Goal: Task Accomplishment & Management: Use online tool/utility

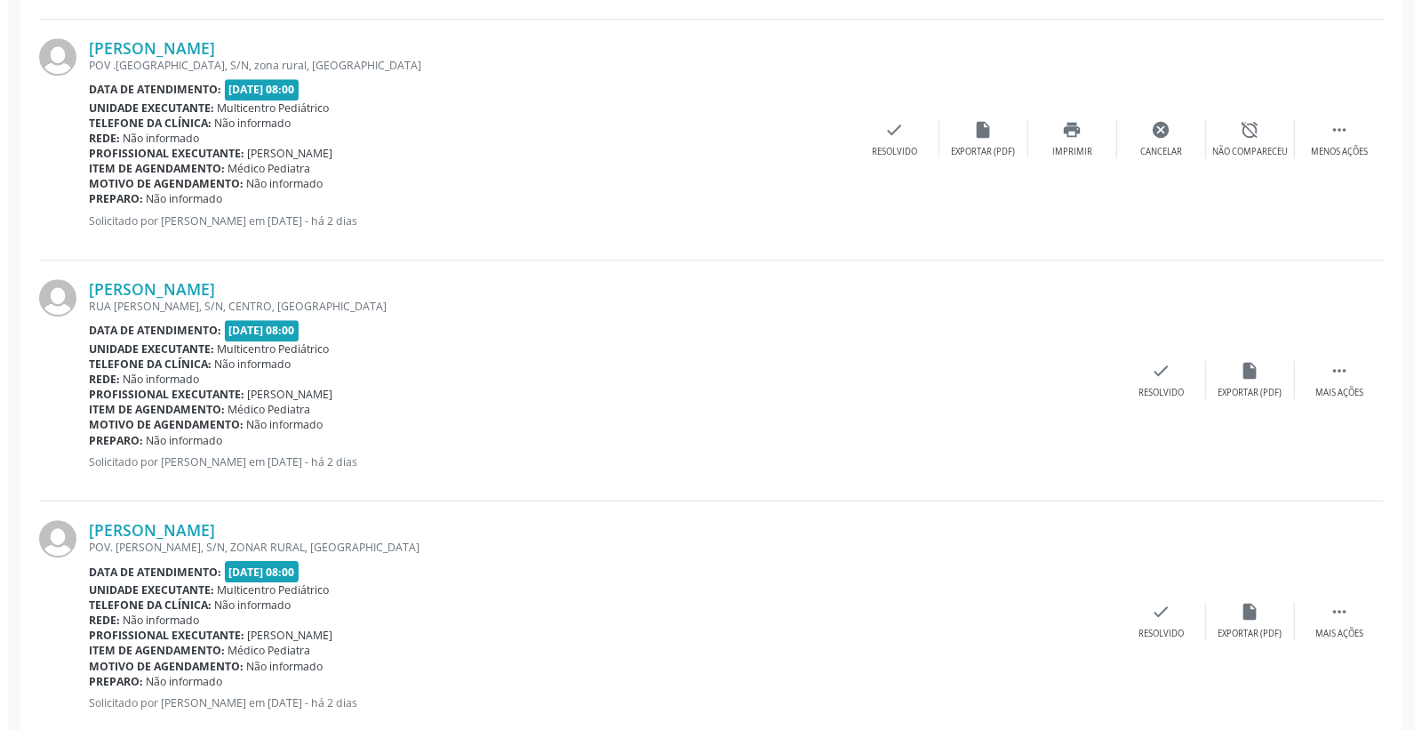
scroll to position [3160, 0]
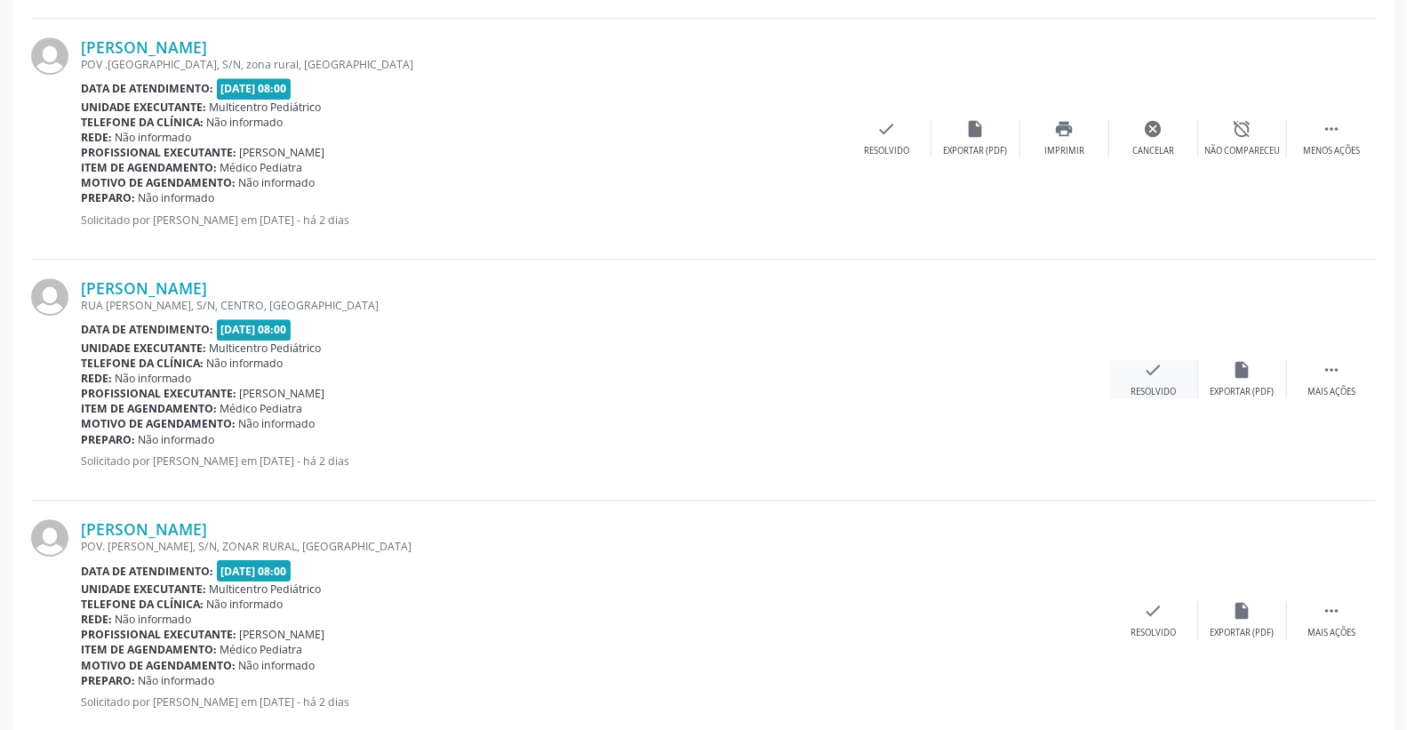
click at [1147, 378] on icon "check" at bounding box center [1154, 370] width 20 height 20
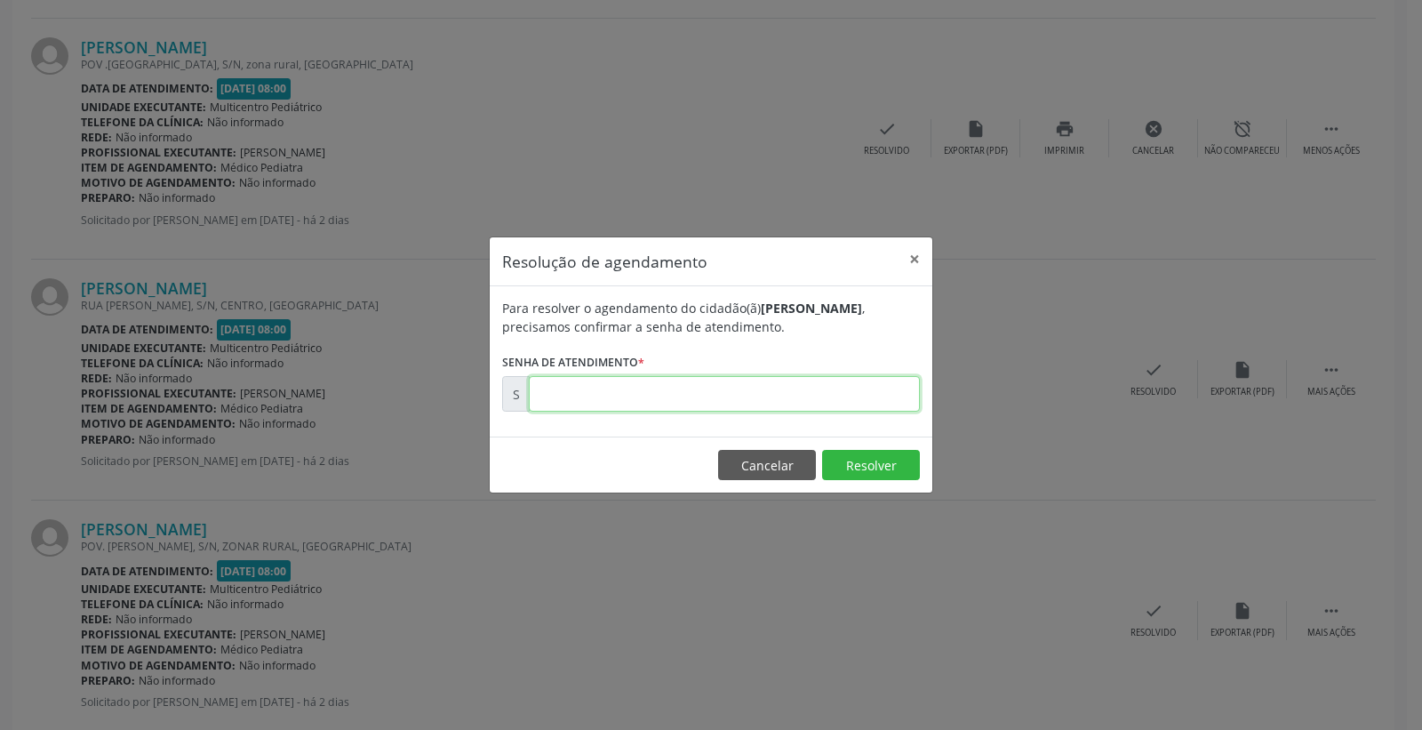
click at [839, 397] on input "text" at bounding box center [724, 394] width 391 height 36
type input "00174890"
click at [850, 459] on button "Resolver" at bounding box center [871, 465] width 98 height 30
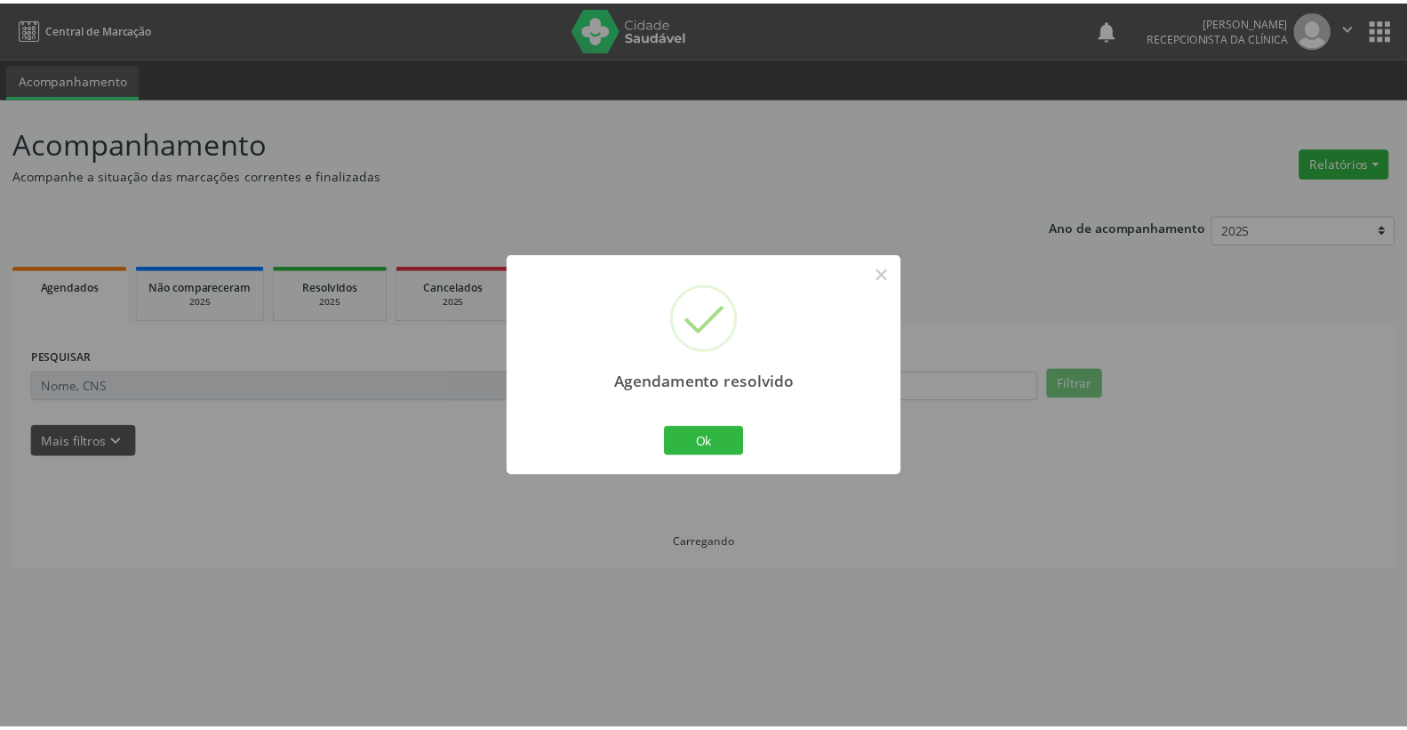
scroll to position [0, 0]
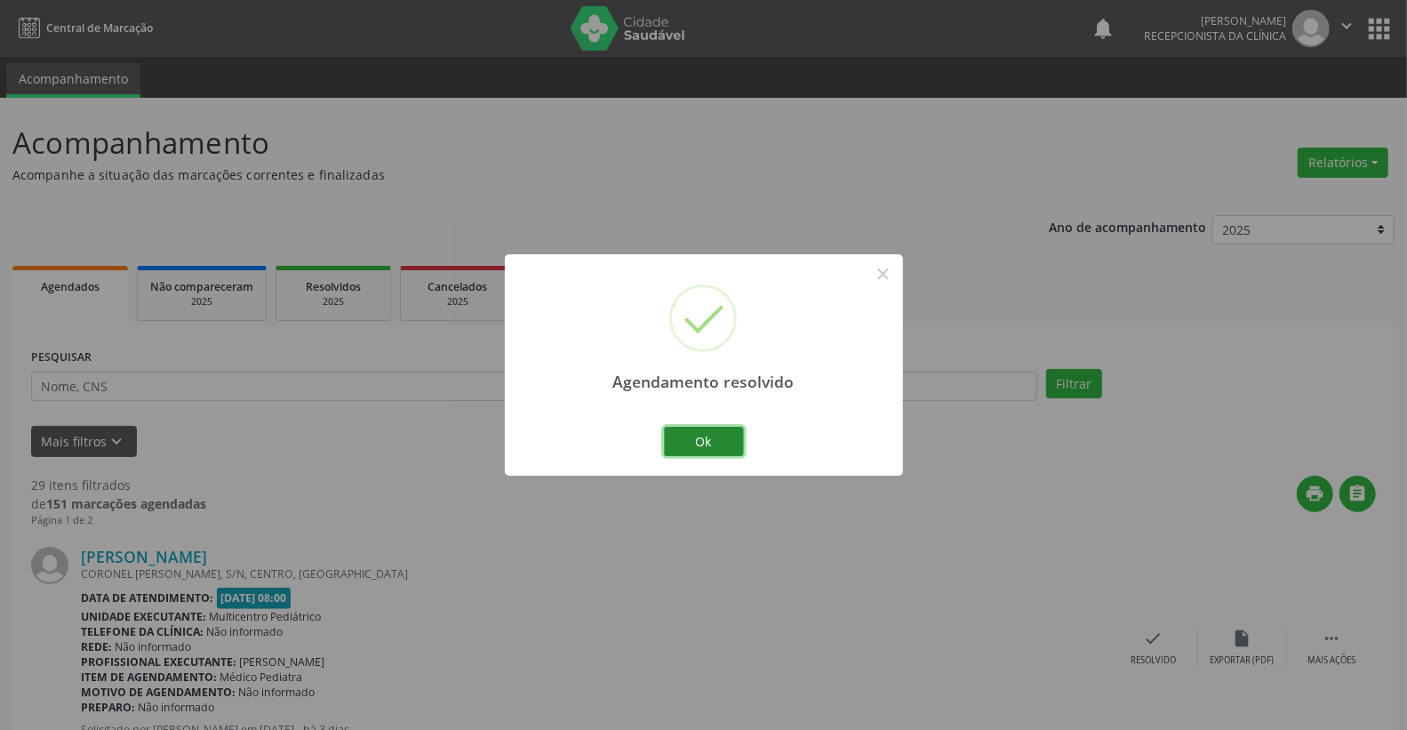
click at [682, 427] on button "Ok" at bounding box center [704, 442] width 80 height 30
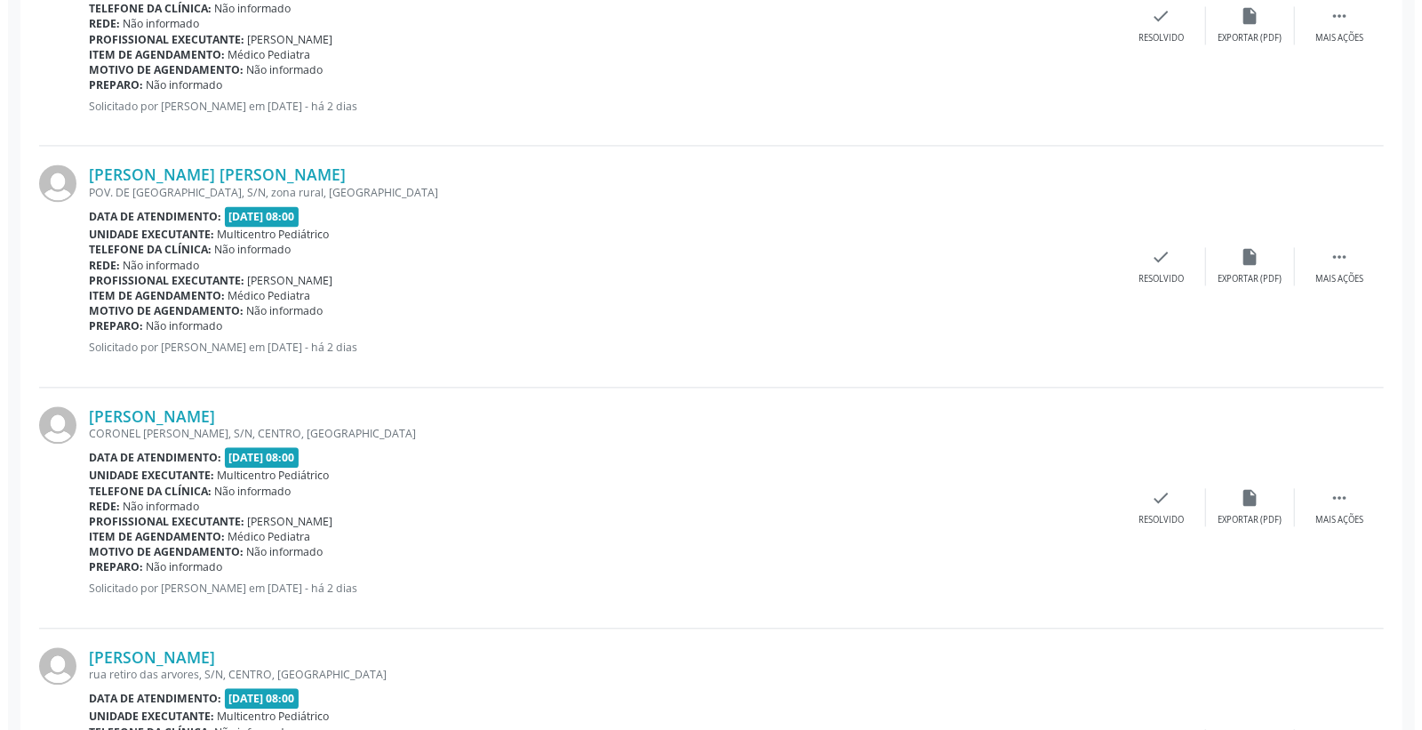
scroll to position [2567, 0]
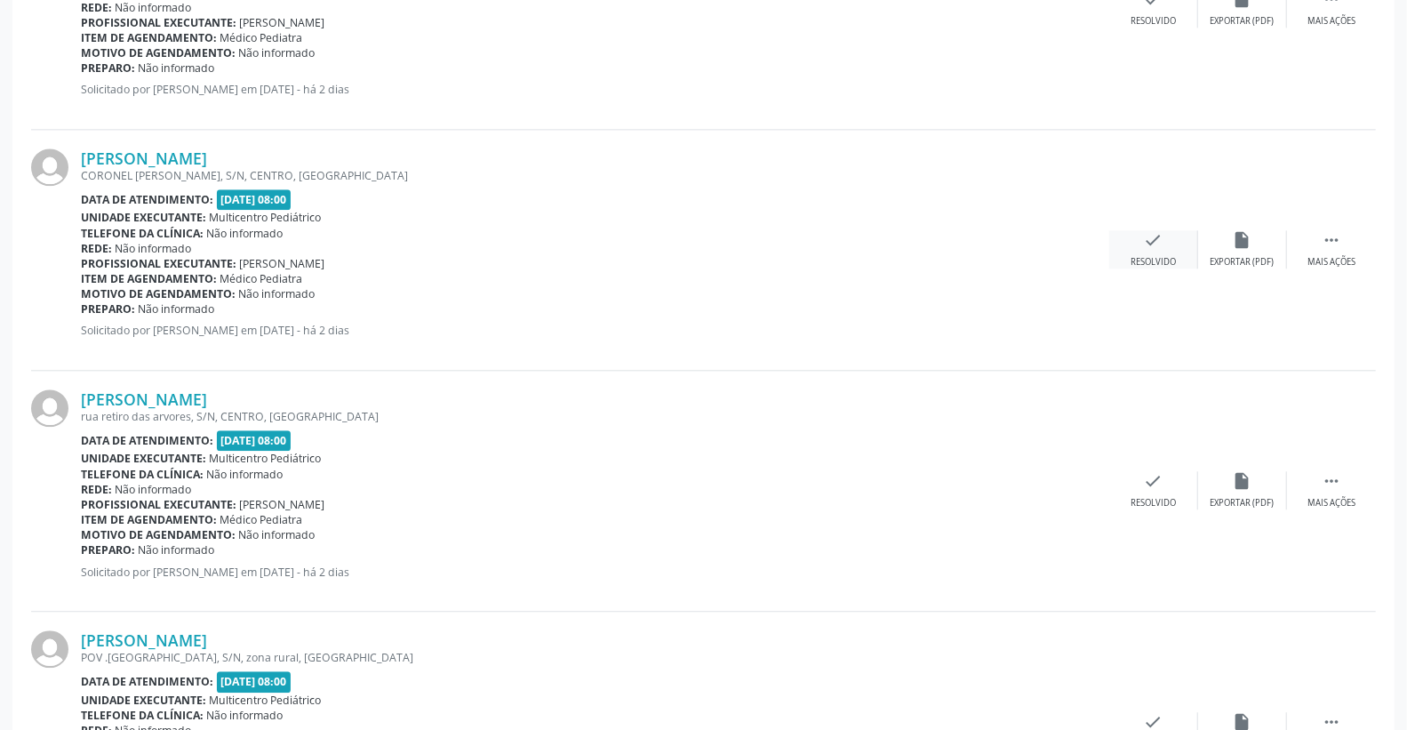
click at [1166, 245] on div "check Resolvido" at bounding box center [1153, 249] width 89 height 38
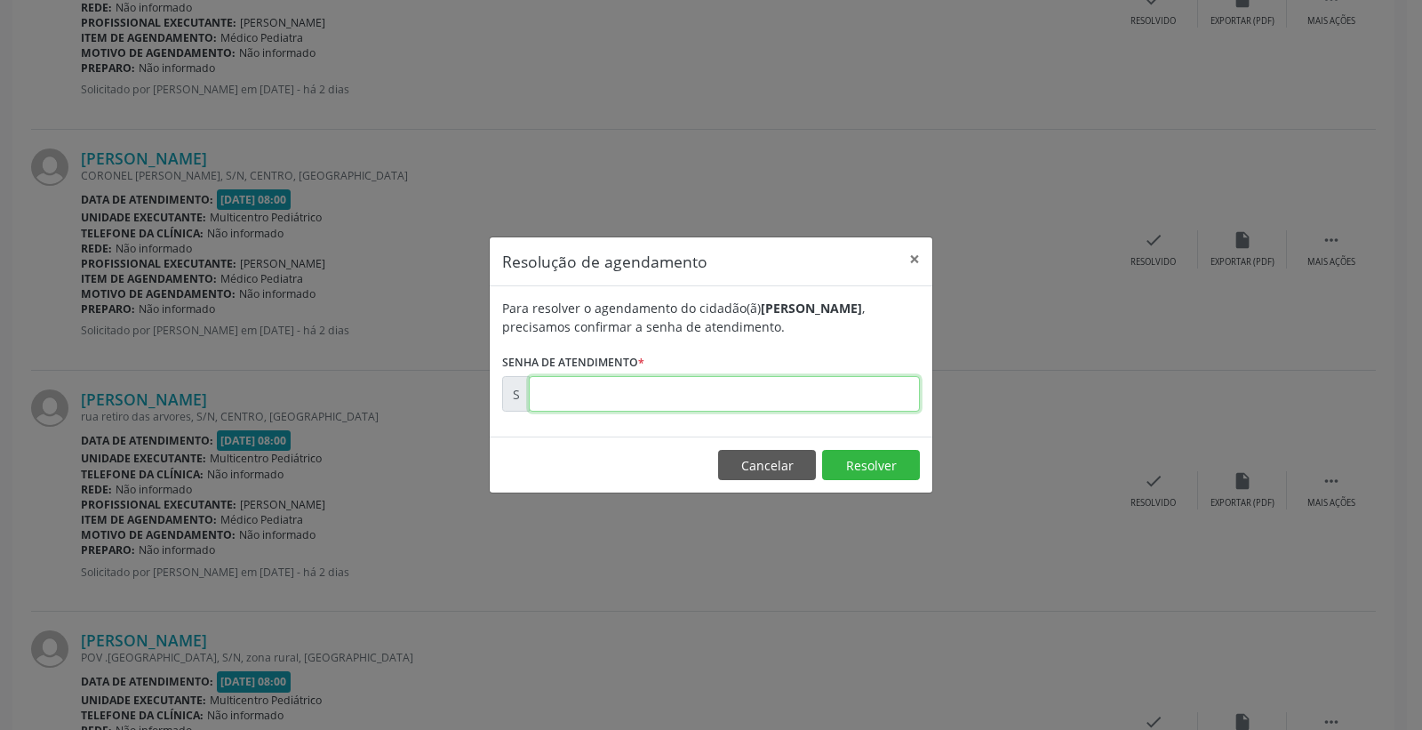
click at [850, 386] on input "text" at bounding box center [724, 394] width 391 height 36
type input "00174867"
click at [891, 455] on button "Resolver" at bounding box center [871, 465] width 98 height 30
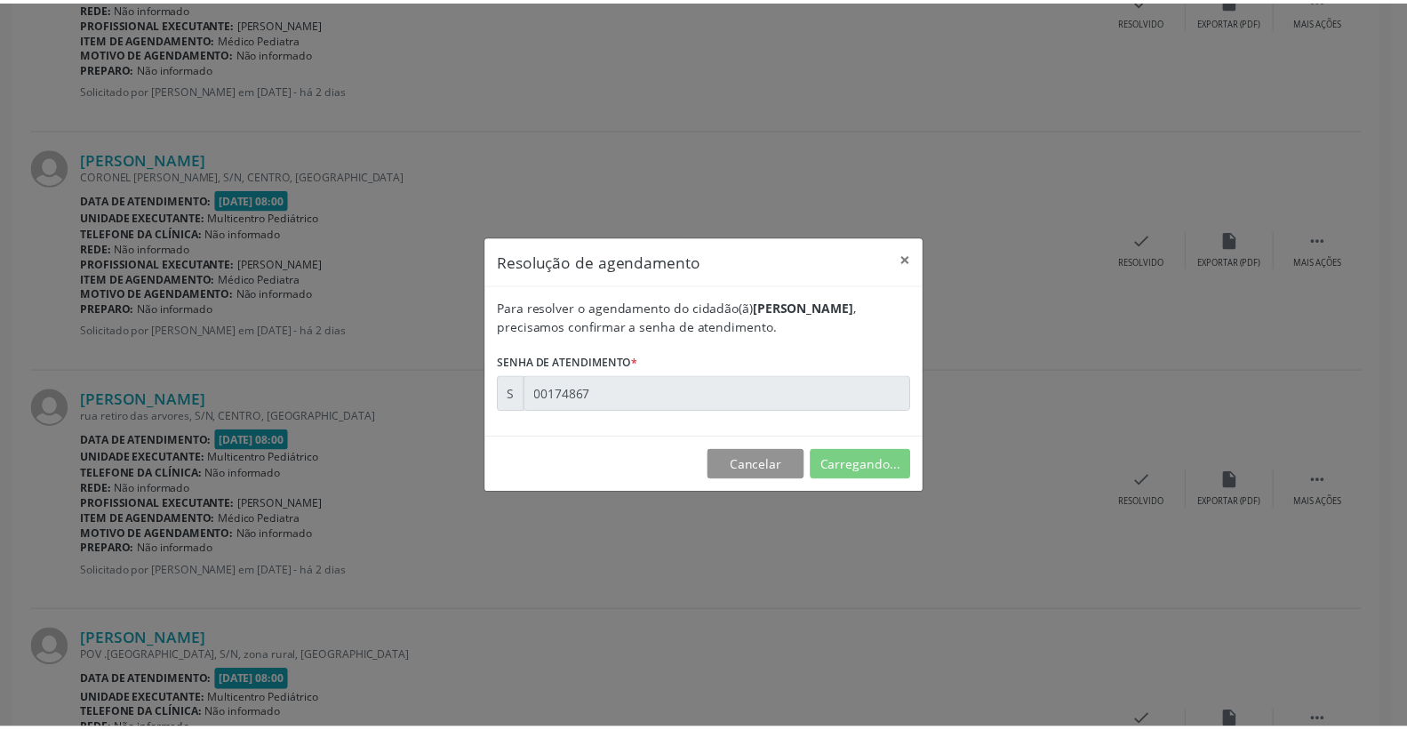
scroll to position [0, 0]
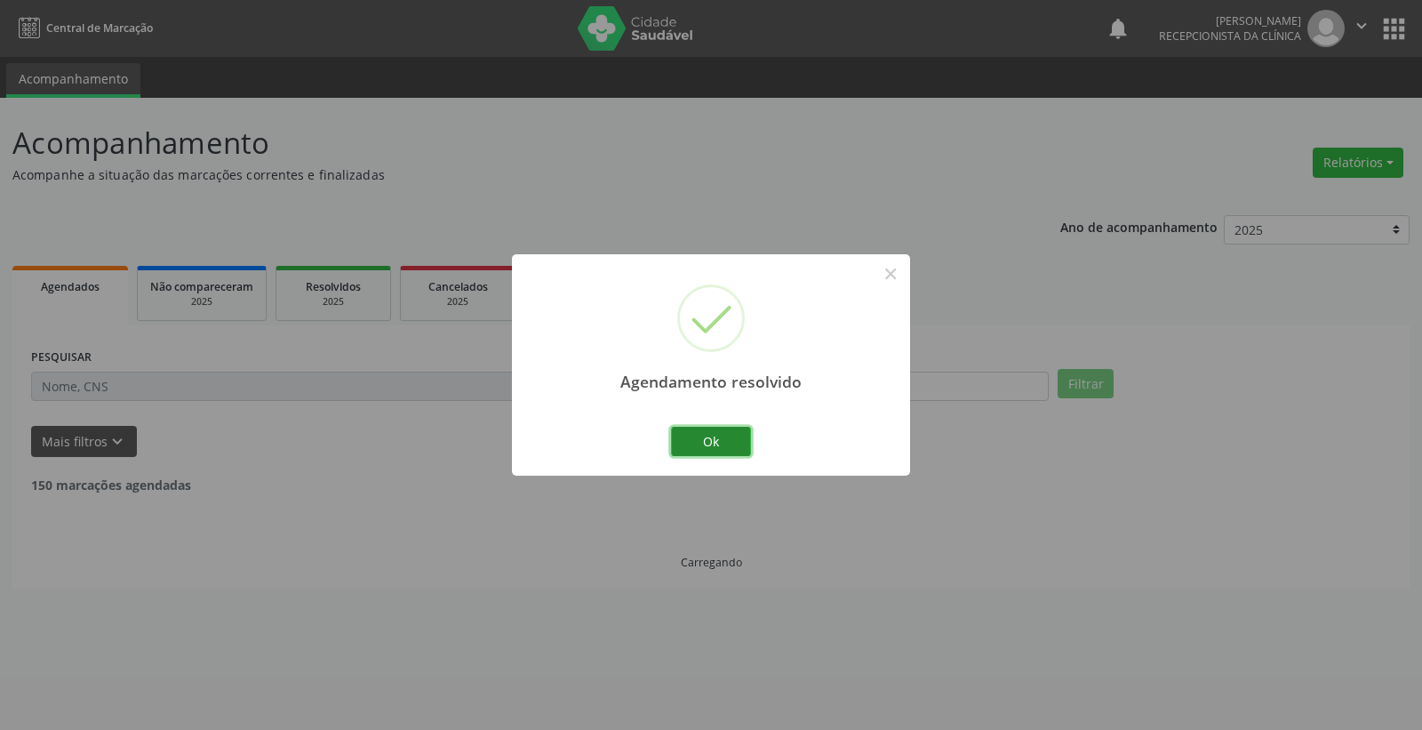
drag, startPoint x: 715, startPoint y: 429, endPoint x: 726, endPoint y: 437, distance: 14.1
click at [715, 431] on button "Ok" at bounding box center [711, 442] width 80 height 30
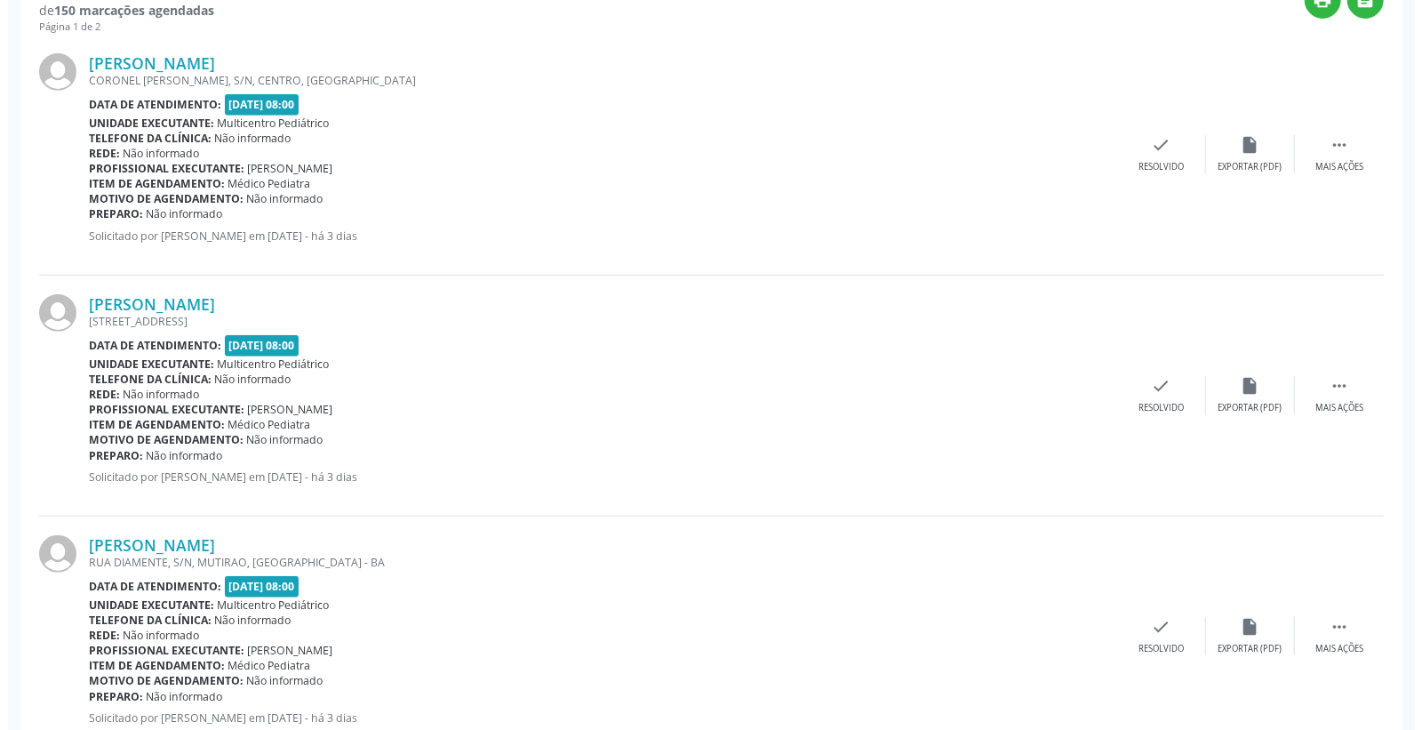
scroll to position [592, 0]
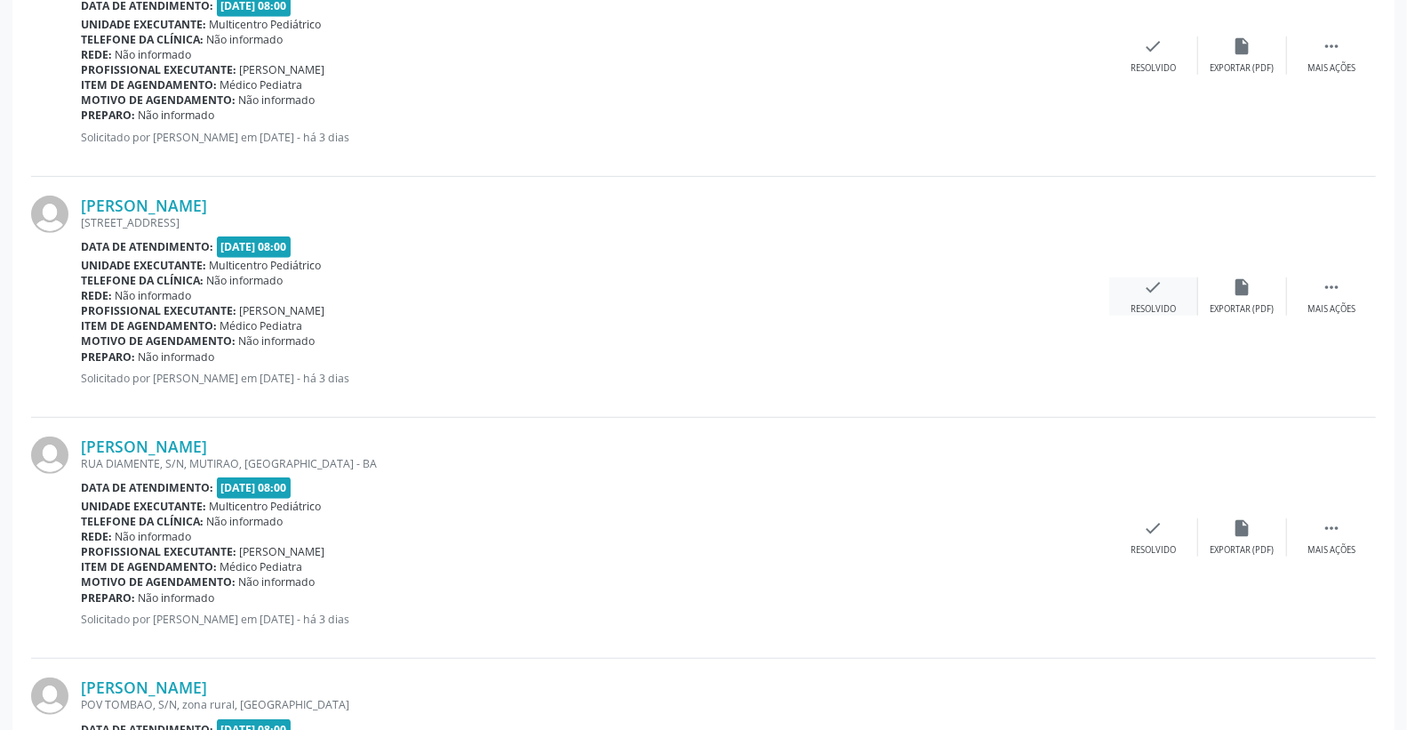
click at [1155, 307] on div "Resolvido" at bounding box center [1153, 309] width 45 height 12
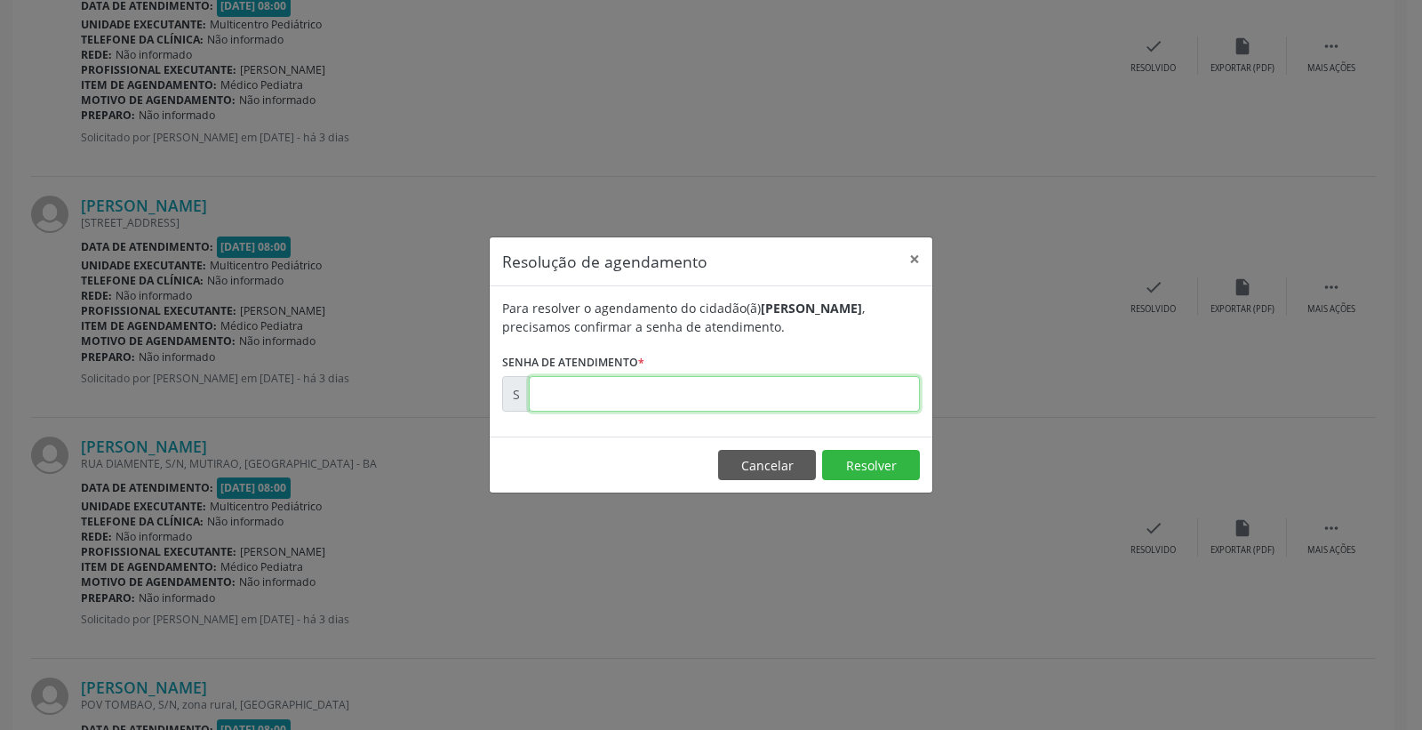
click at [898, 404] on input "text" at bounding box center [724, 394] width 391 height 36
type input "00174702"
click at [865, 463] on button "Resolver" at bounding box center [871, 465] width 98 height 30
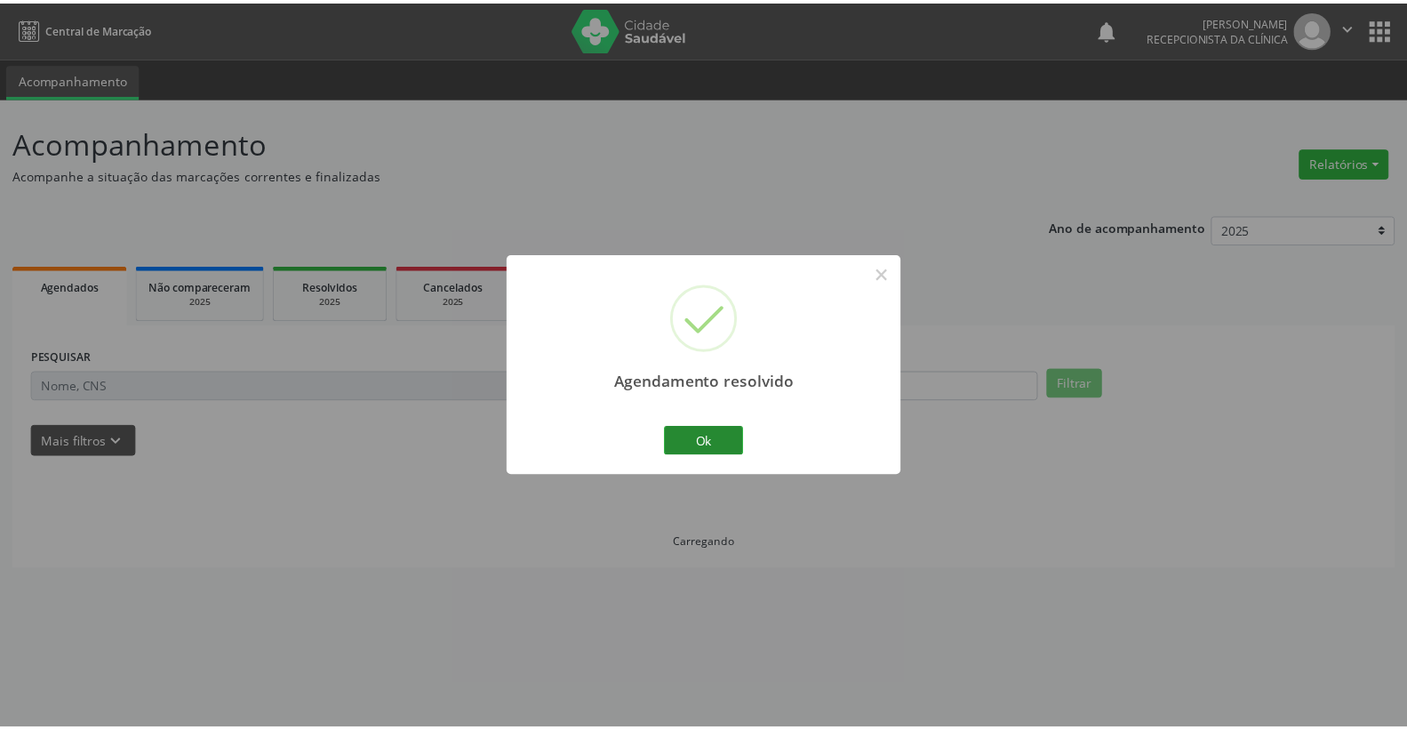
scroll to position [0, 0]
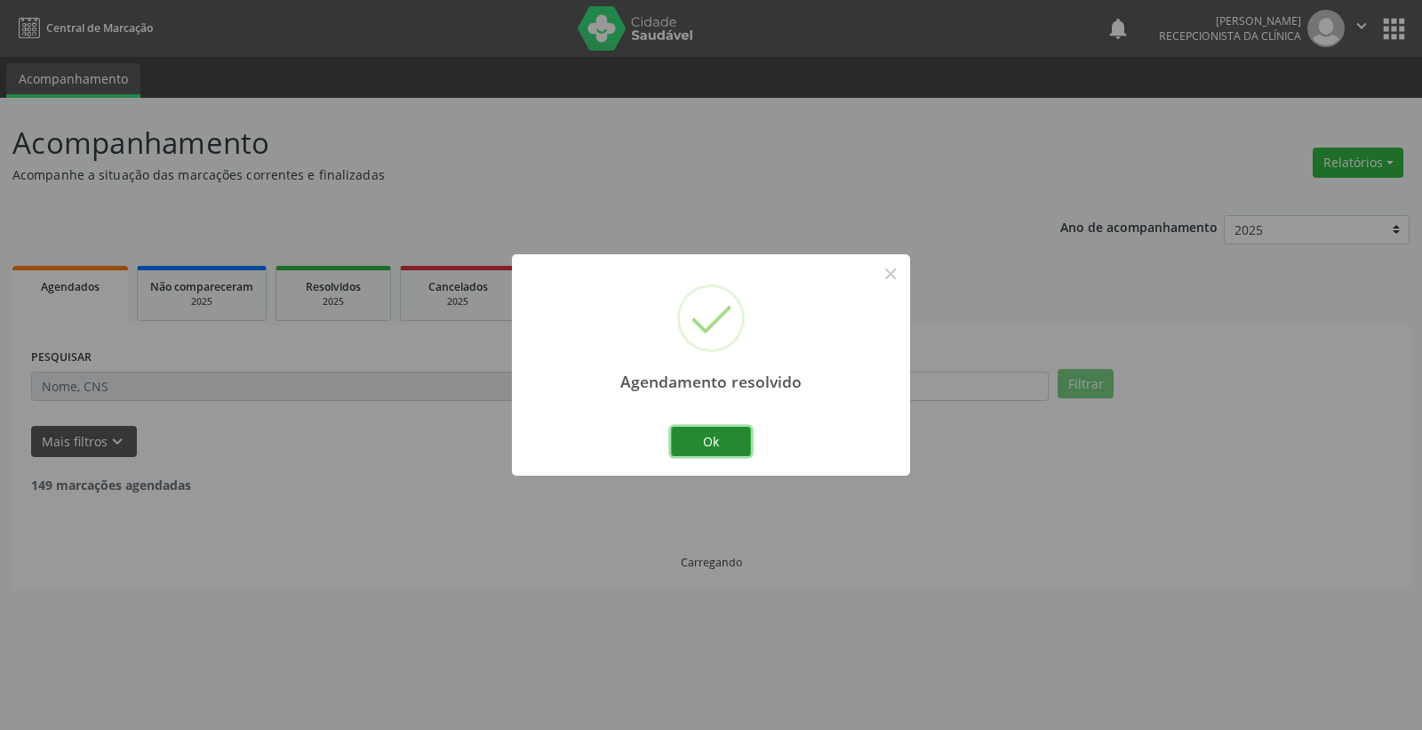
click at [698, 442] on button "Ok" at bounding box center [711, 442] width 80 height 30
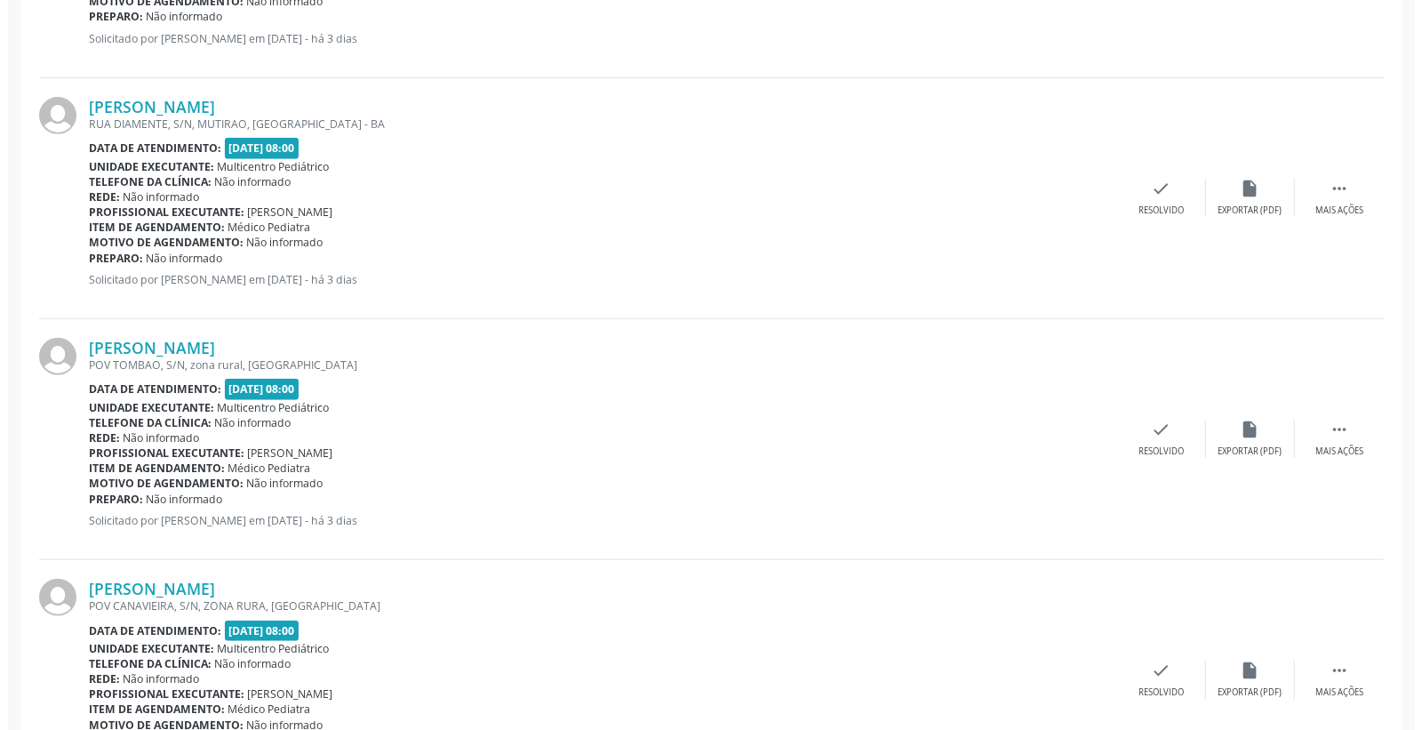
scroll to position [889, 0]
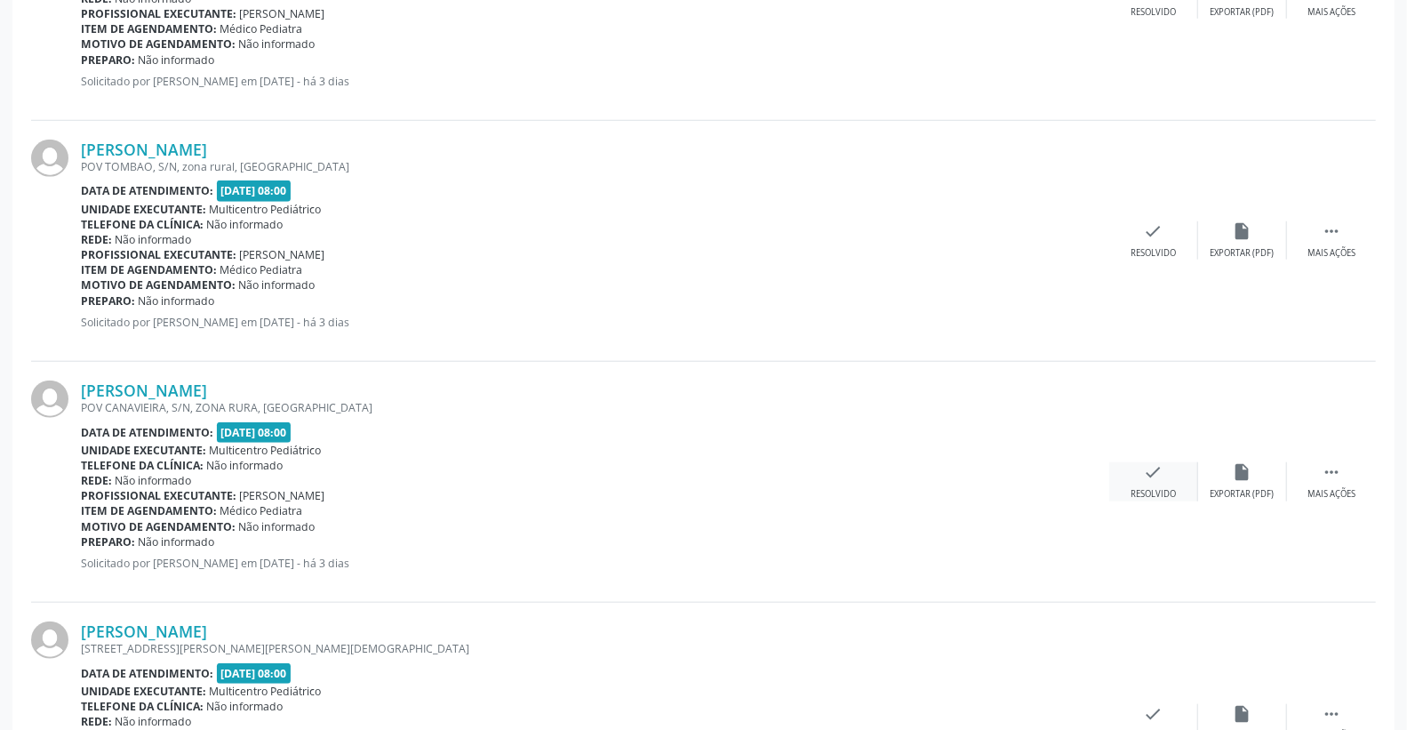
click at [1159, 464] on icon "check" at bounding box center [1154, 472] width 20 height 20
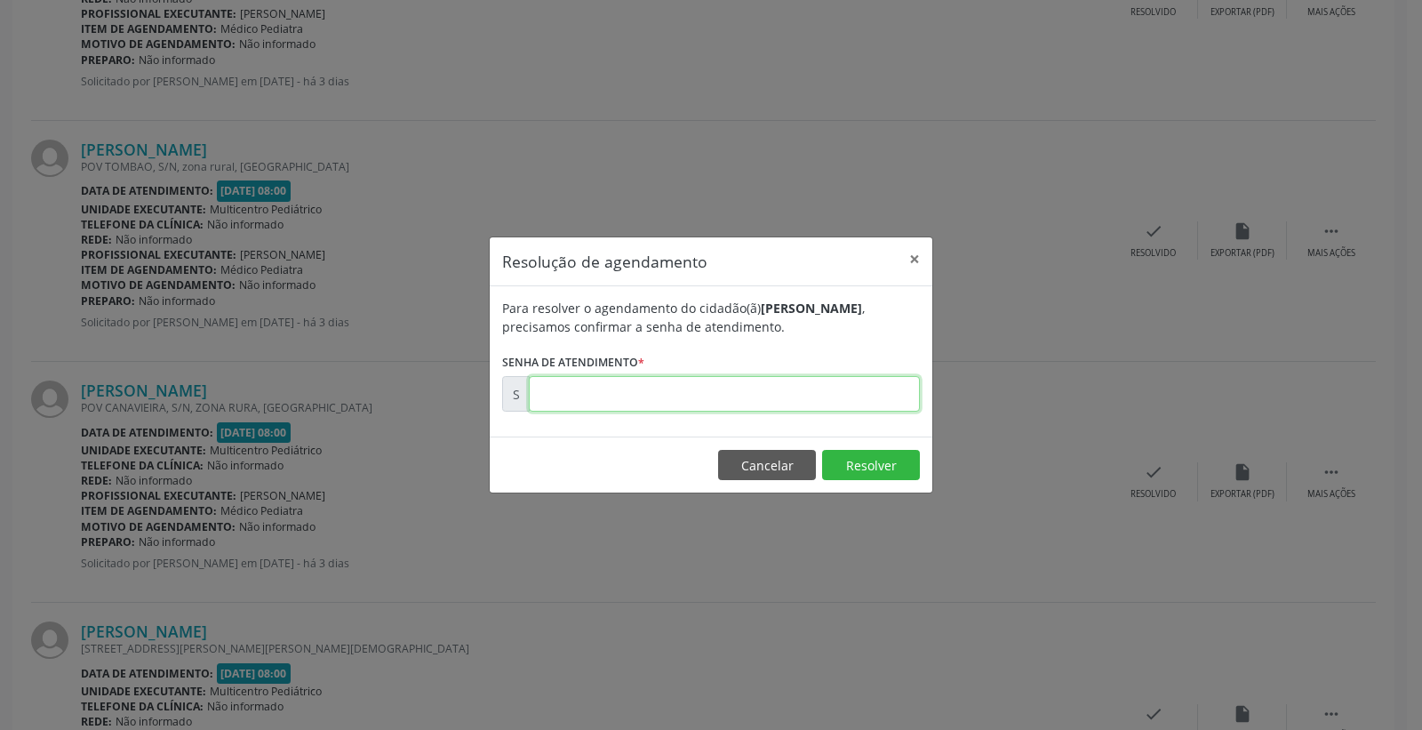
click at [866, 404] on input "text" at bounding box center [724, 394] width 391 height 36
type input "00174750"
click at [905, 460] on button "Resolver" at bounding box center [871, 465] width 98 height 30
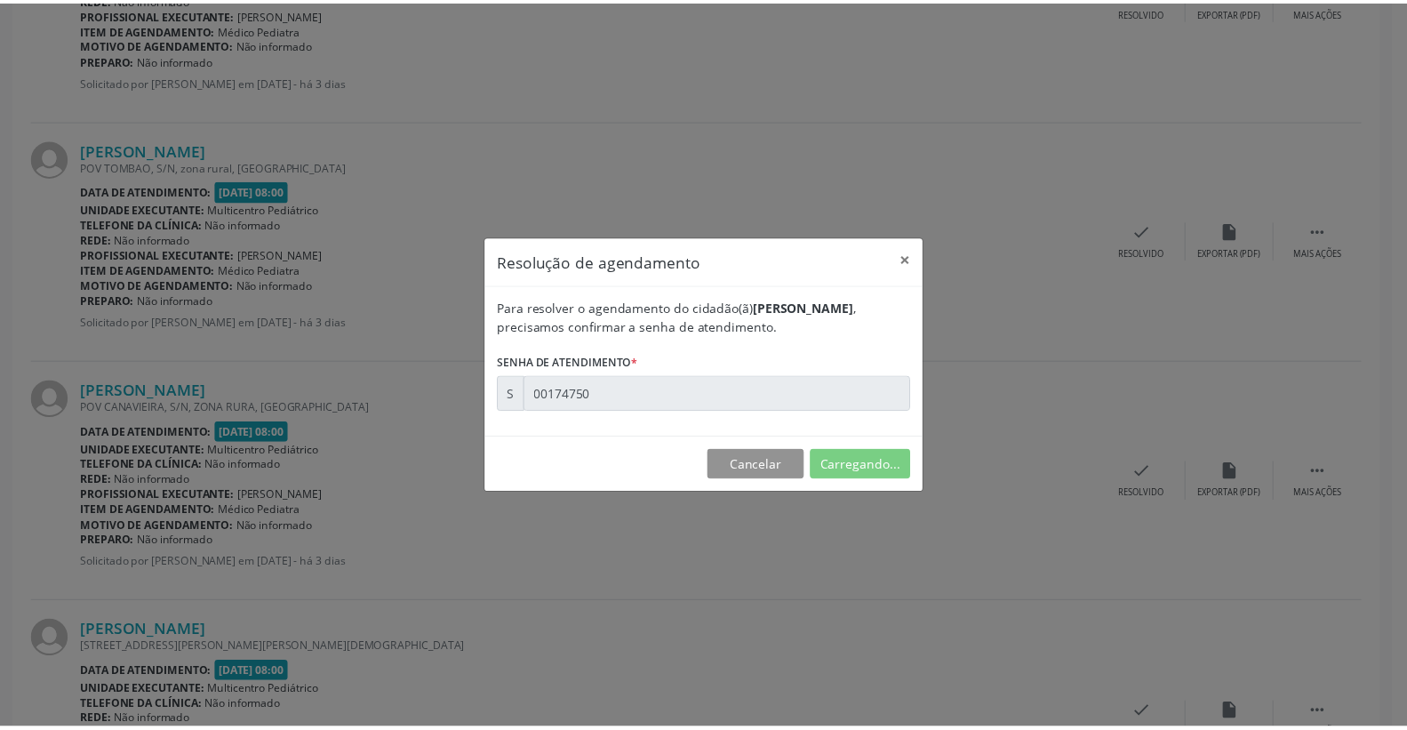
scroll to position [0, 0]
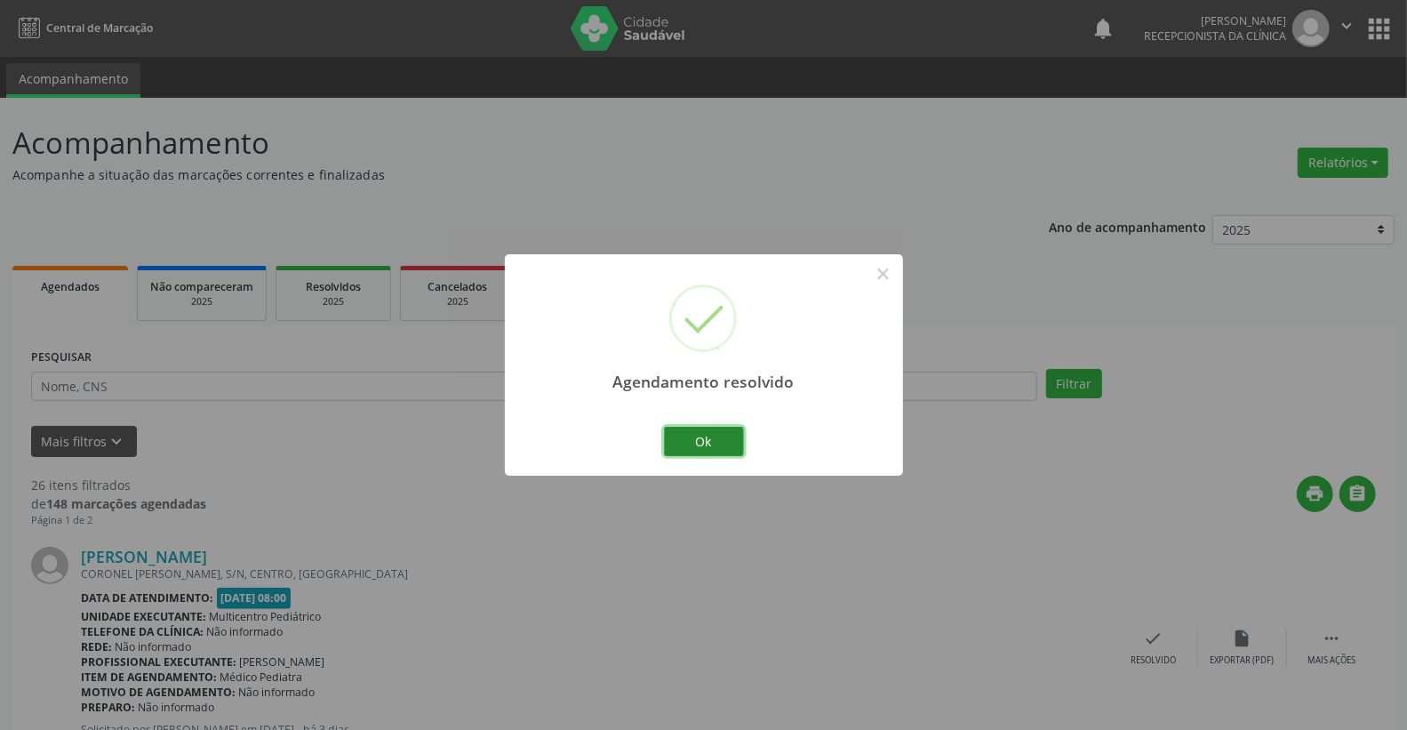
click at [709, 441] on button "Ok" at bounding box center [704, 442] width 80 height 30
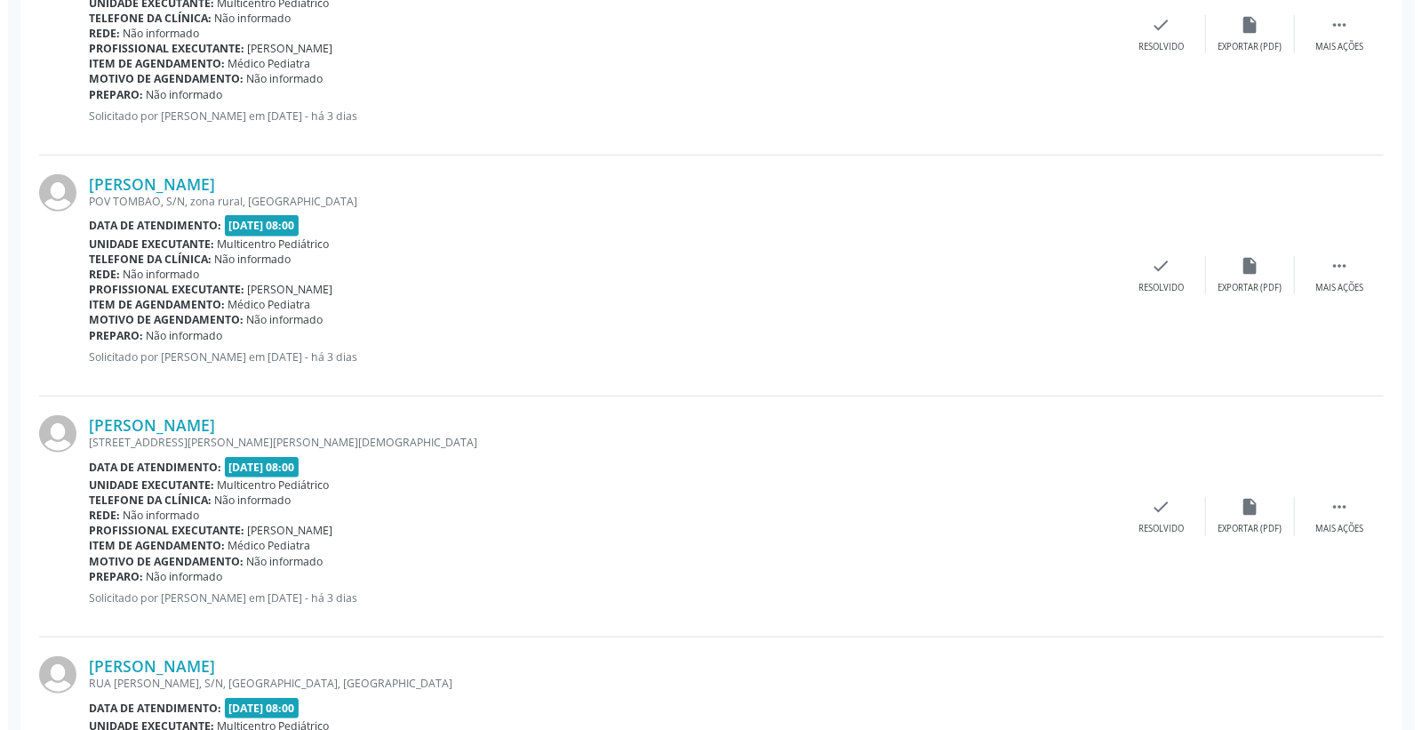
scroll to position [889, 0]
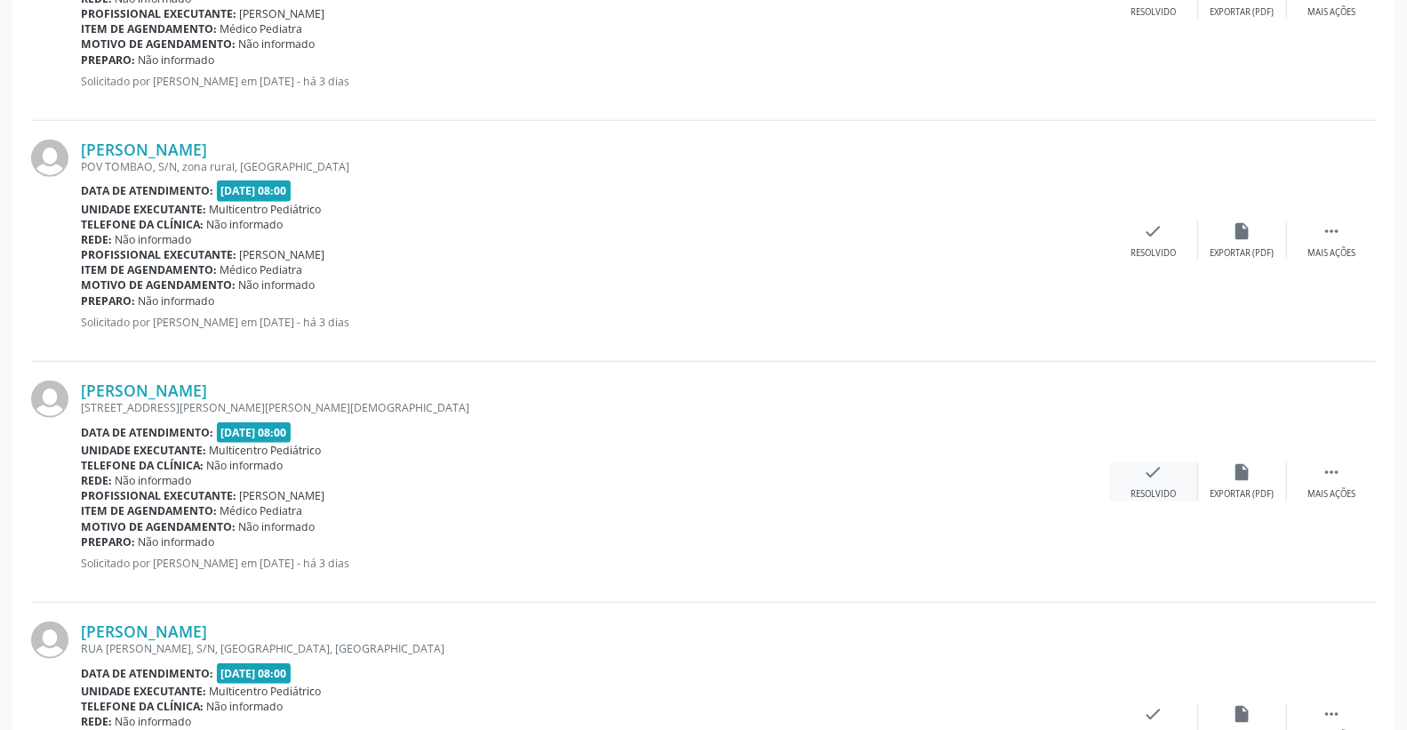
click at [1166, 471] on div "check Resolvido" at bounding box center [1153, 481] width 89 height 38
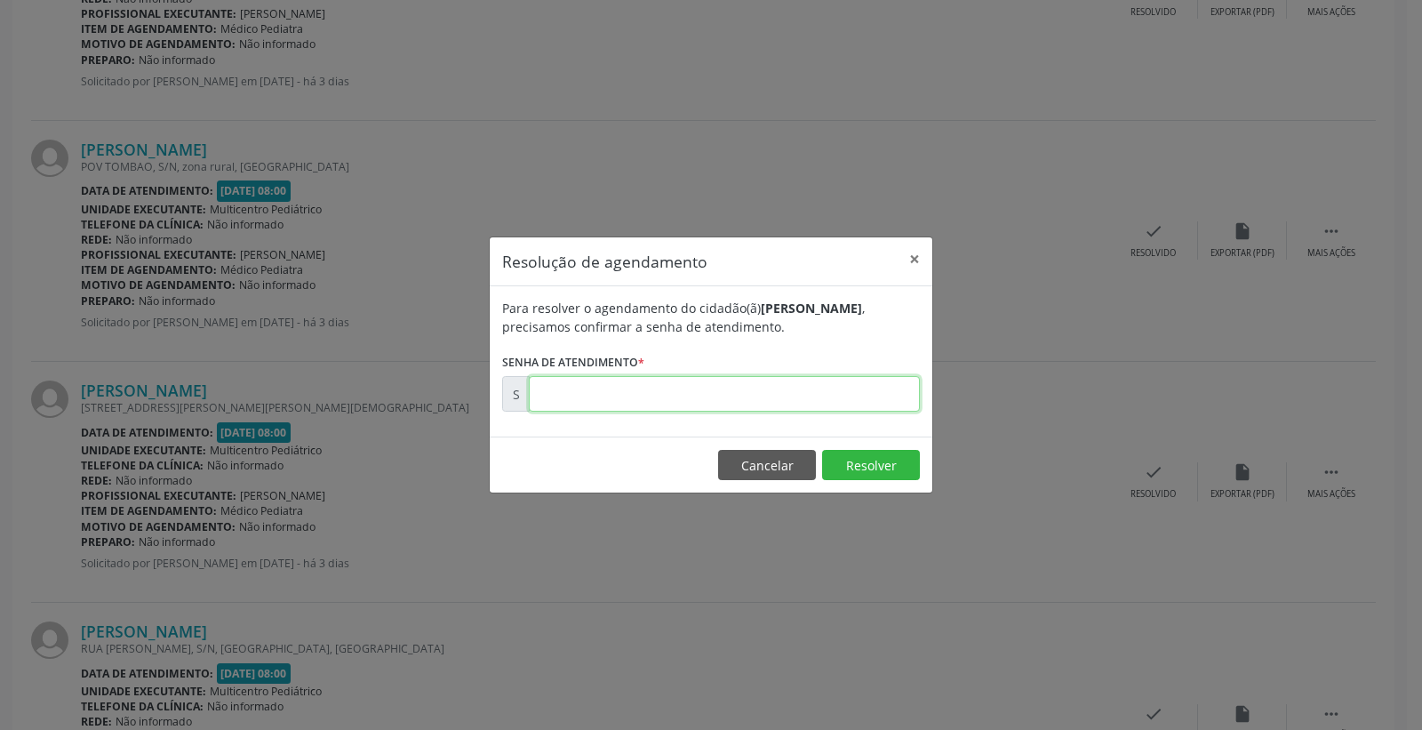
click at [862, 403] on input "text" at bounding box center [724, 394] width 391 height 36
type input "00174766"
click at [871, 473] on button "Resolver" at bounding box center [871, 465] width 98 height 30
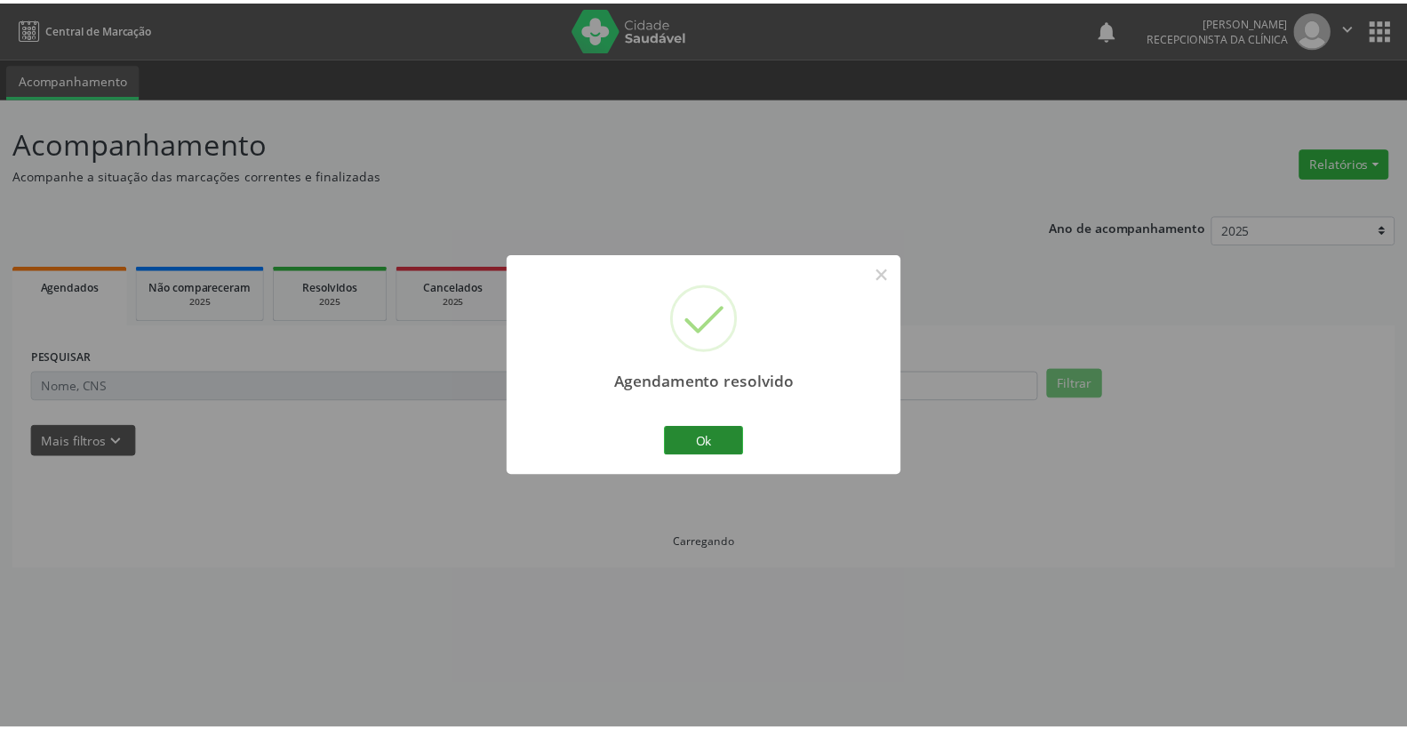
scroll to position [0, 0]
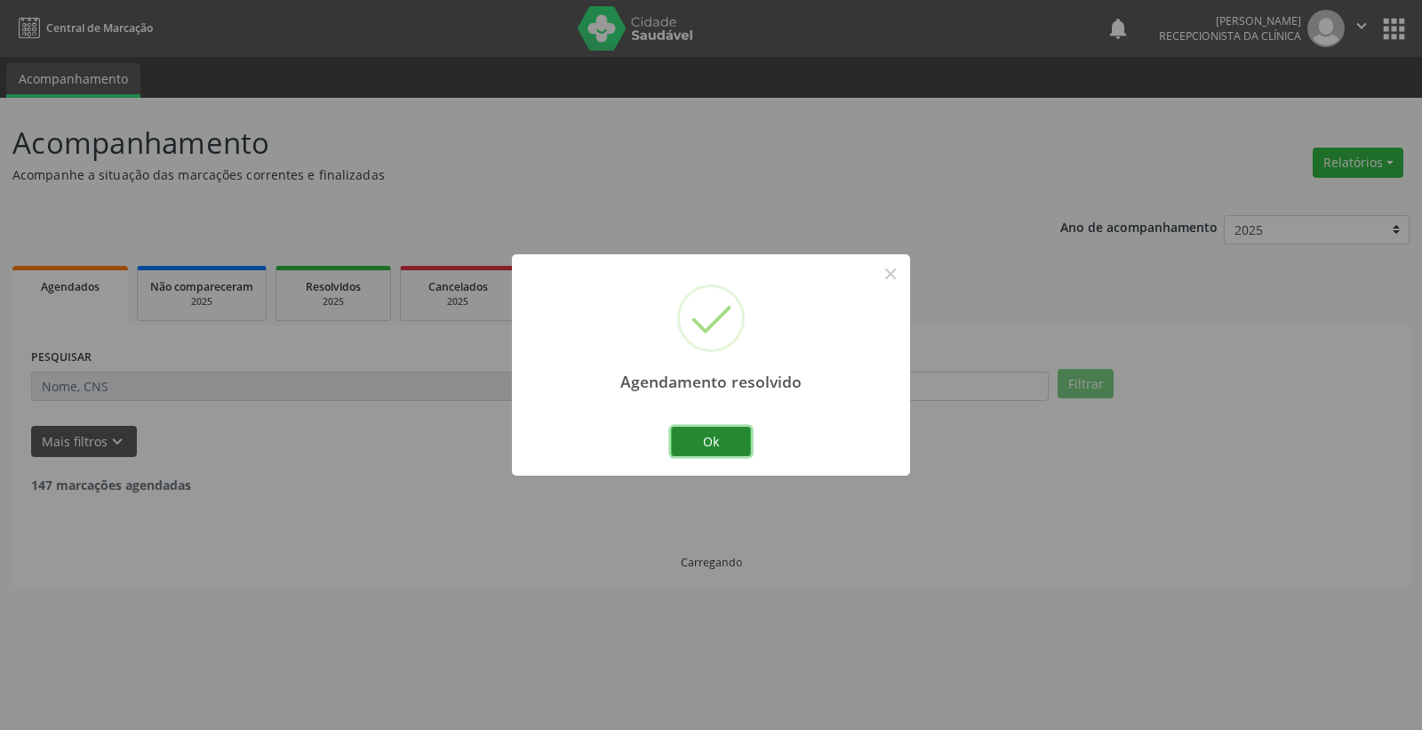
click at [698, 438] on button "Ok" at bounding box center [711, 442] width 80 height 30
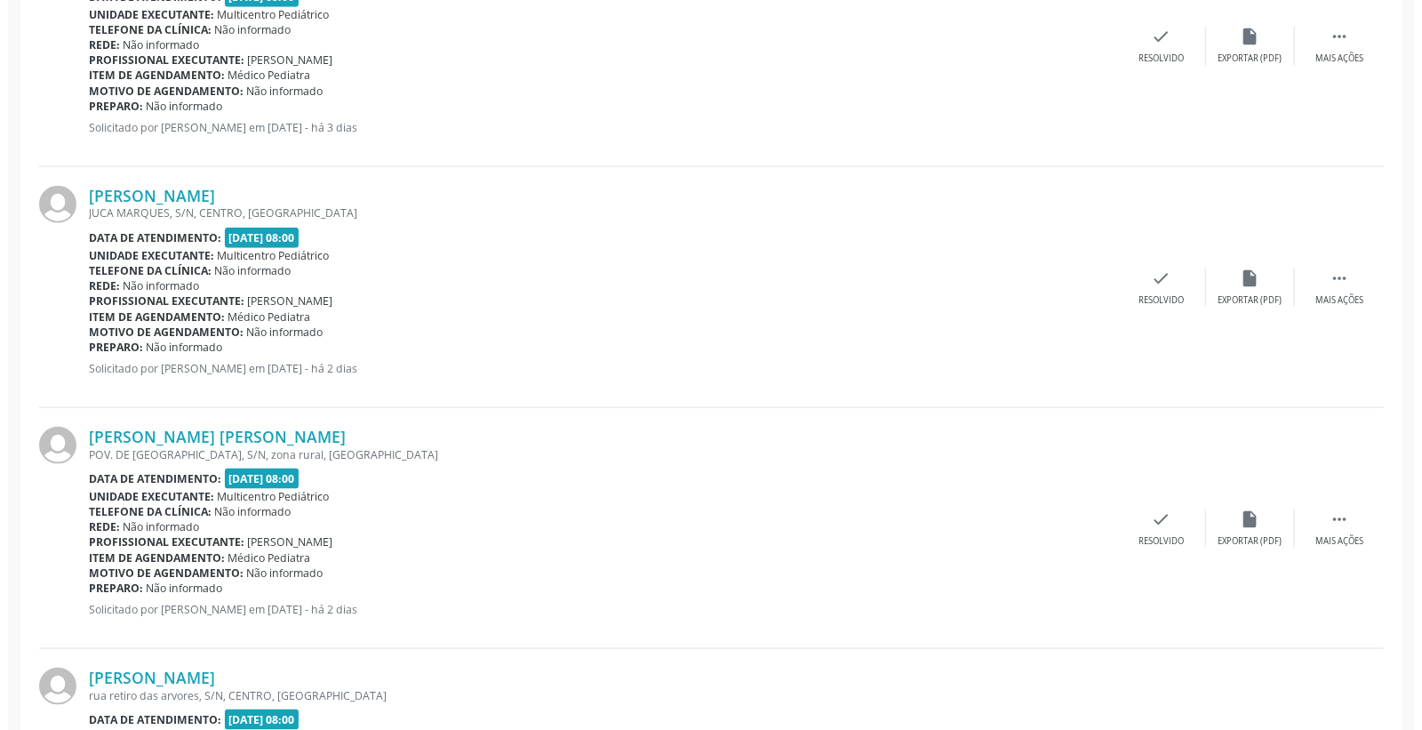
scroll to position [1382, 0]
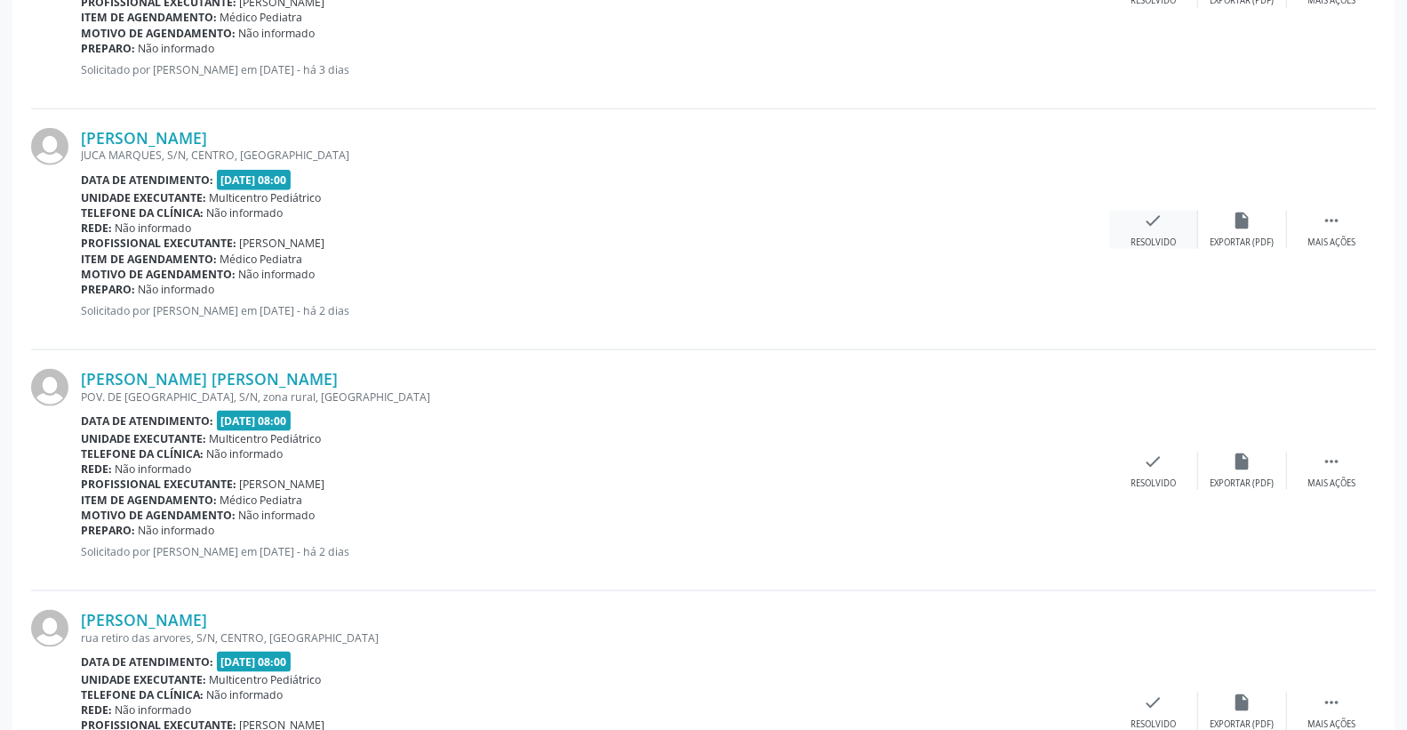
click at [1157, 218] on icon "check" at bounding box center [1154, 221] width 20 height 20
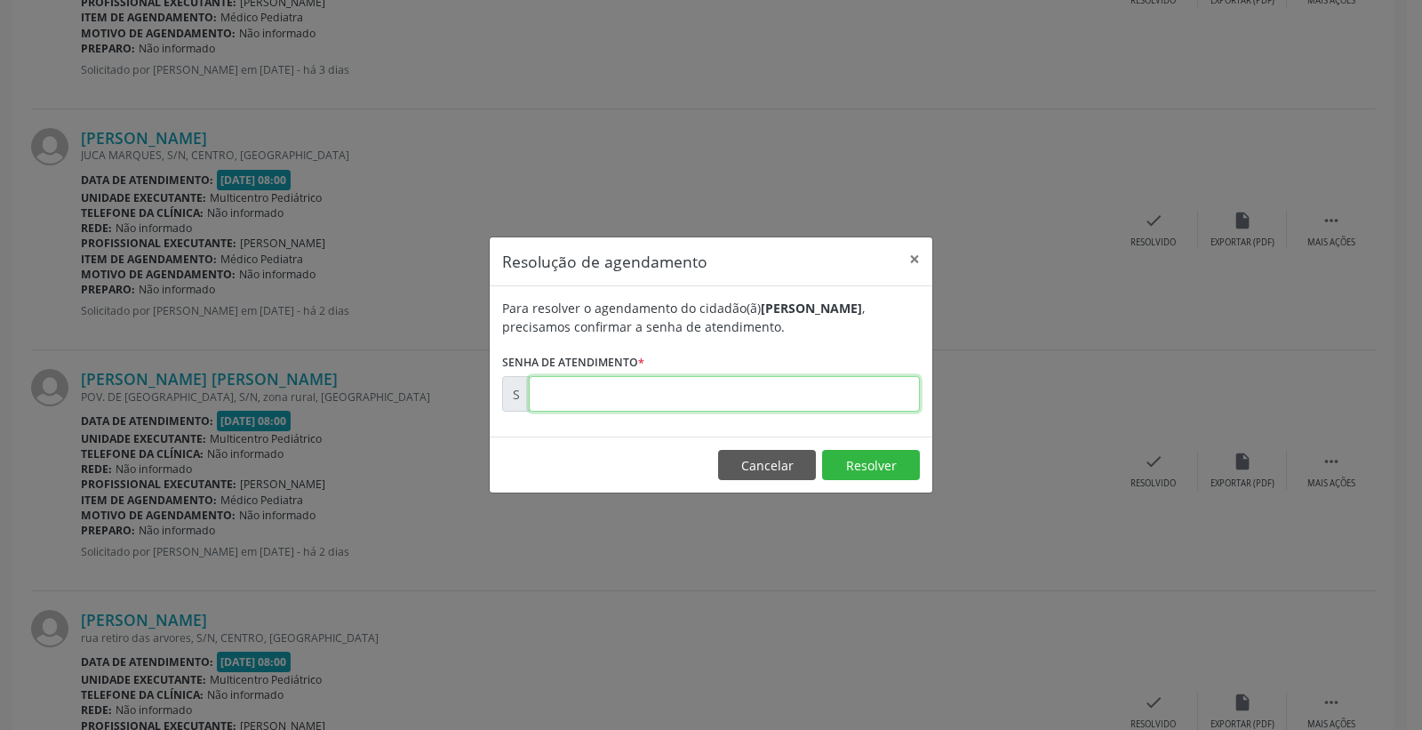
click at [766, 385] on input "text" at bounding box center [724, 394] width 391 height 36
type input "00174847"
click at [836, 468] on button "Resolver" at bounding box center [871, 465] width 98 height 30
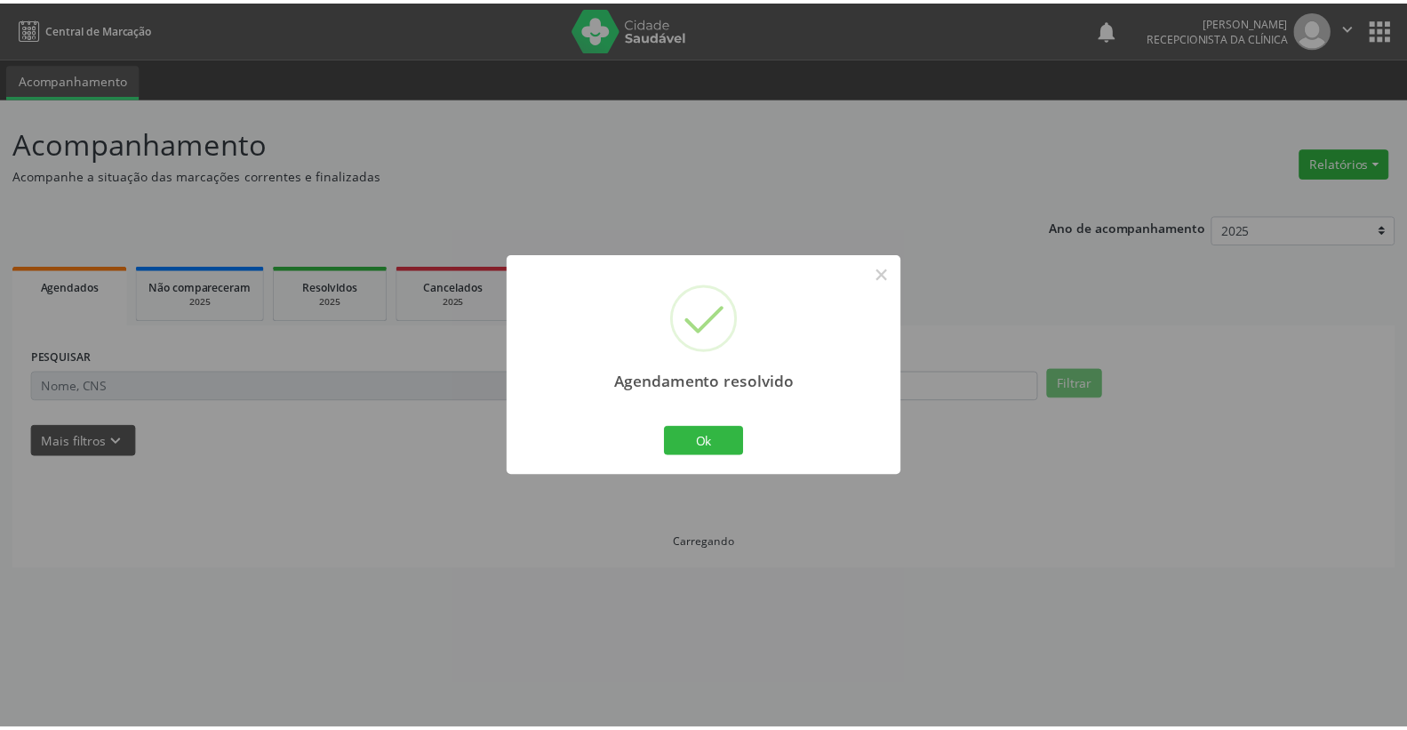
scroll to position [0, 0]
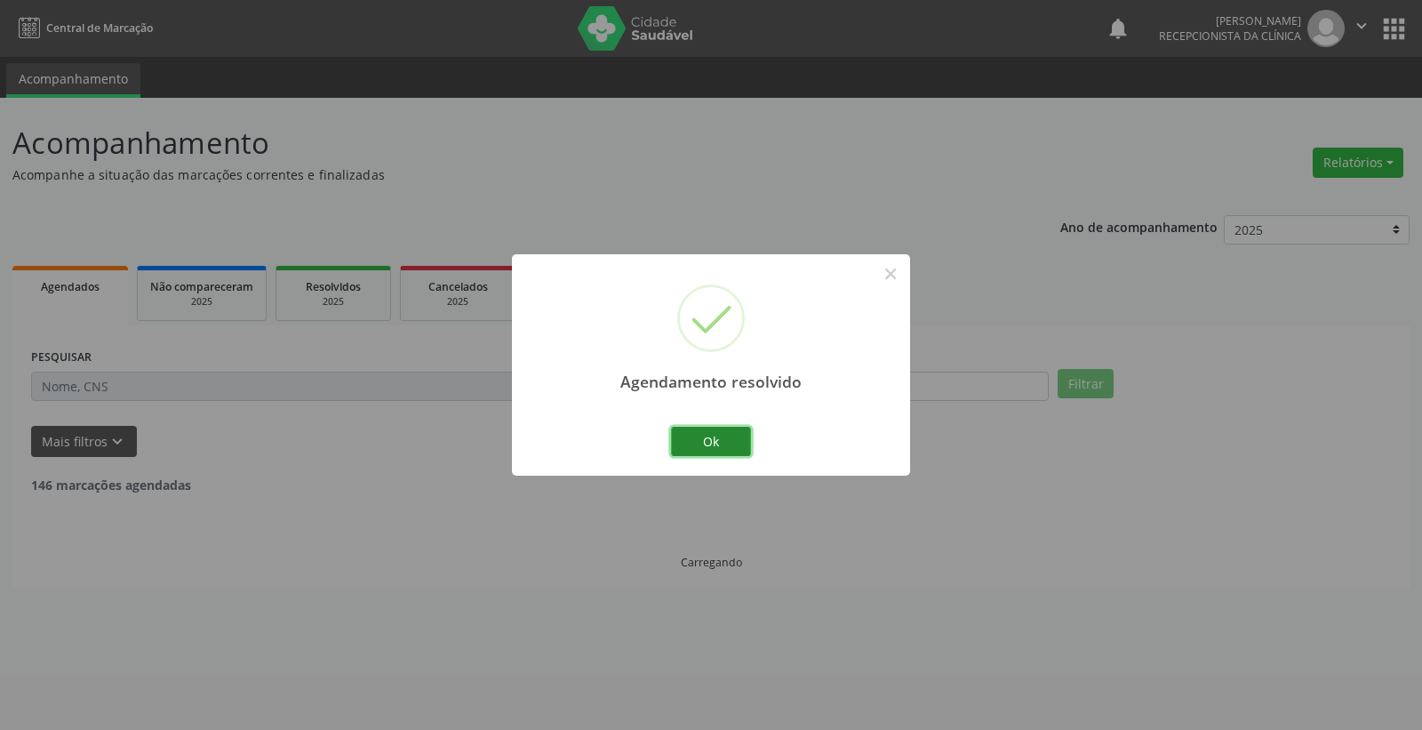
click at [726, 437] on button "Ok" at bounding box center [711, 442] width 80 height 30
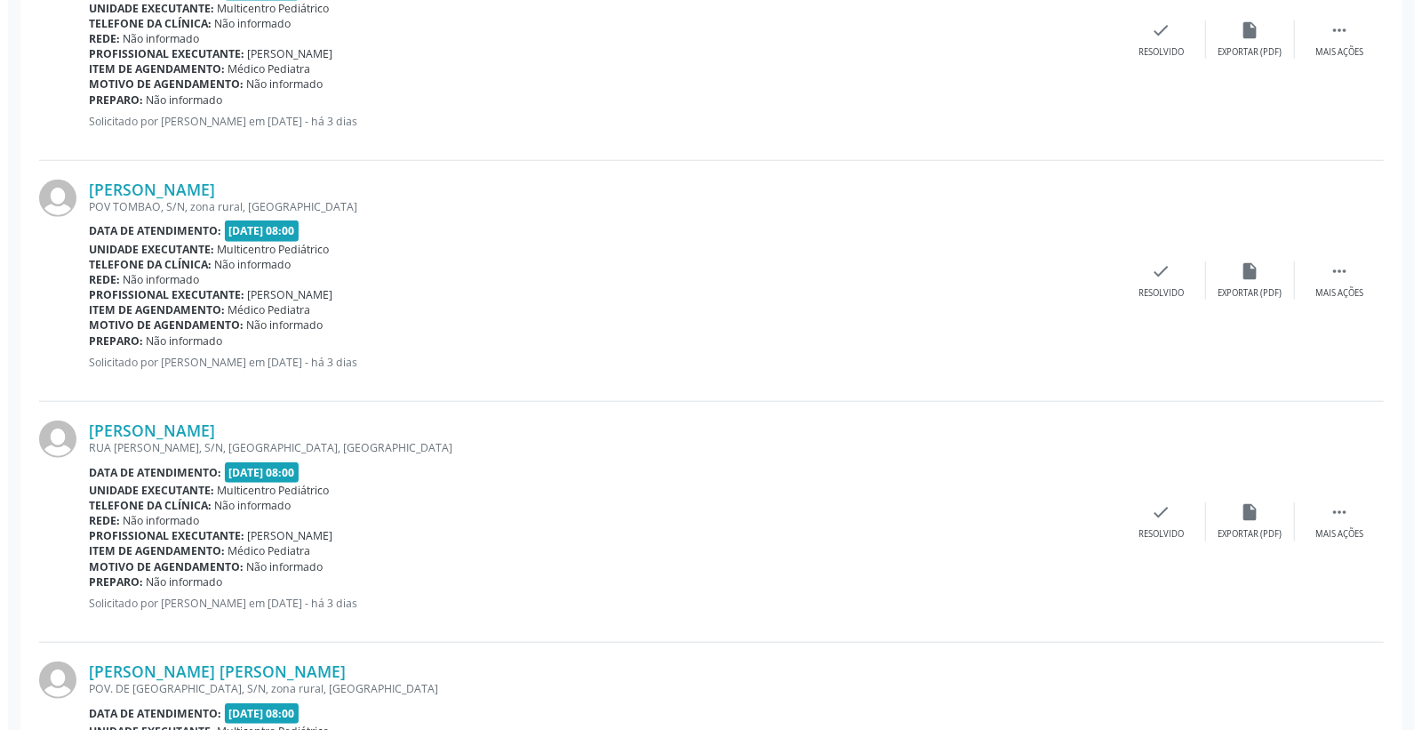
scroll to position [889, 0]
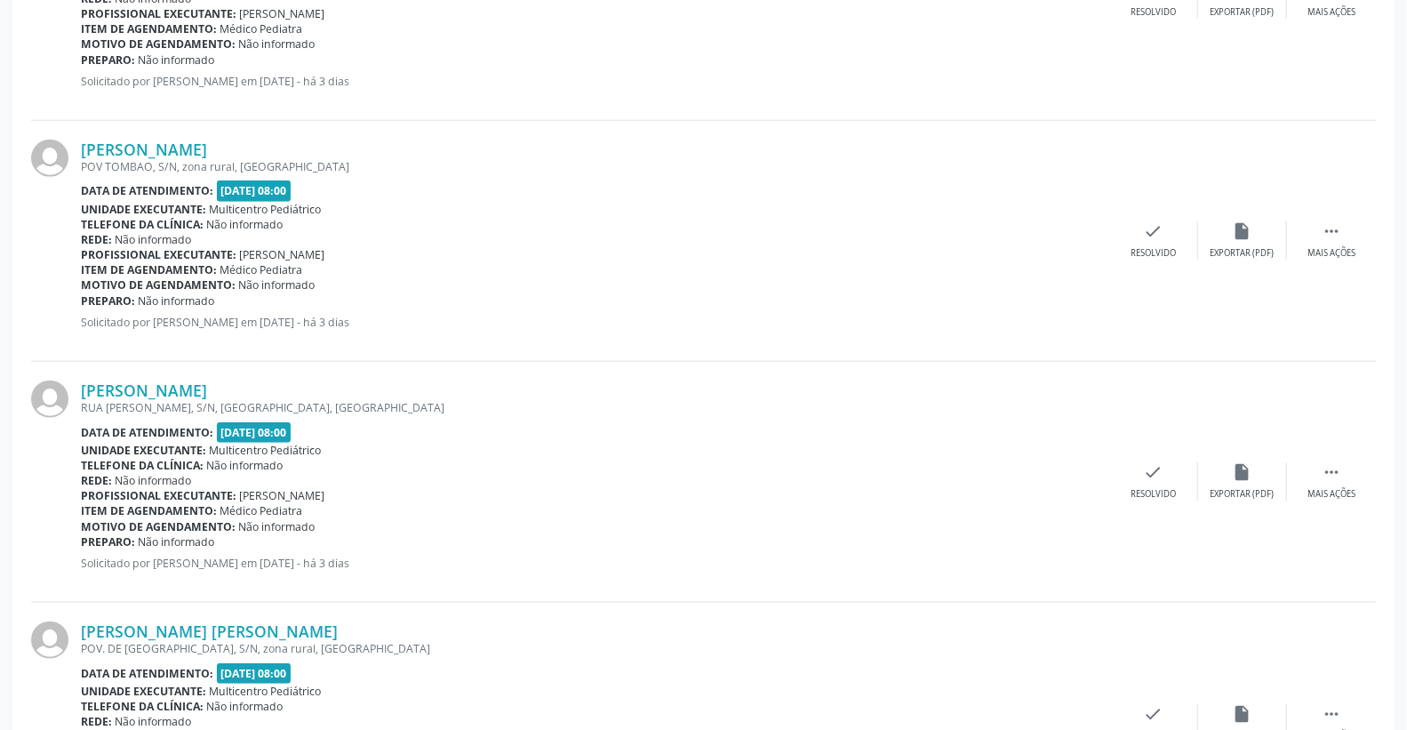
click at [1136, 460] on div "[PERSON_NAME] [GEOGRAPHIC_DATA][PERSON_NAME], S/N, [GEOGRAPHIC_DATA], [GEOGRAPH…" at bounding box center [703, 482] width 1345 height 241
click at [1151, 463] on icon "check" at bounding box center [1154, 472] width 20 height 20
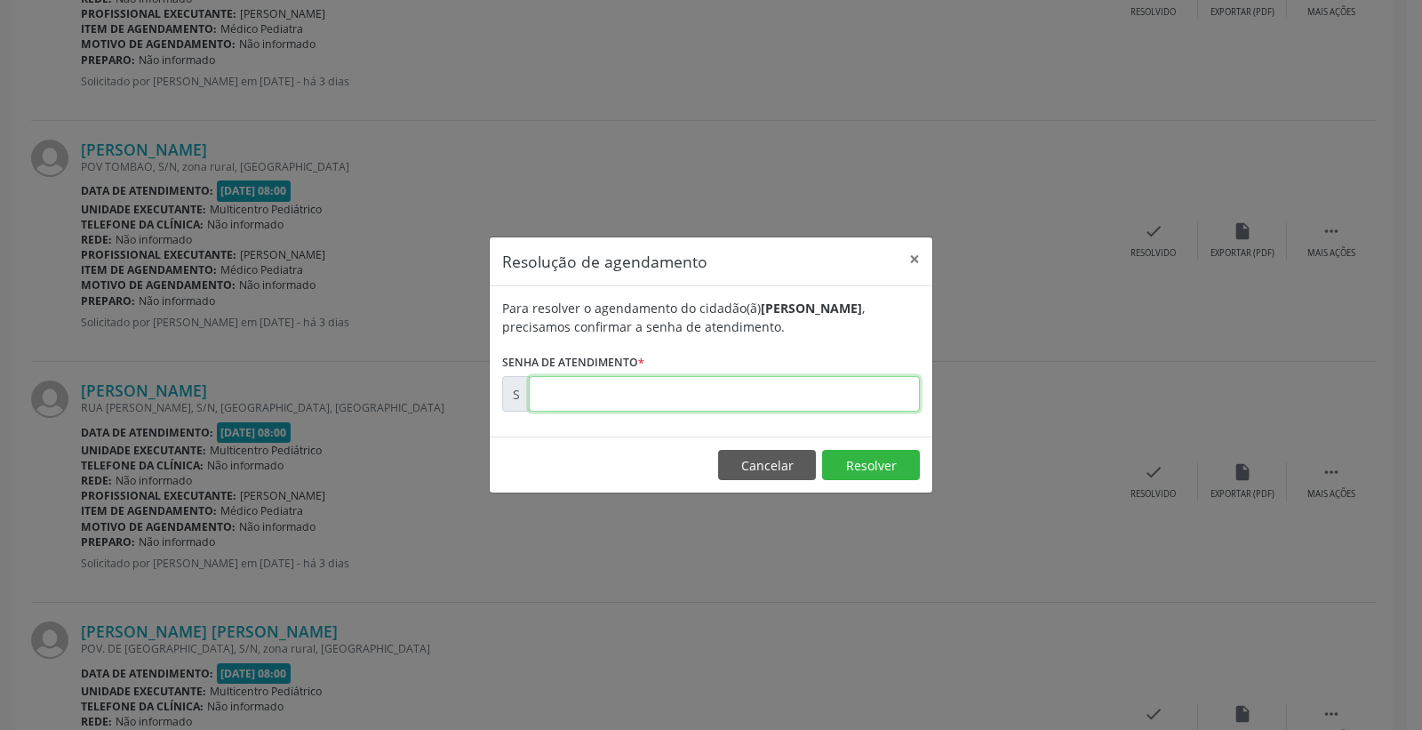
click at [862, 392] on input "text" at bounding box center [724, 394] width 391 height 36
type input "00174802"
click at [883, 464] on button "Resolver" at bounding box center [871, 465] width 98 height 30
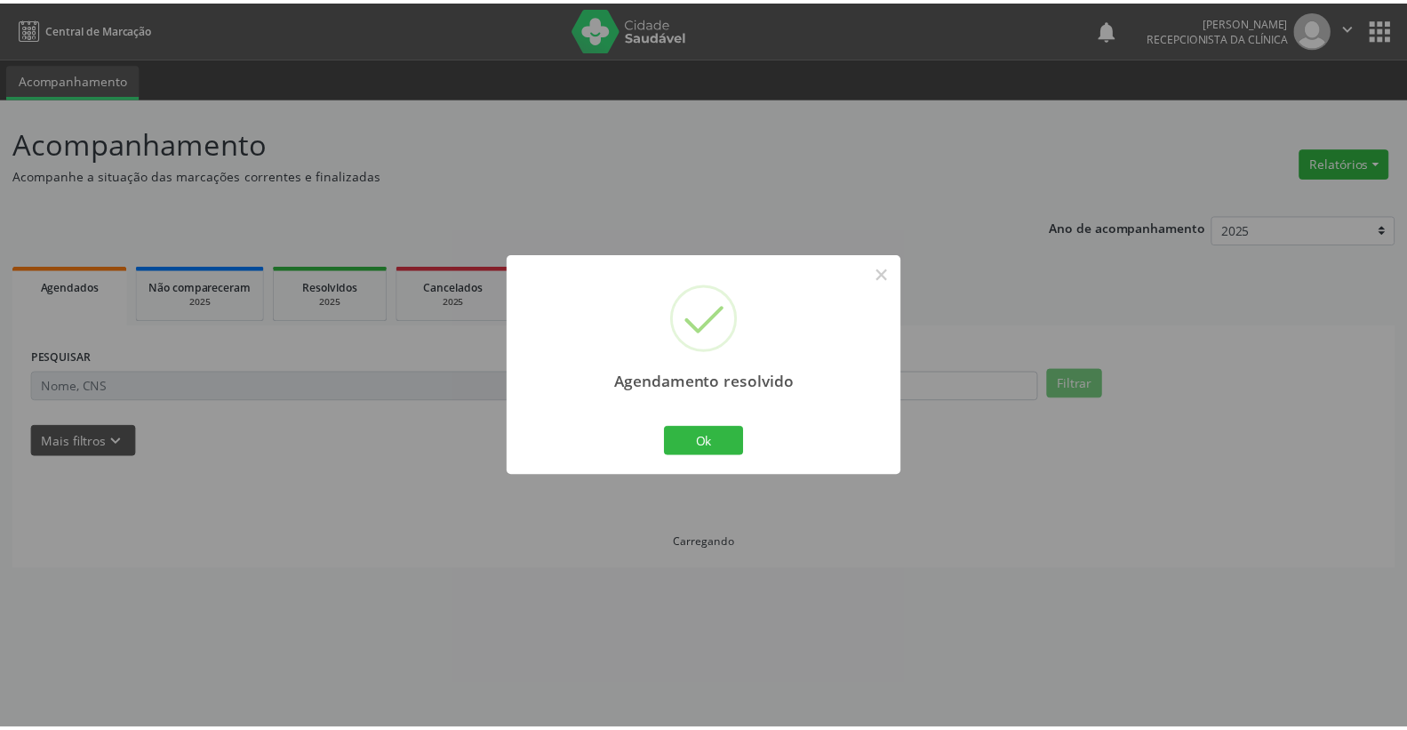
scroll to position [0, 0]
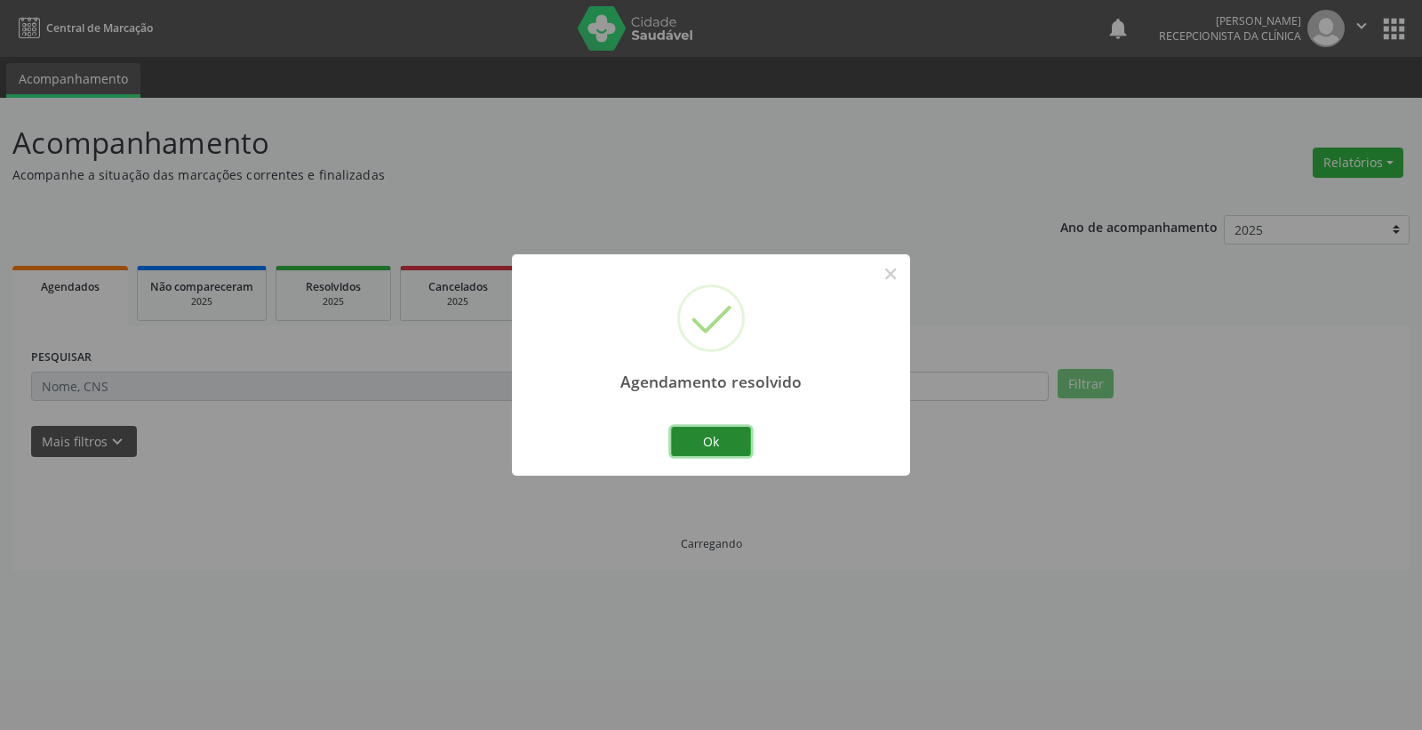
click at [742, 445] on button "Ok" at bounding box center [711, 442] width 80 height 30
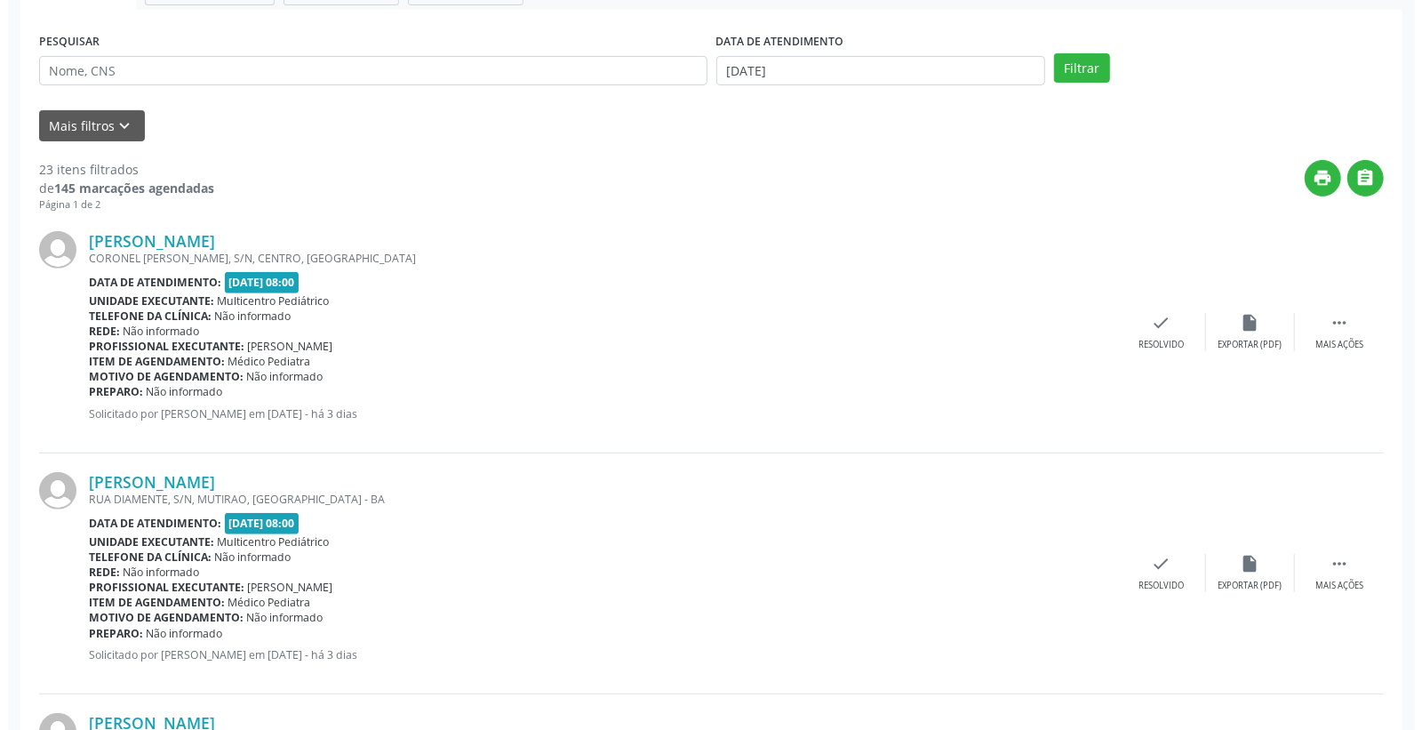
scroll to position [592, 0]
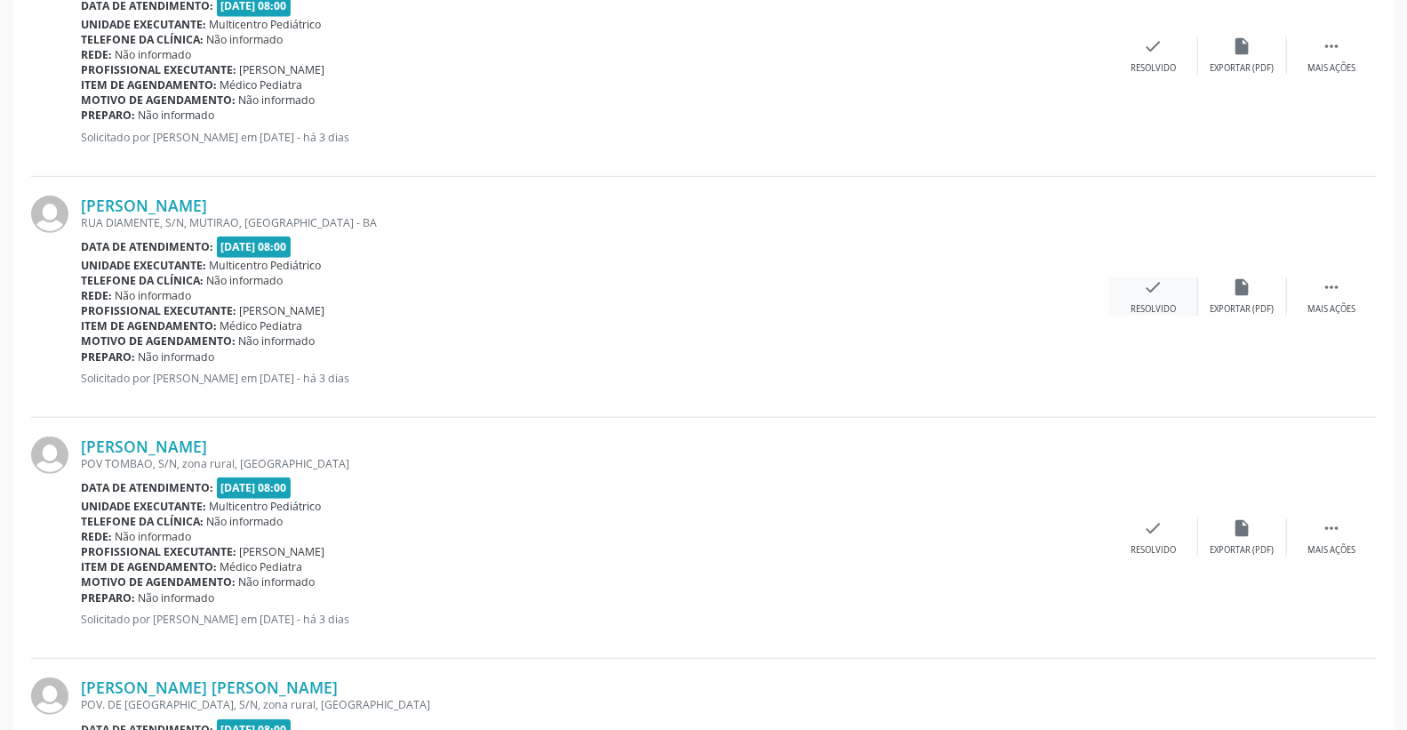
click at [1148, 288] on icon "check" at bounding box center [1154, 287] width 20 height 20
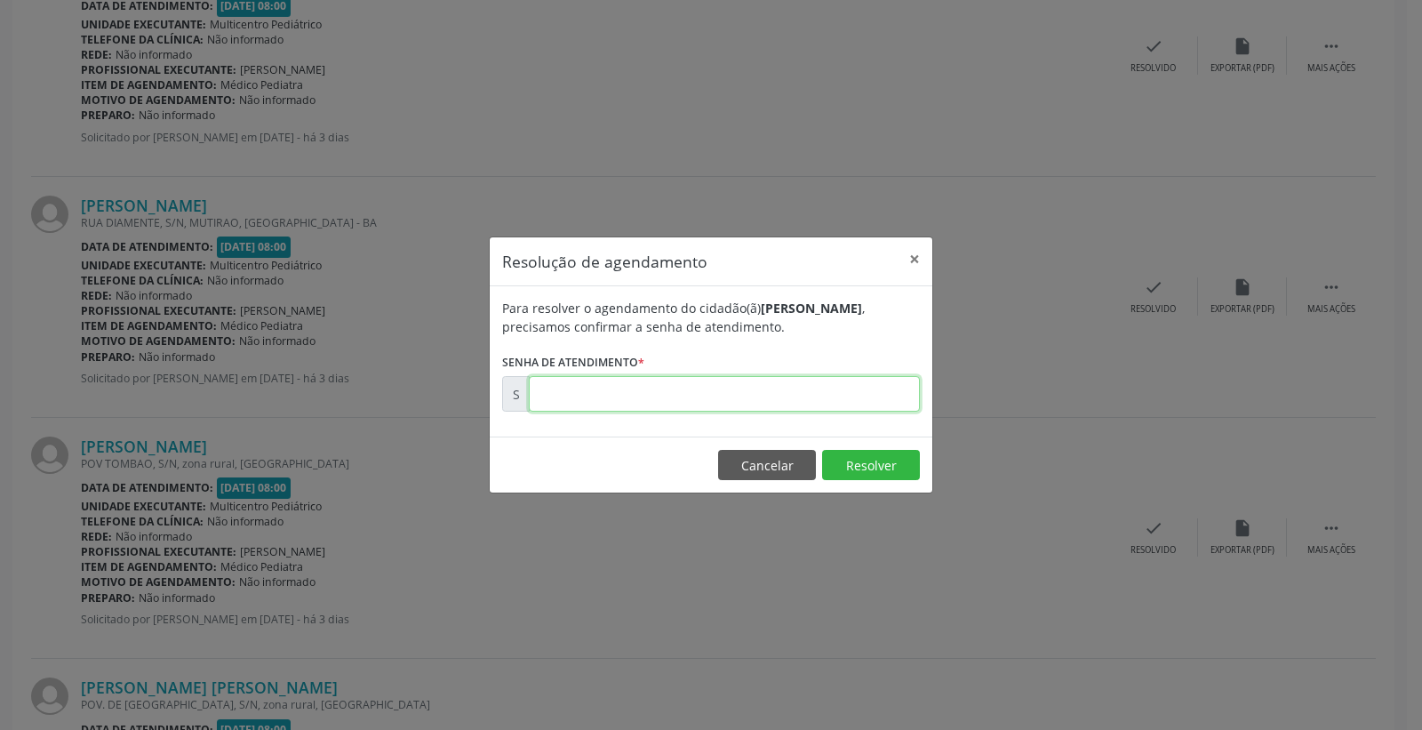
click at [857, 396] on input "text" at bounding box center [724, 394] width 391 height 36
type input "00174717"
click at [873, 457] on button "Resolver" at bounding box center [871, 465] width 98 height 30
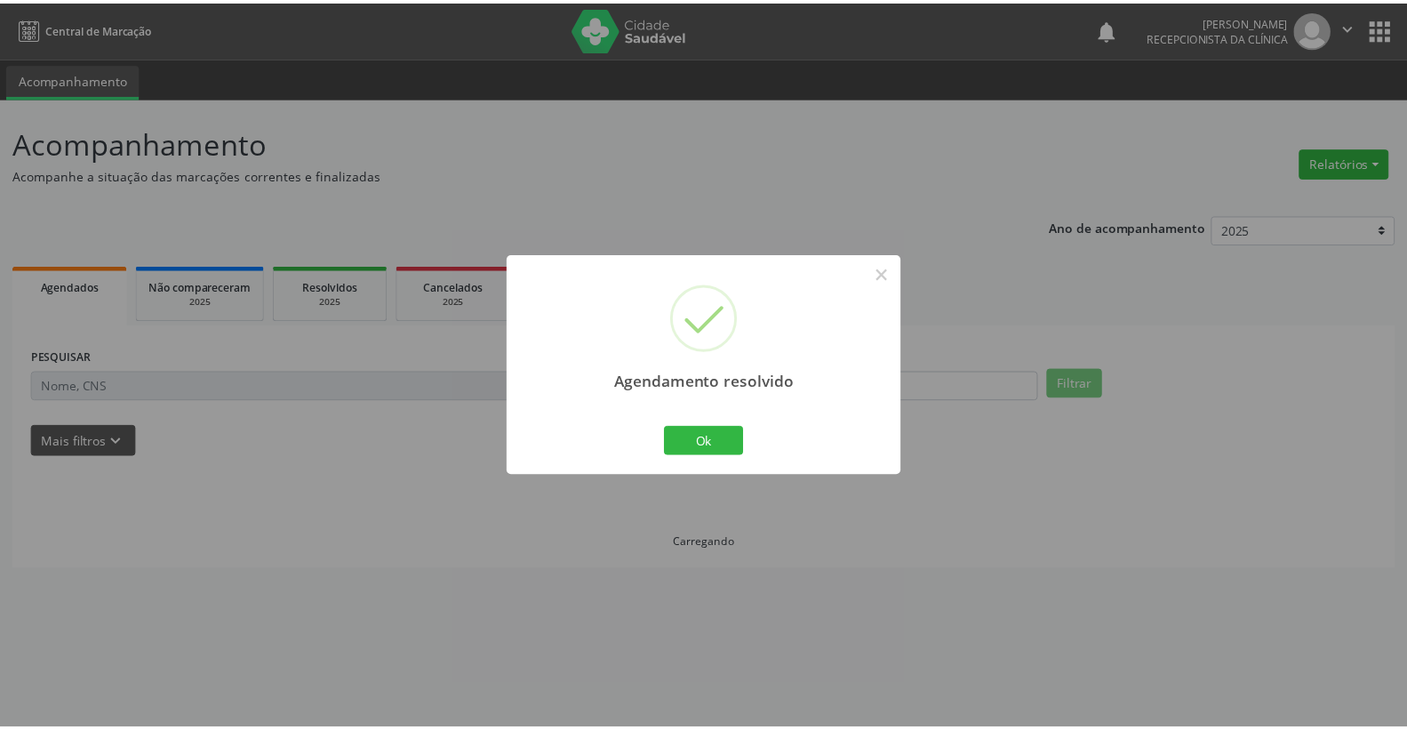
scroll to position [0, 0]
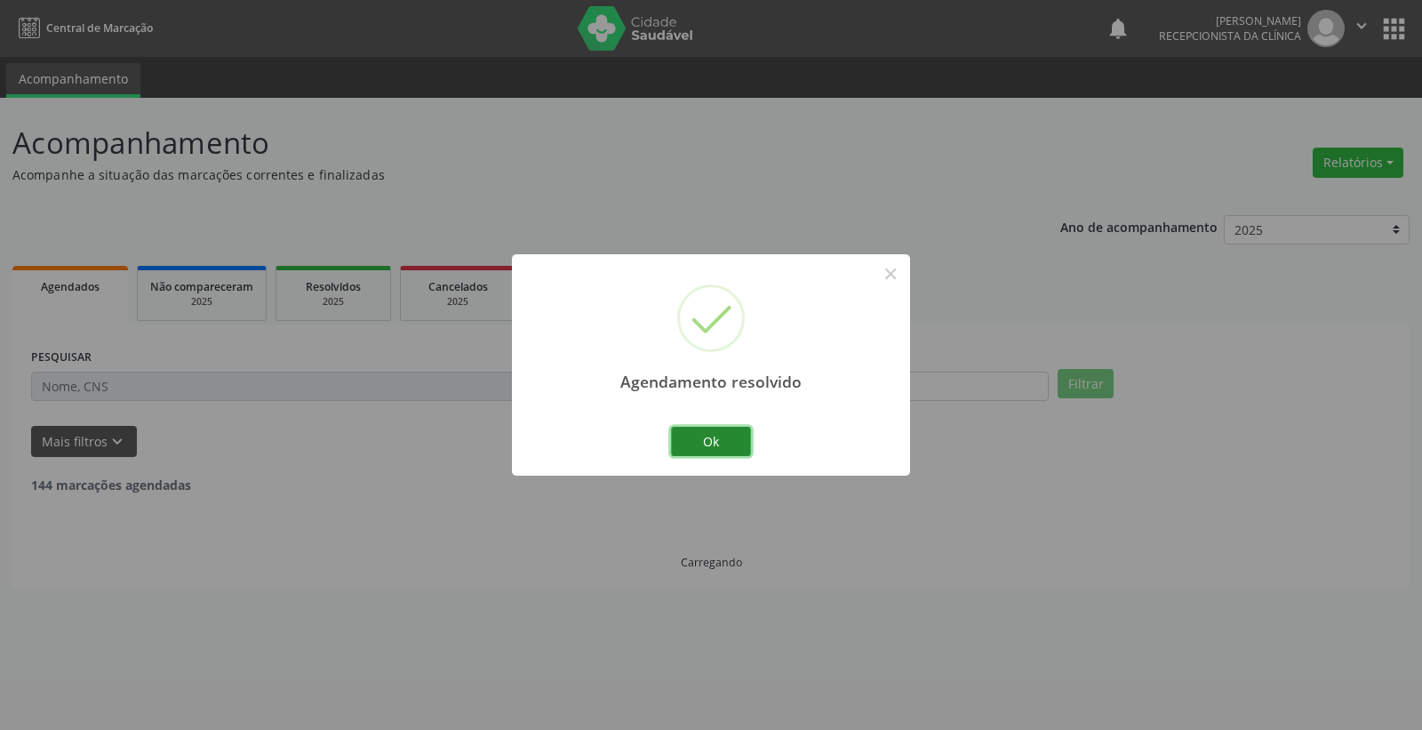
click at [742, 438] on button "Ok" at bounding box center [711, 442] width 80 height 30
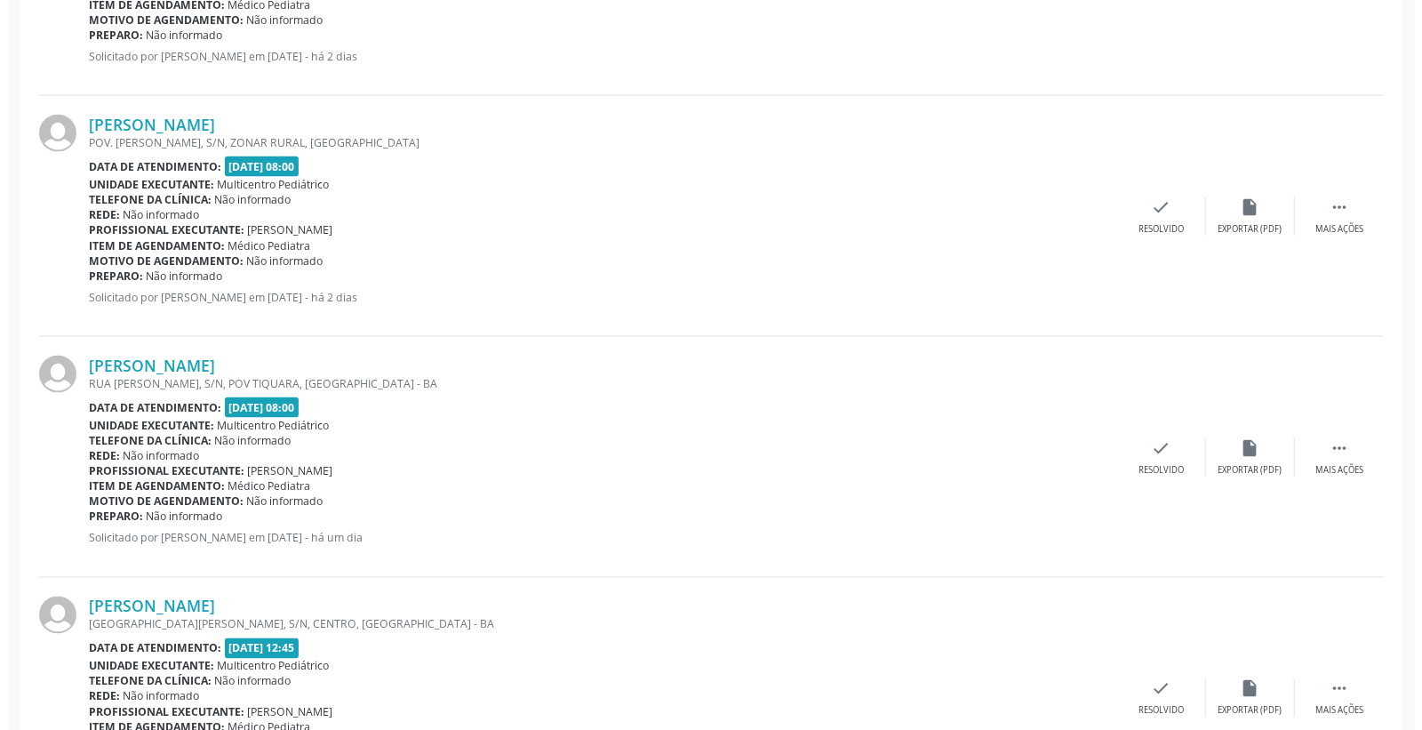
scroll to position [1678, 0]
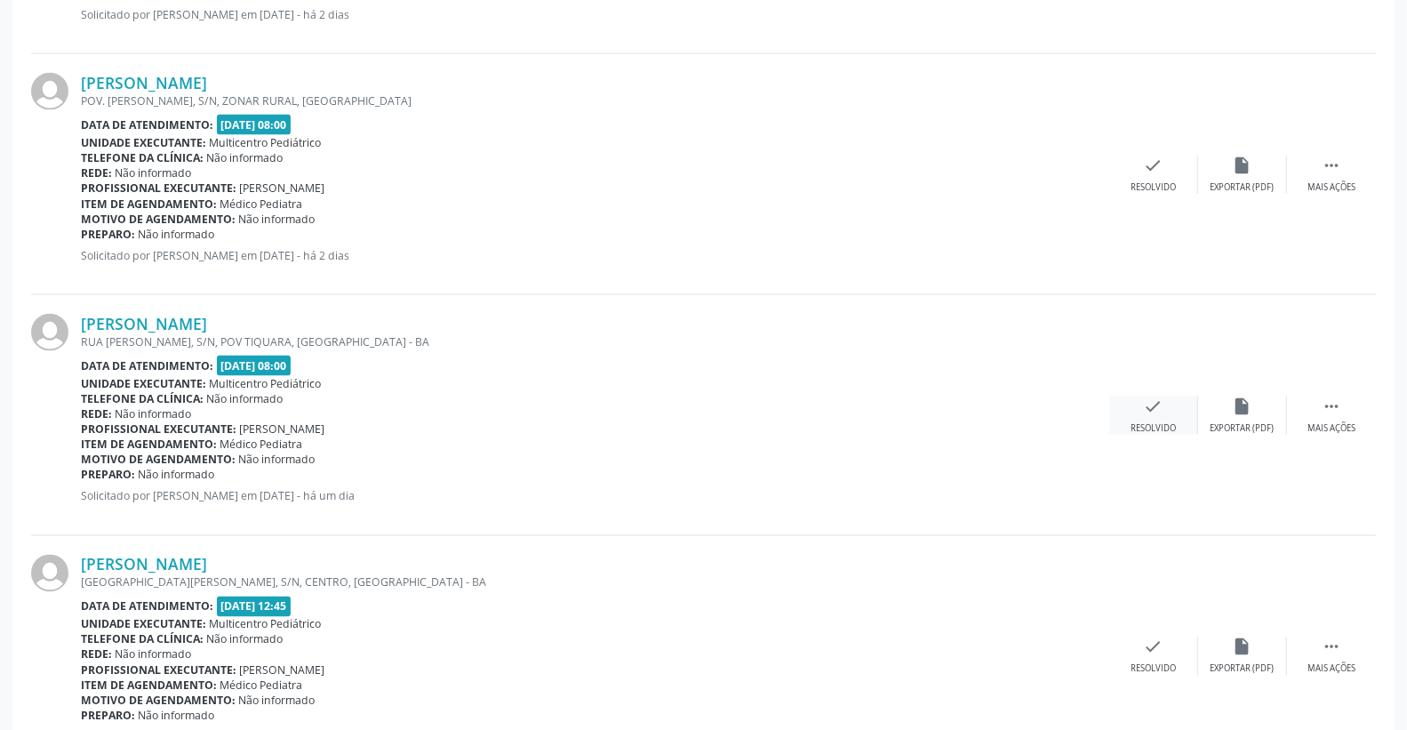
click at [1174, 397] on div "check Resolvido" at bounding box center [1153, 415] width 89 height 38
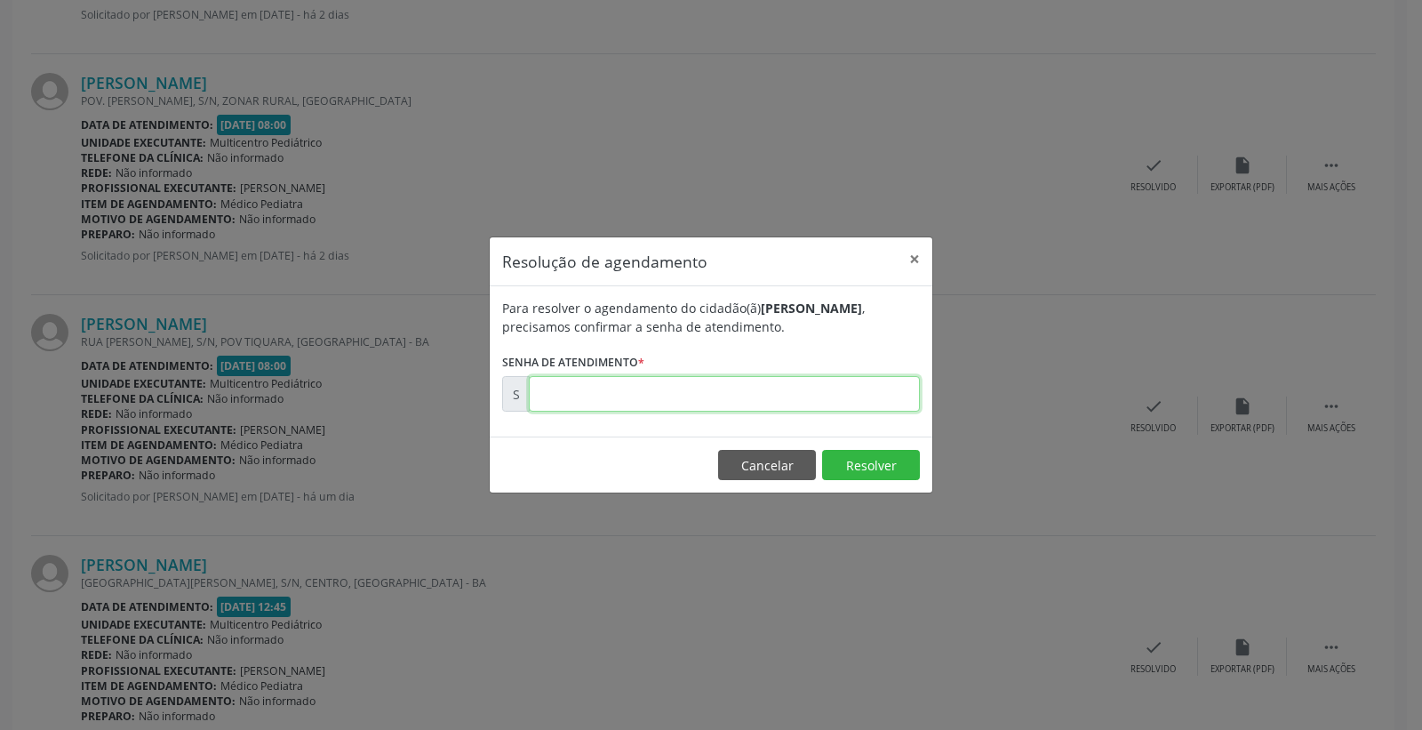
click at [757, 380] on input "text" at bounding box center [724, 394] width 391 height 36
type input "00174995"
click at [859, 453] on button "Resolver" at bounding box center [871, 465] width 98 height 30
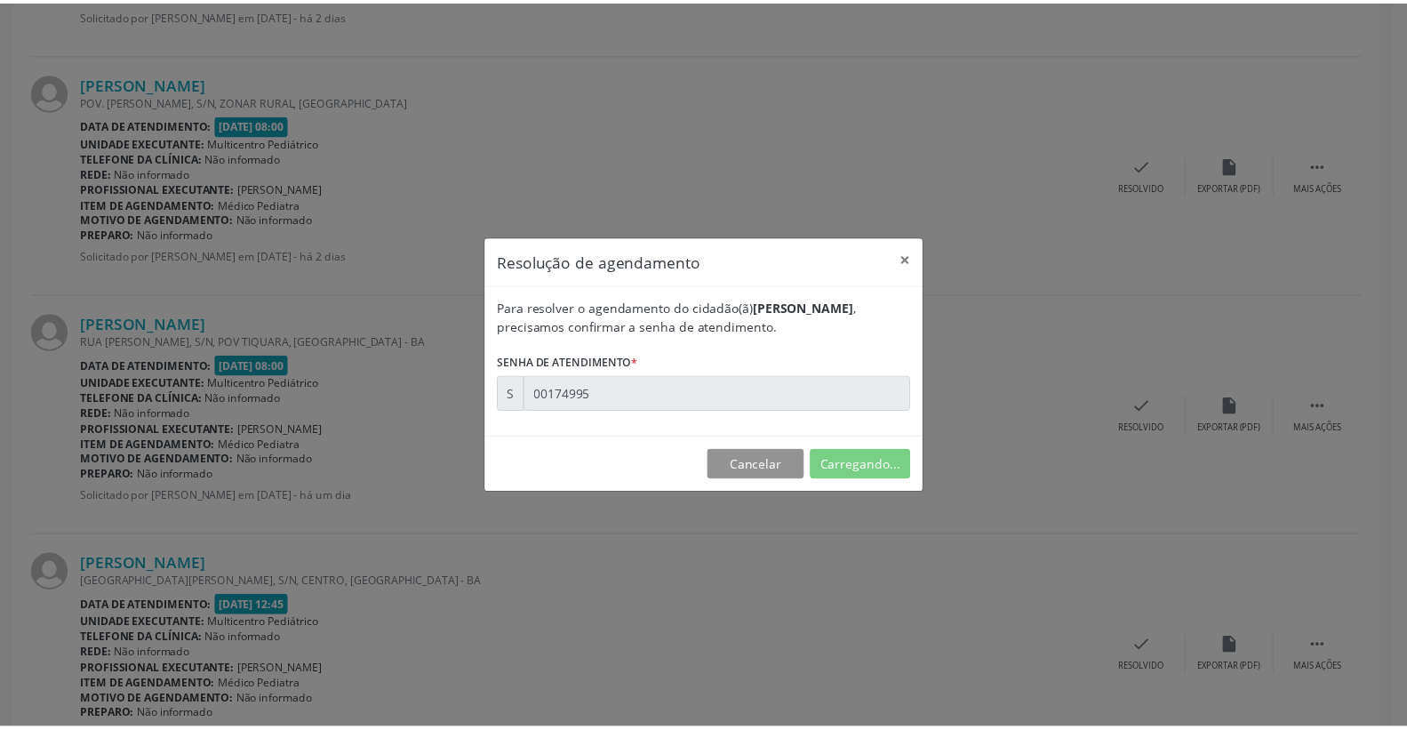
scroll to position [0, 0]
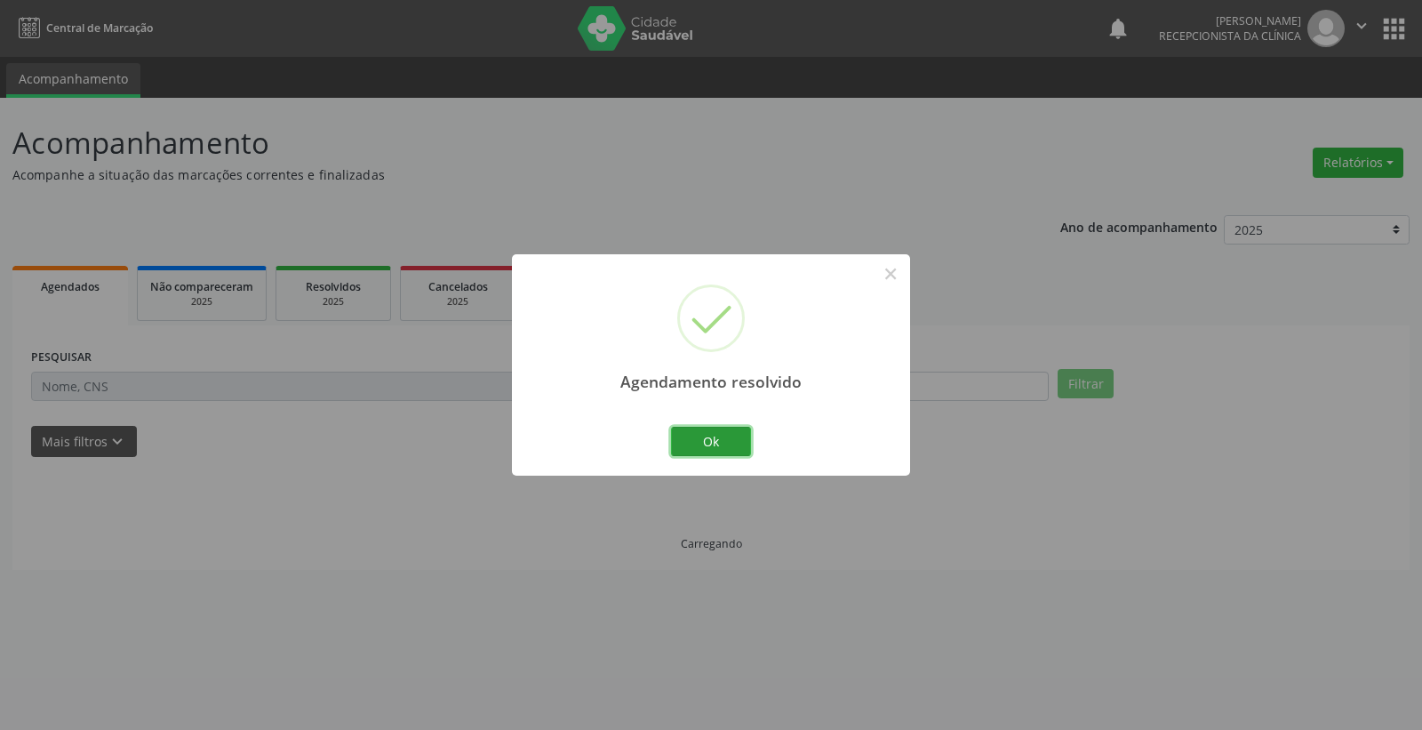
click at [720, 434] on button "Ok" at bounding box center [711, 442] width 80 height 30
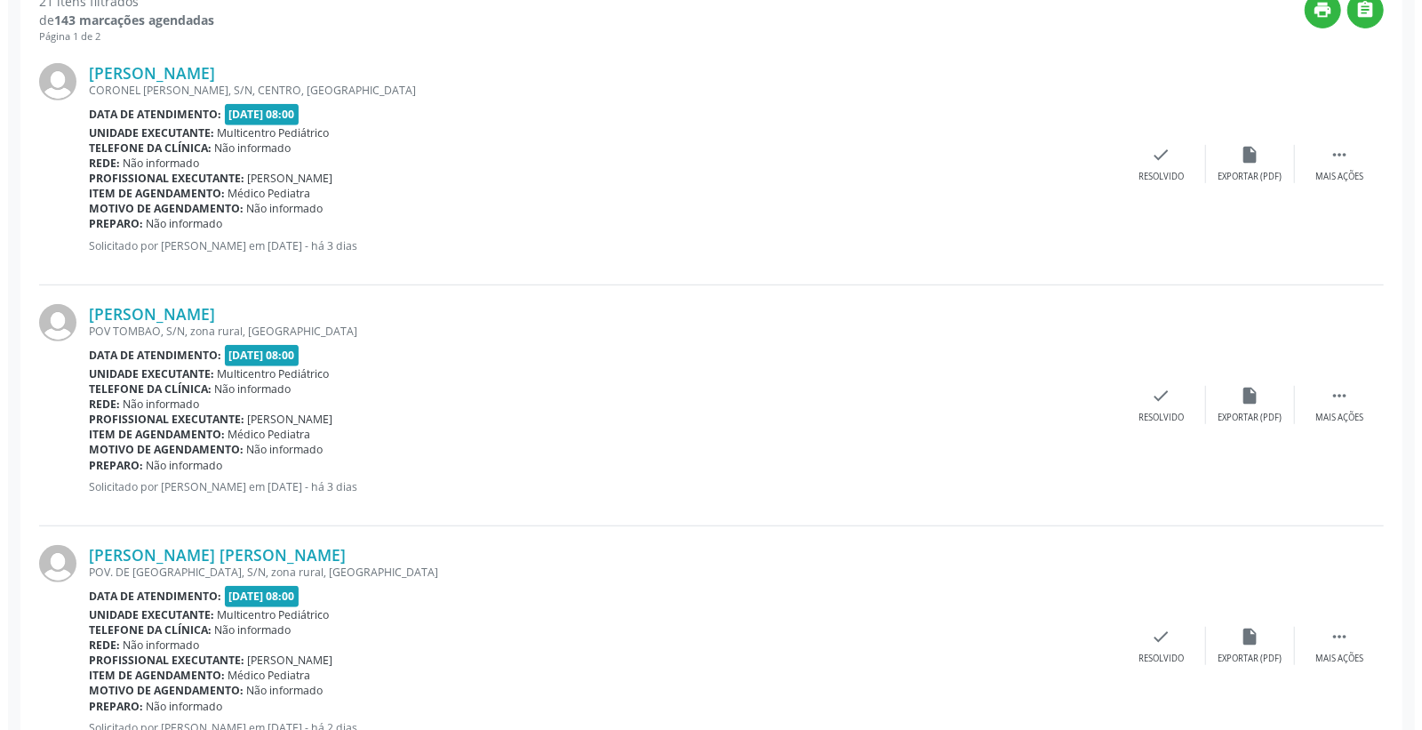
scroll to position [592, 0]
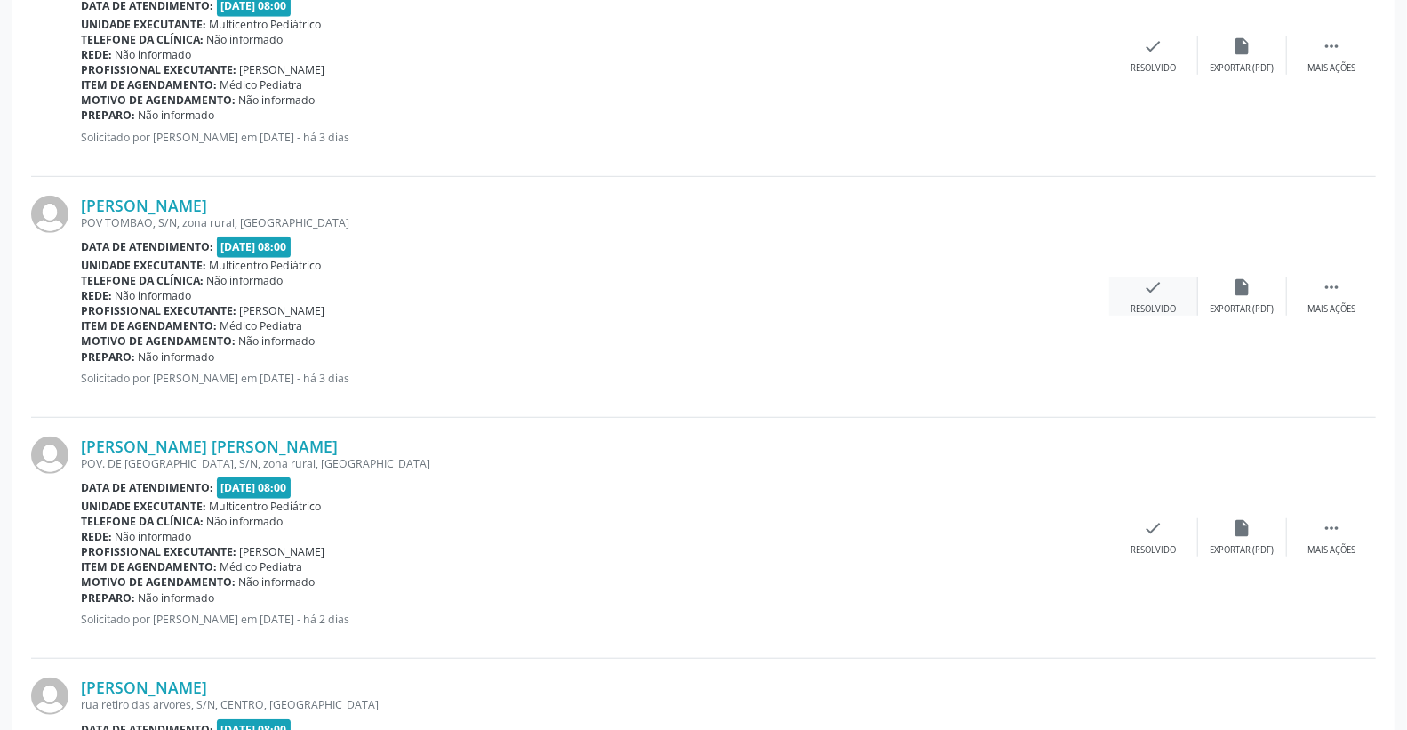
click at [1164, 280] on div "check Resolvido" at bounding box center [1153, 296] width 89 height 38
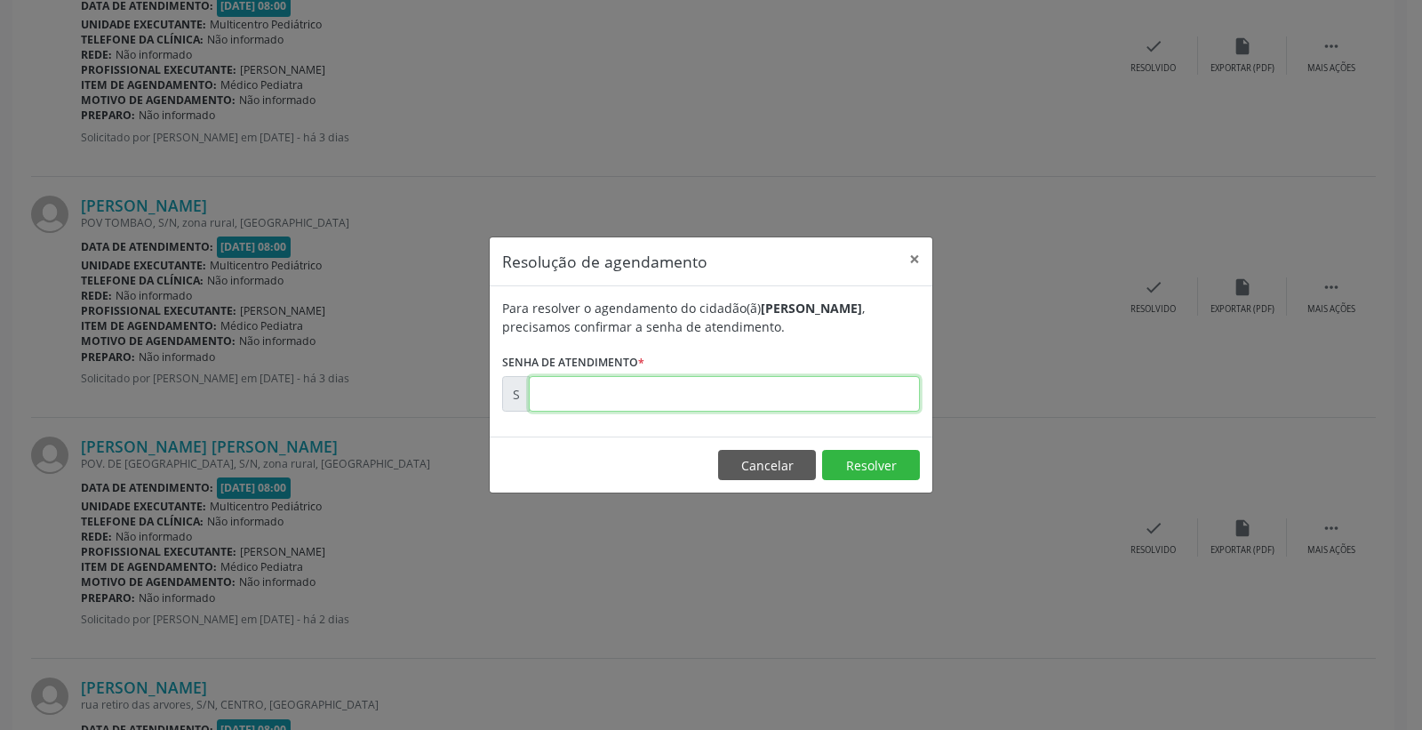
click at [820, 401] on input "text" at bounding box center [724, 394] width 391 height 36
type input "00174729"
click at [869, 465] on button "Resolver" at bounding box center [871, 465] width 98 height 30
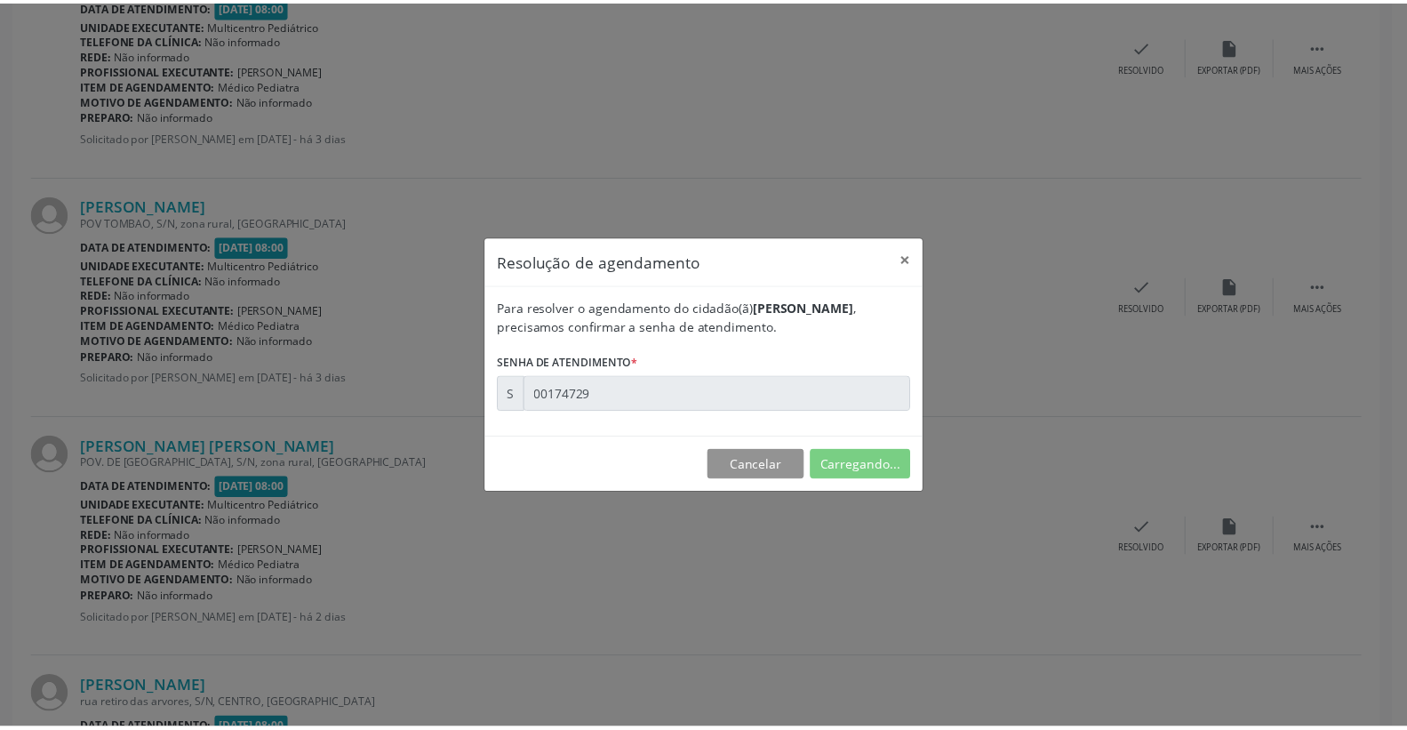
scroll to position [0, 0]
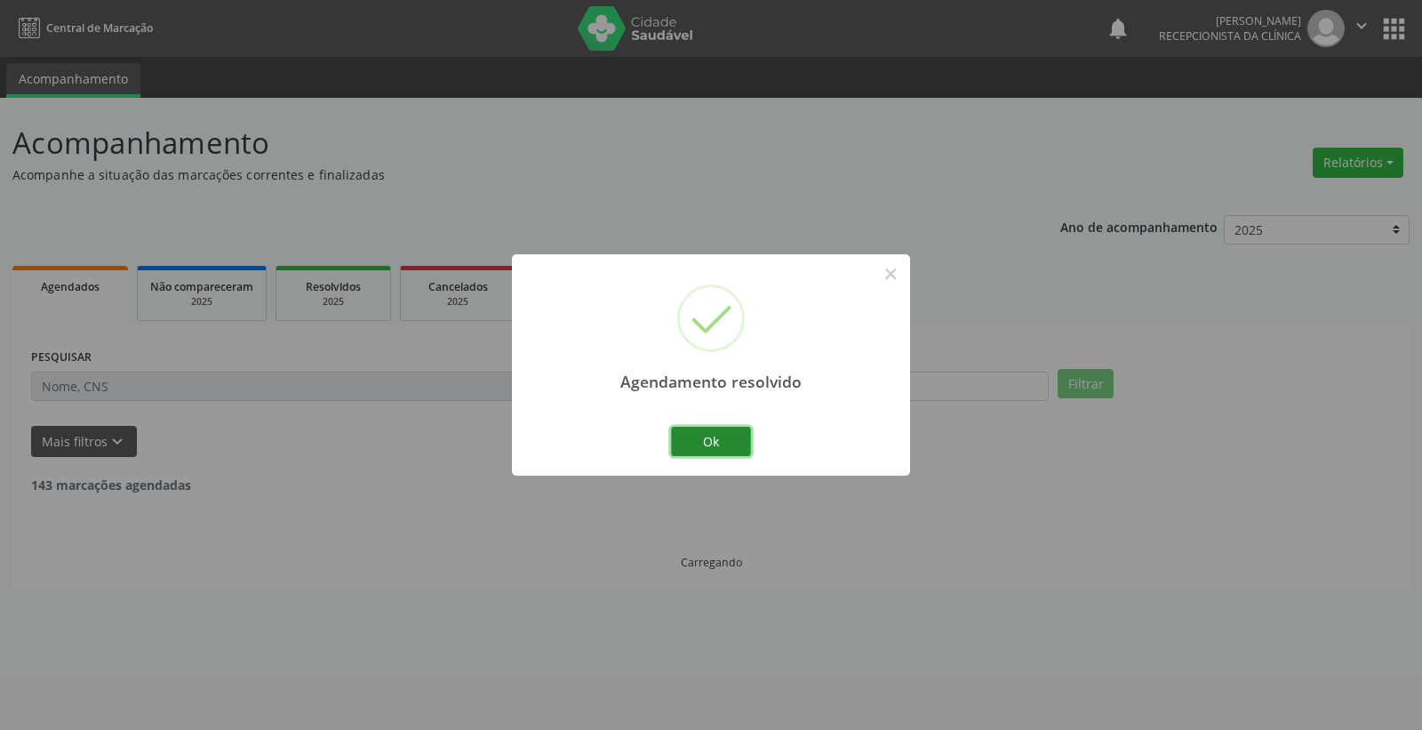
click at [731, 431] on button "Ok" at bounding box center [711, 442] width 80 height 30
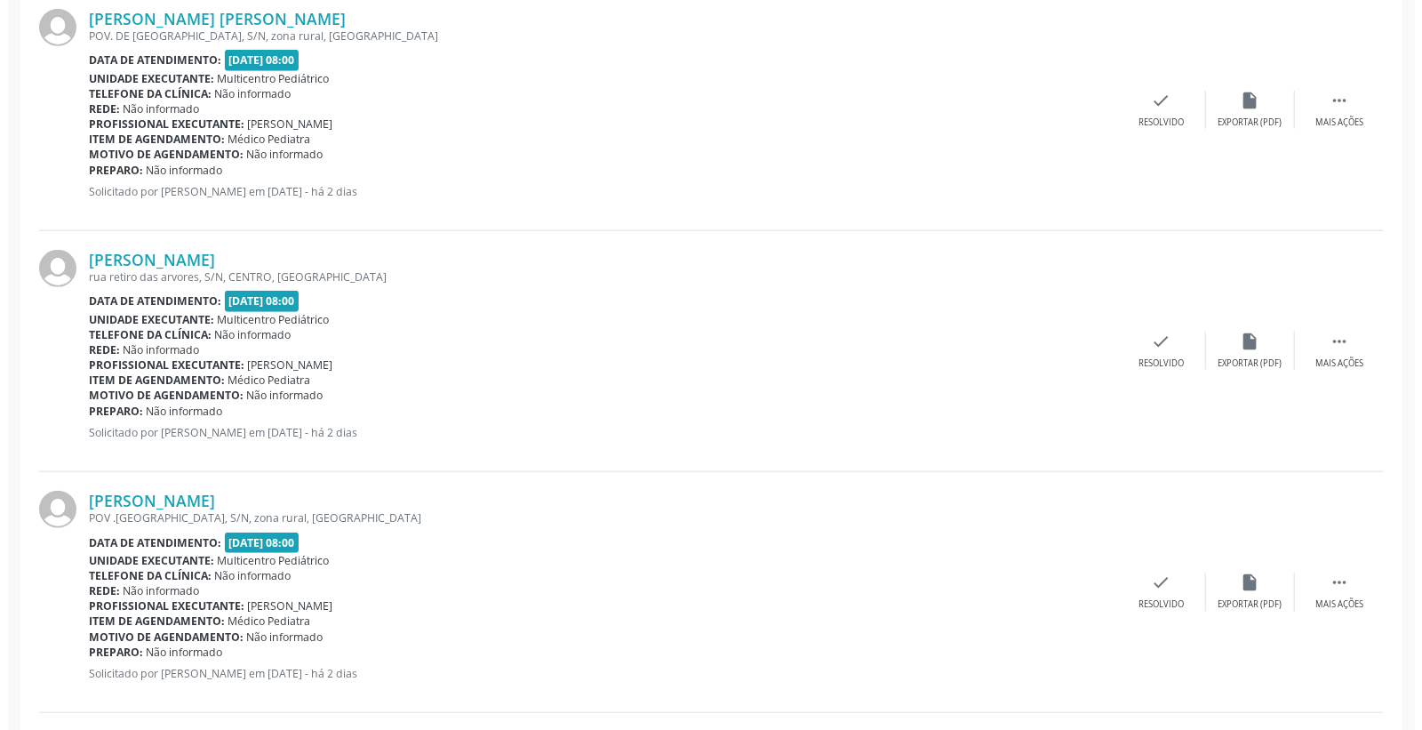
scroll to position [789, 0]
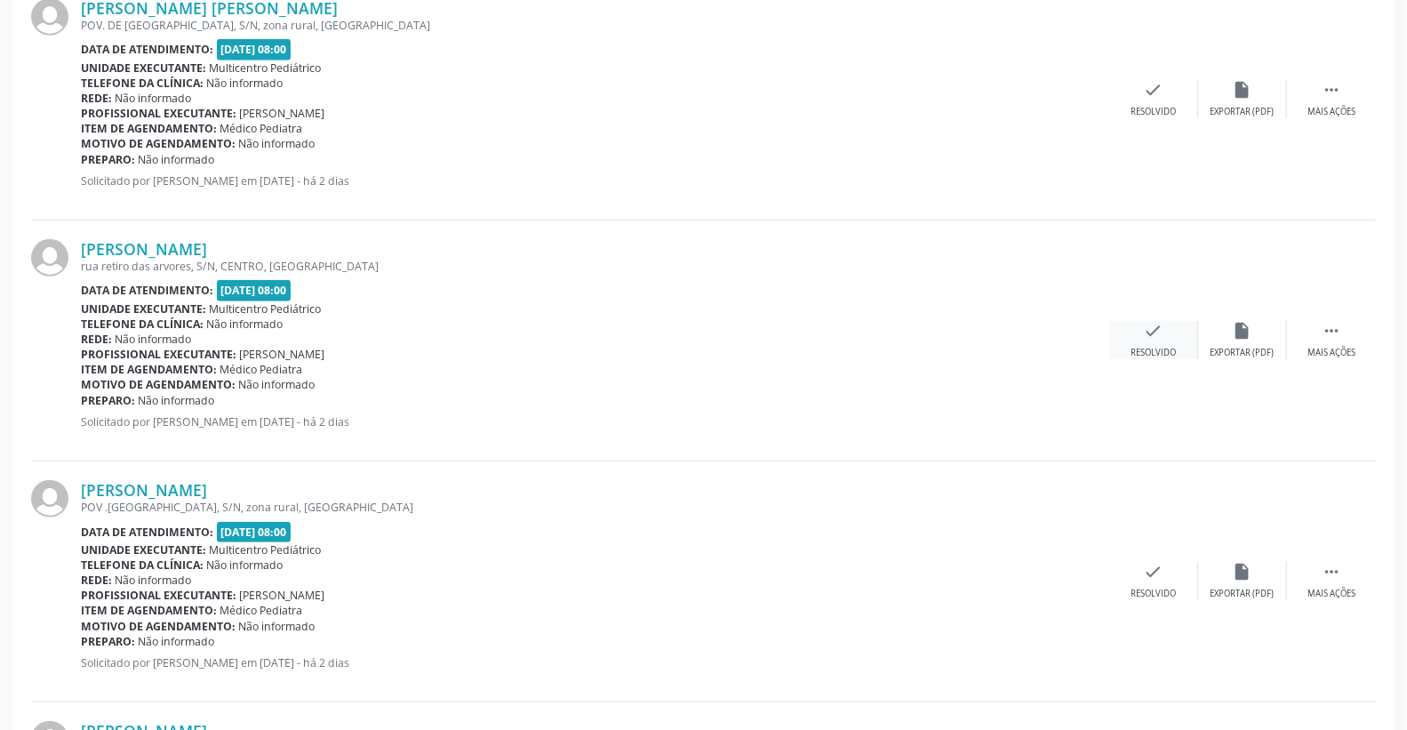
click at [1153, 331] on icon "check" at bounding box center [1154, 331] width 20 height 20
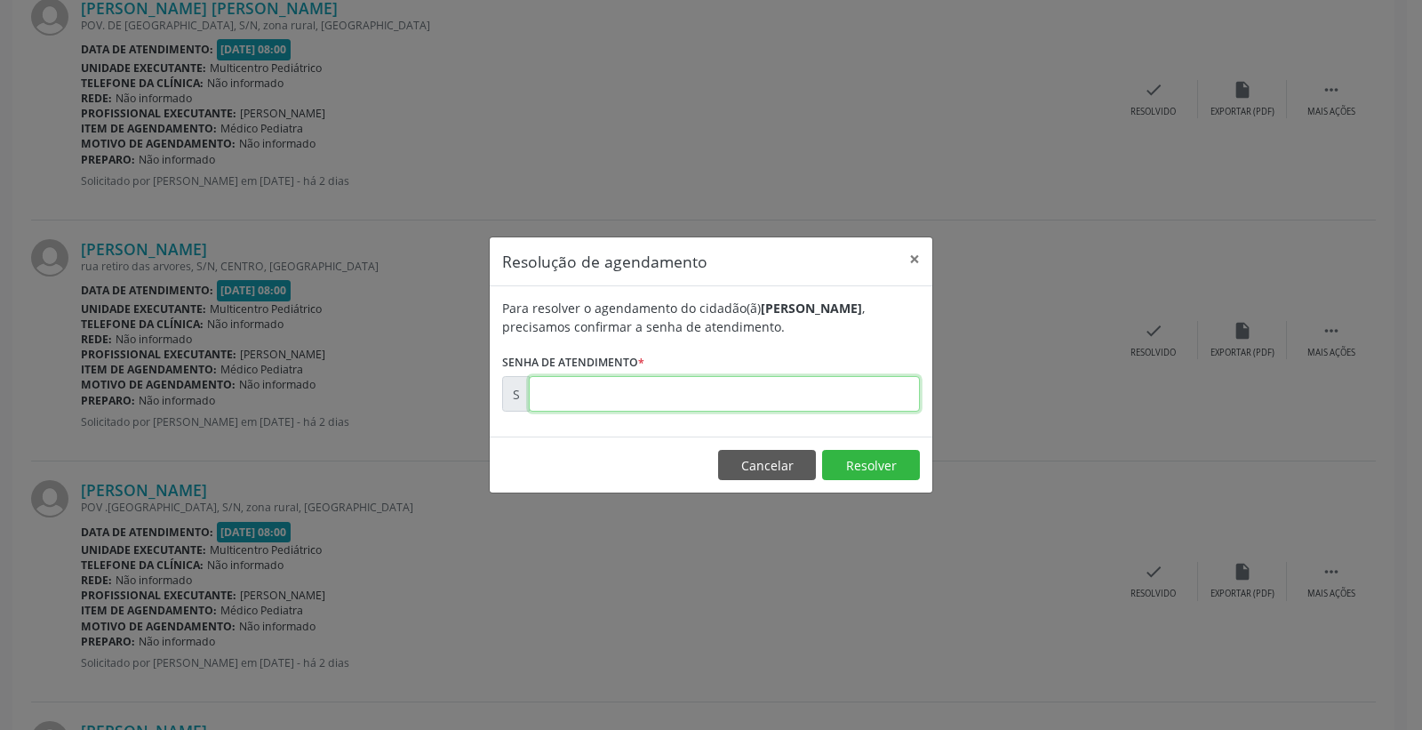
click at [807, 387] on input "text" at bounding box center [724, 394] width 391 height 36
type input "00174871"
click at [887, 459] on button "Resolver" at bounding box center [871, 465] width 98 height 30
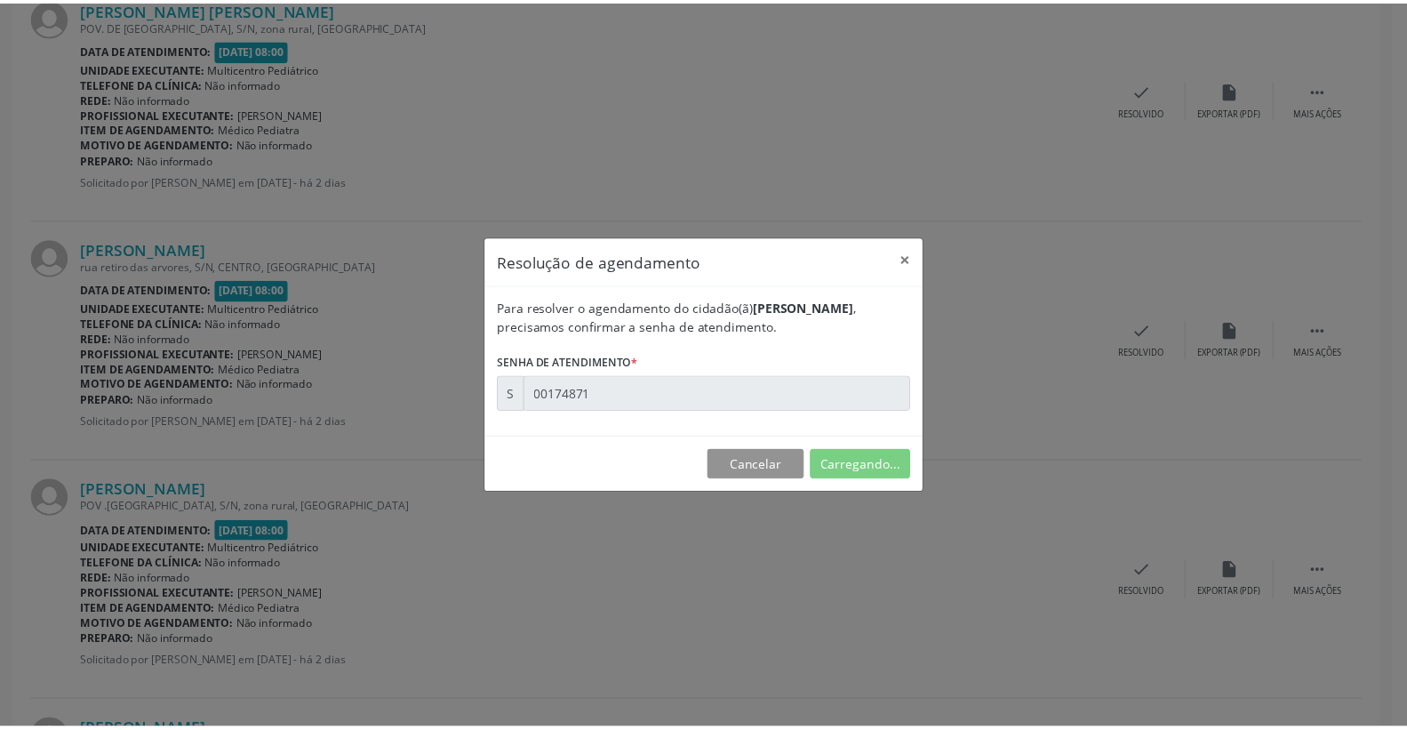
scroll to position [0, 0]
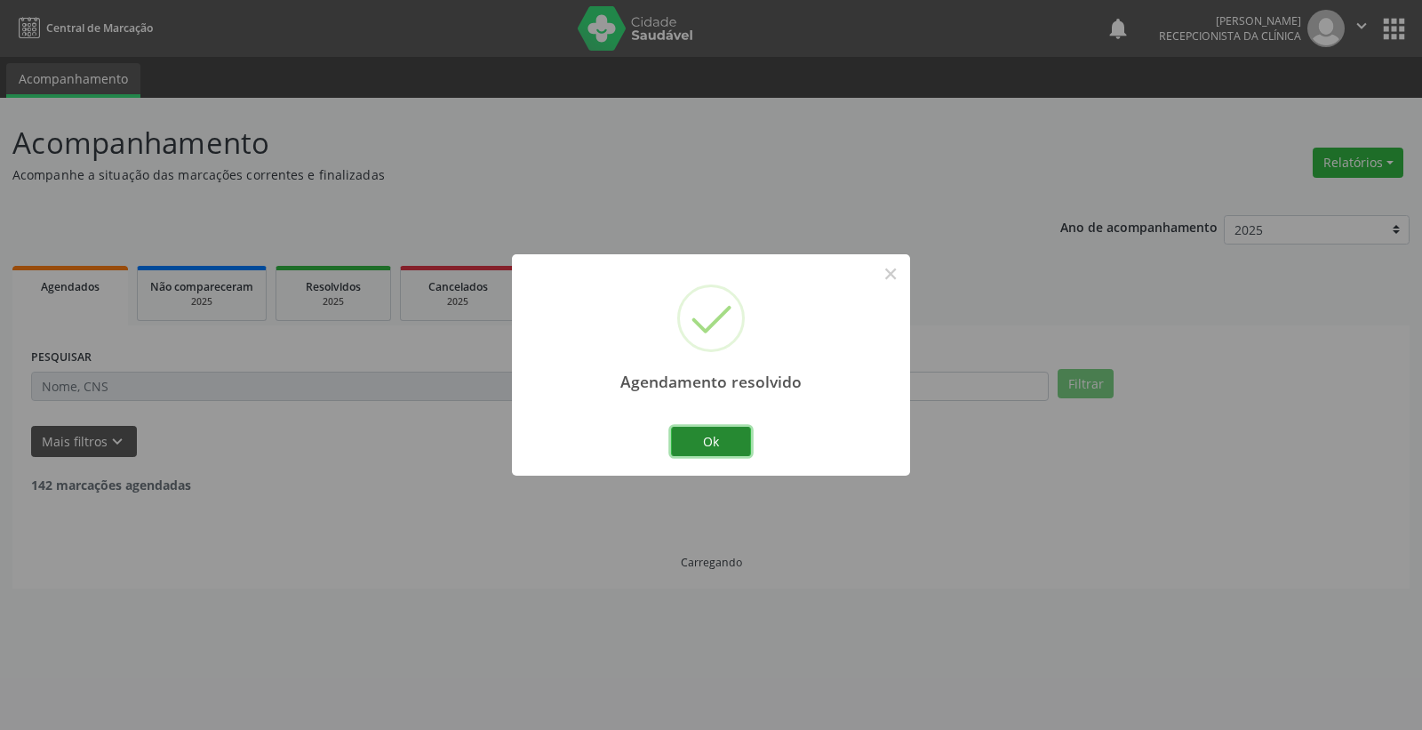
click at [697, 447] on button "Ok" at bounding box center [711, 442] width 80 height 30
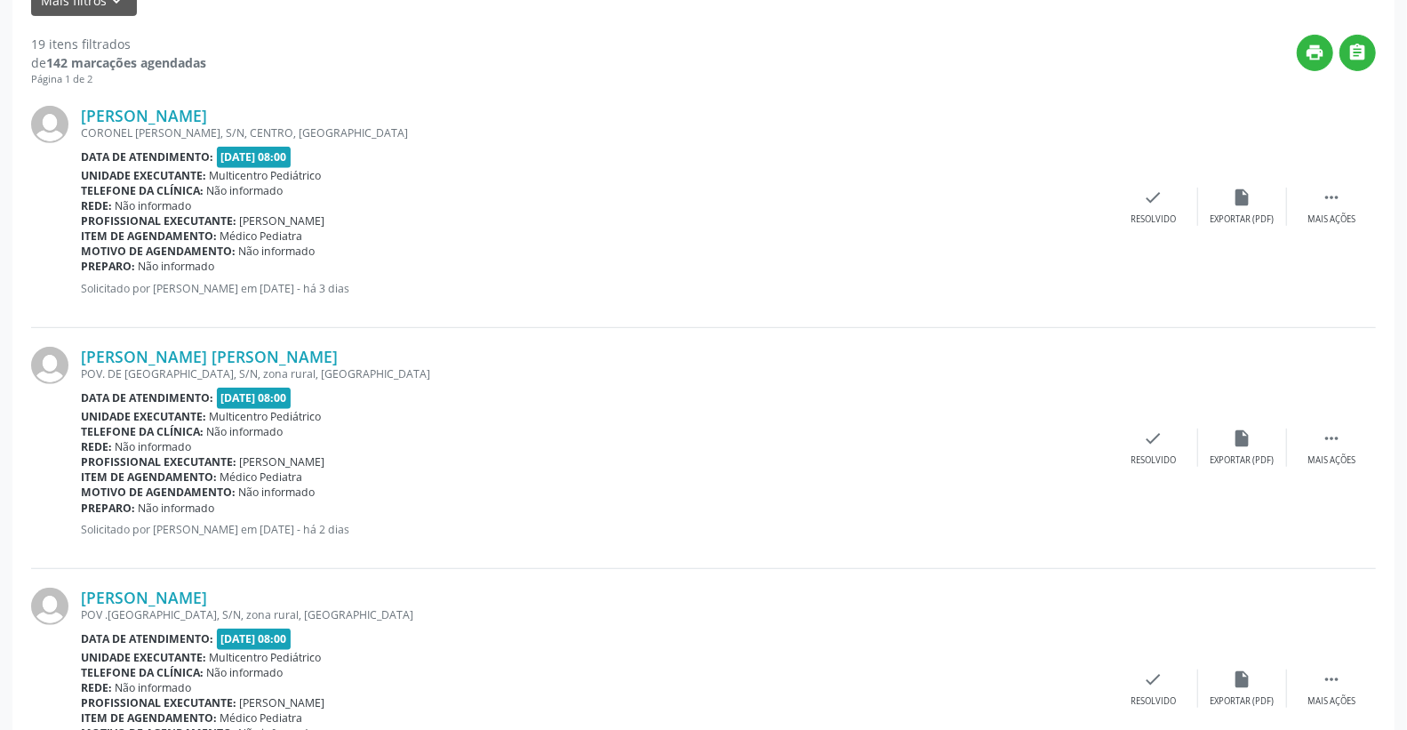
scroll to position [691, 0]
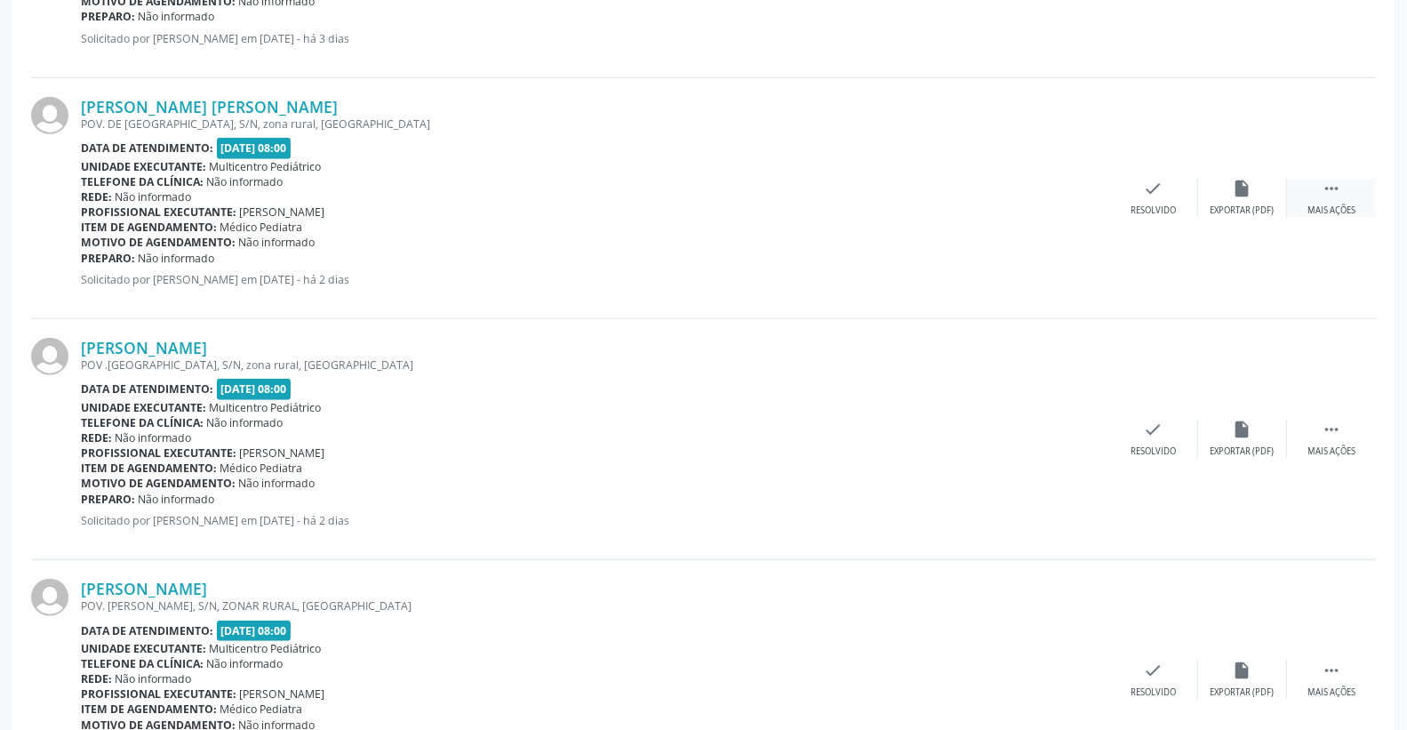
click at [1339, 193] on icon "" at bounding box center [1332, 189] width 20 height 20
click at [1243, 196] on icon "alarm_off" at bounding box center [1243, 189] width 20 height 20
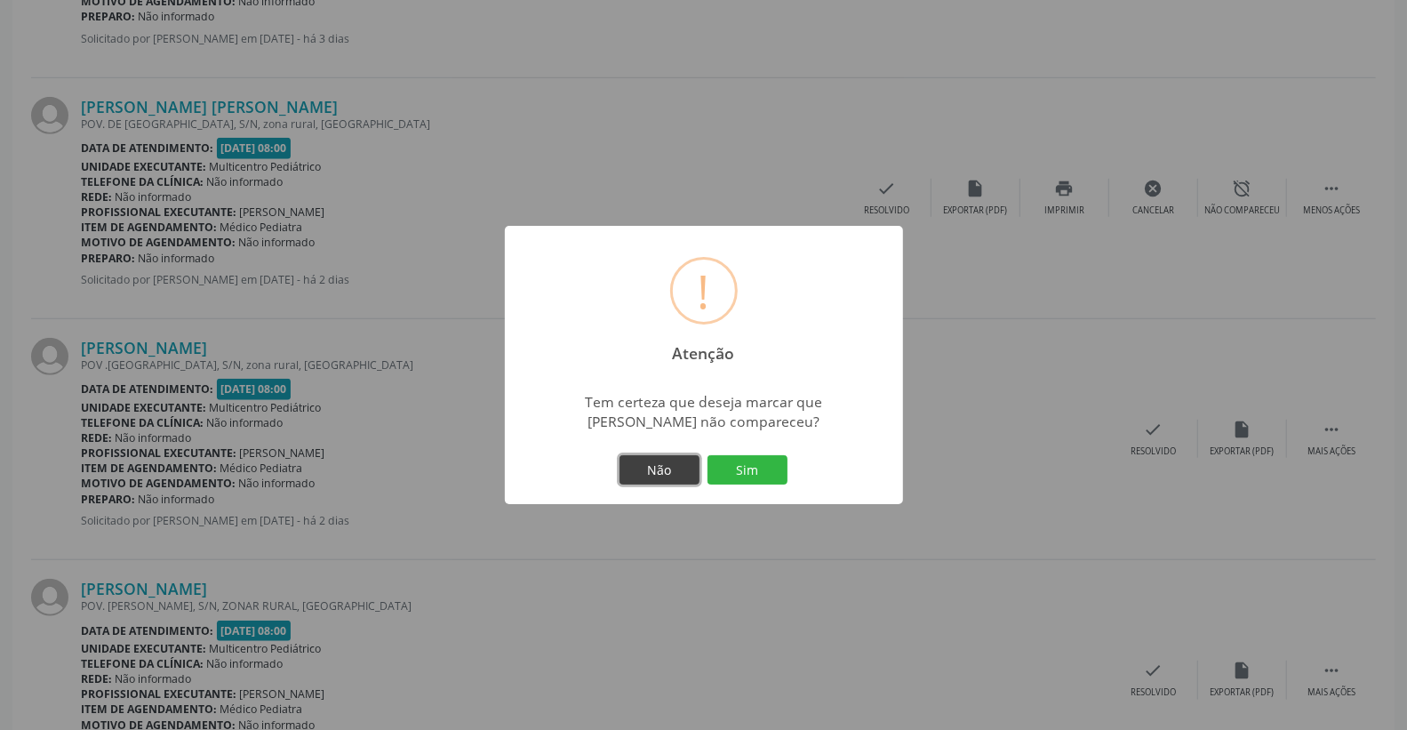
click at [690, 468] on button "Não" at bounding box center [659, 470] width 80 height 30
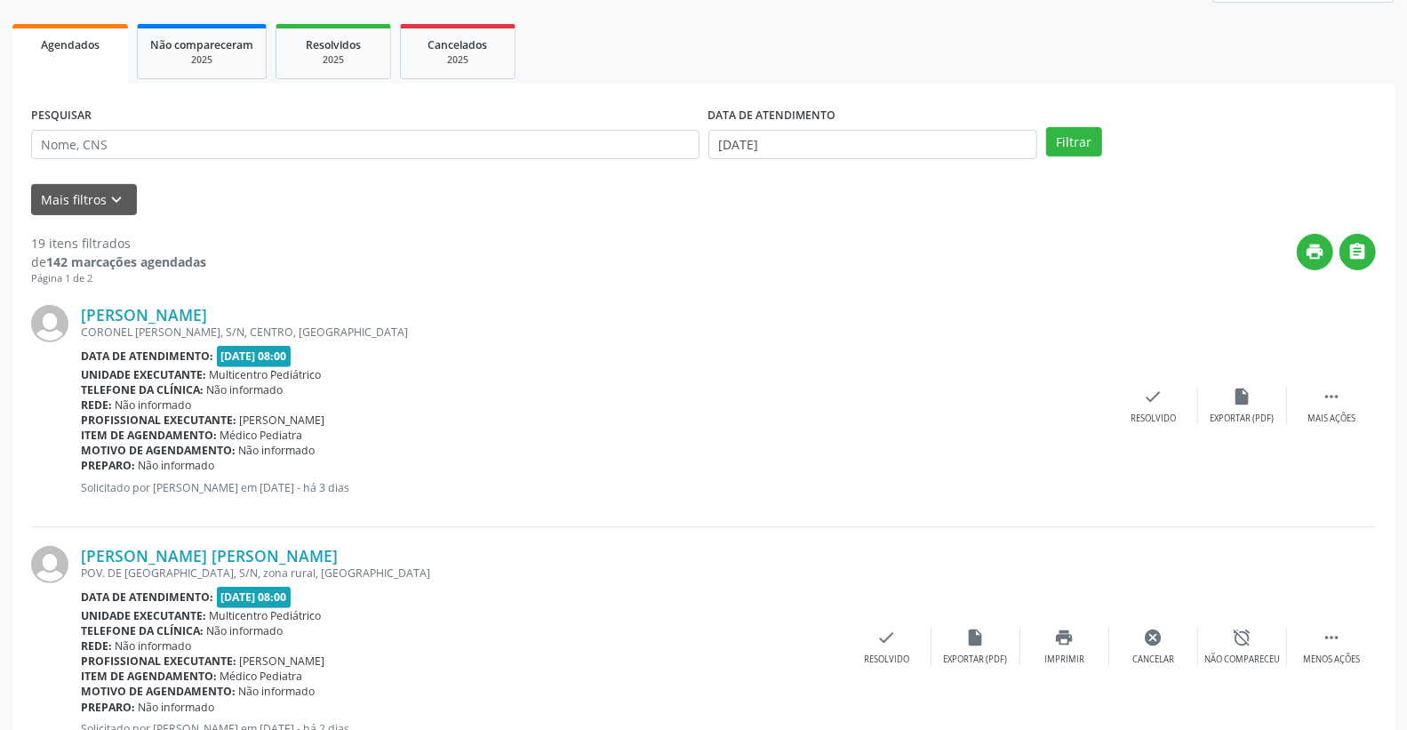
scroll to position [197, 0]
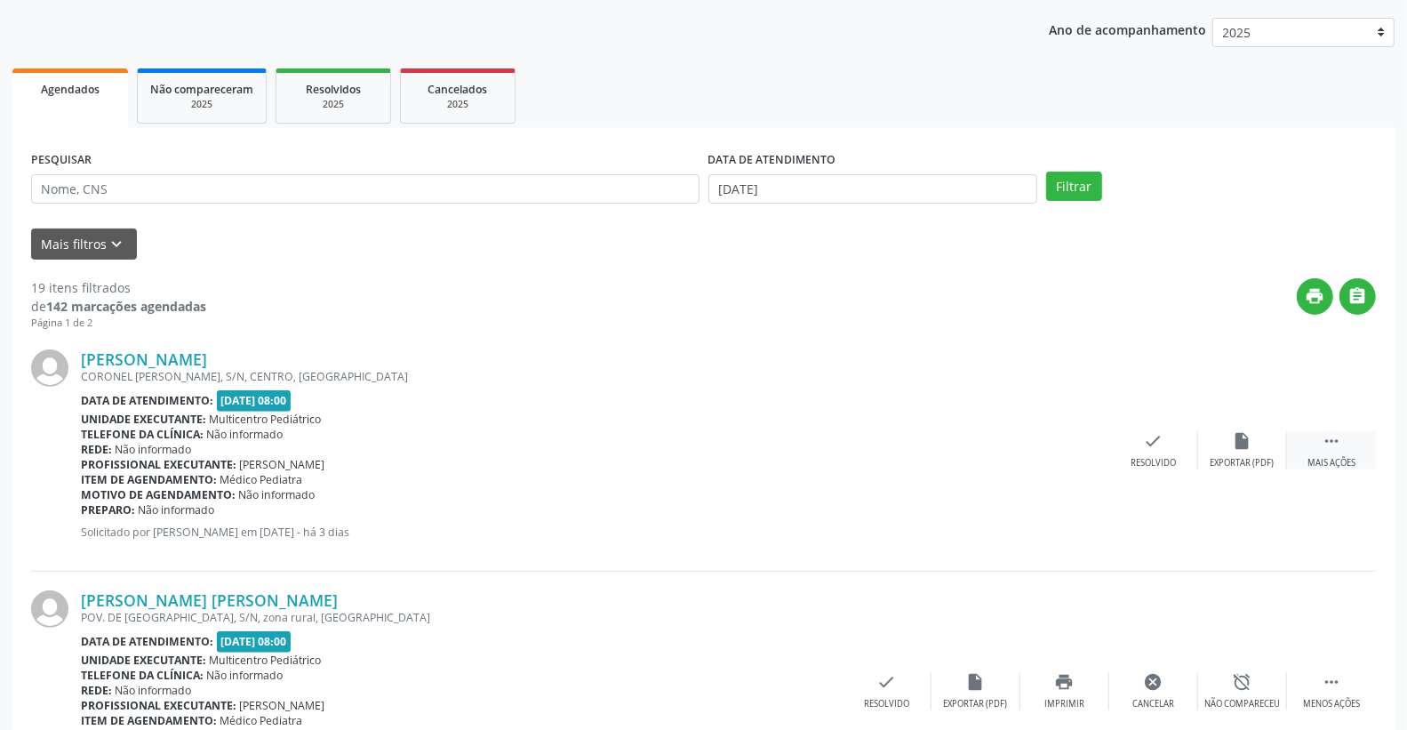
click at [1317, 431] on div " Mais ações" at bounding box center [1331, 450] width 89 height 38
click at [1238, 432] on icon "alarm_off" at bounding box center [1243, 441] width 20 height 20
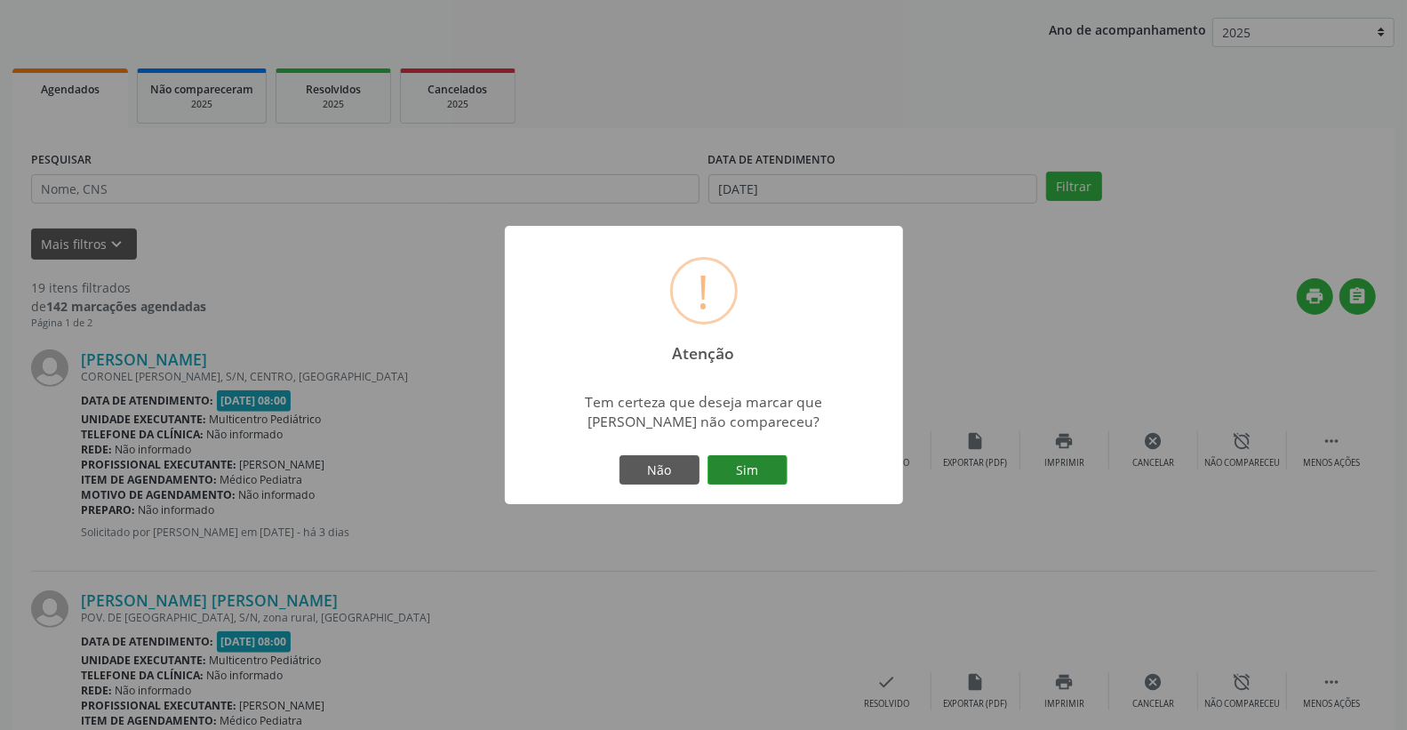
click at [758, 458] on button "Sim" at bounding box center [747, 470] width 80 height 30
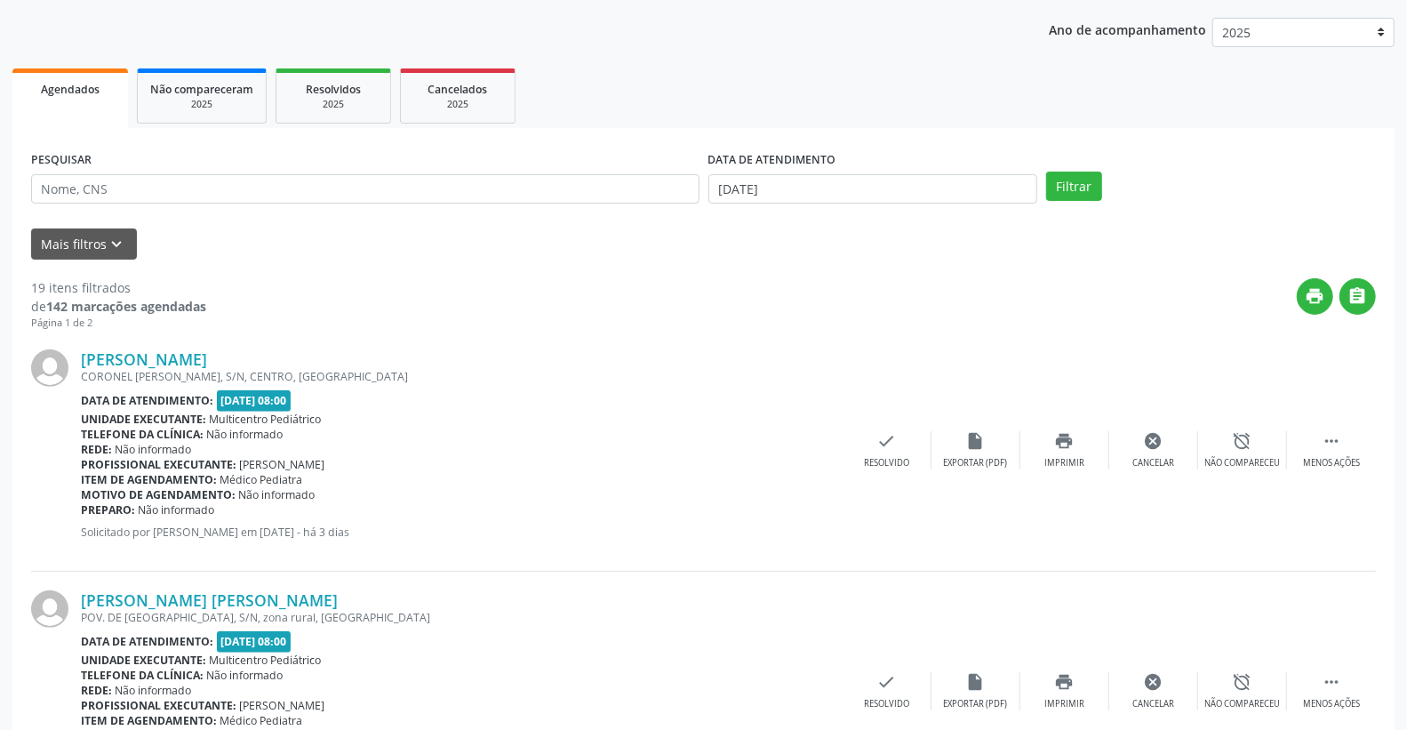
scroll to position [0, 0]
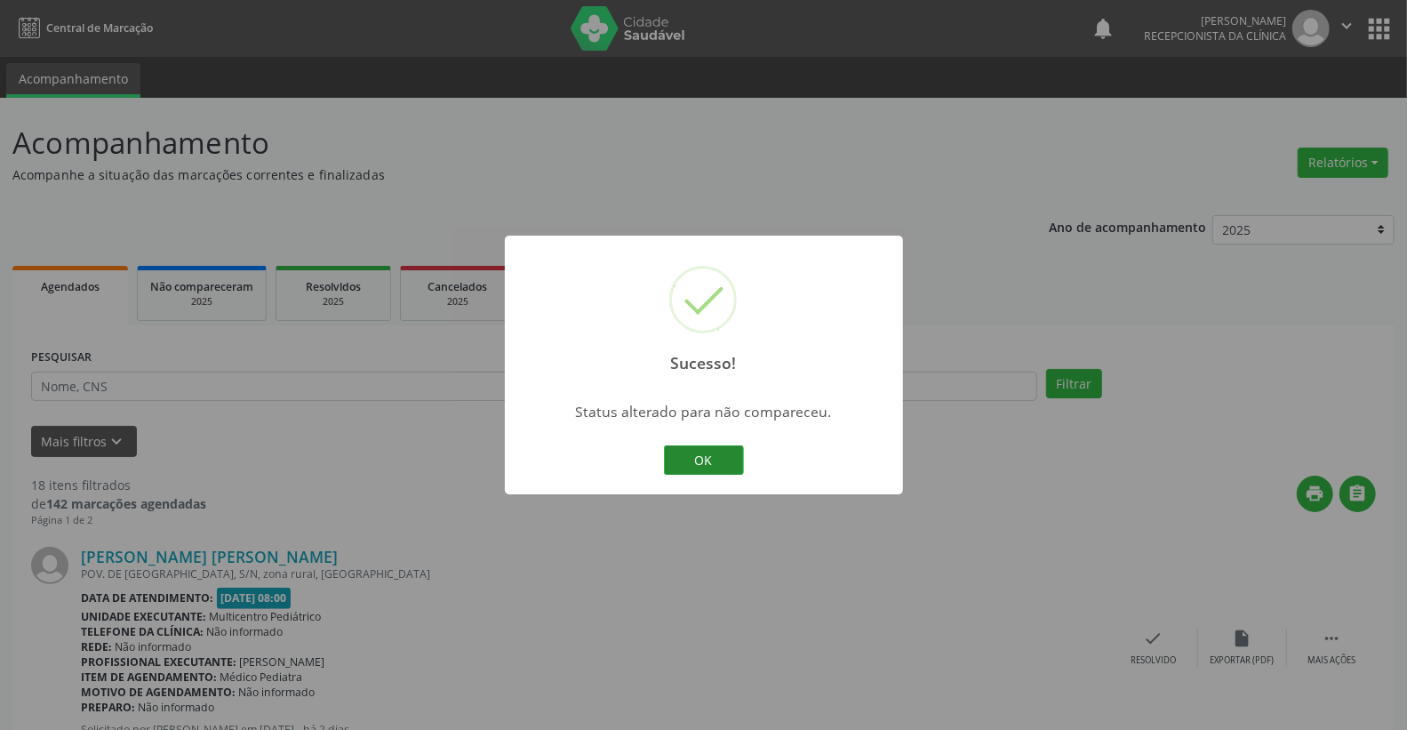
click at [735, 459] on button "OK" at bounding box center [704, 460] width 80 height 30
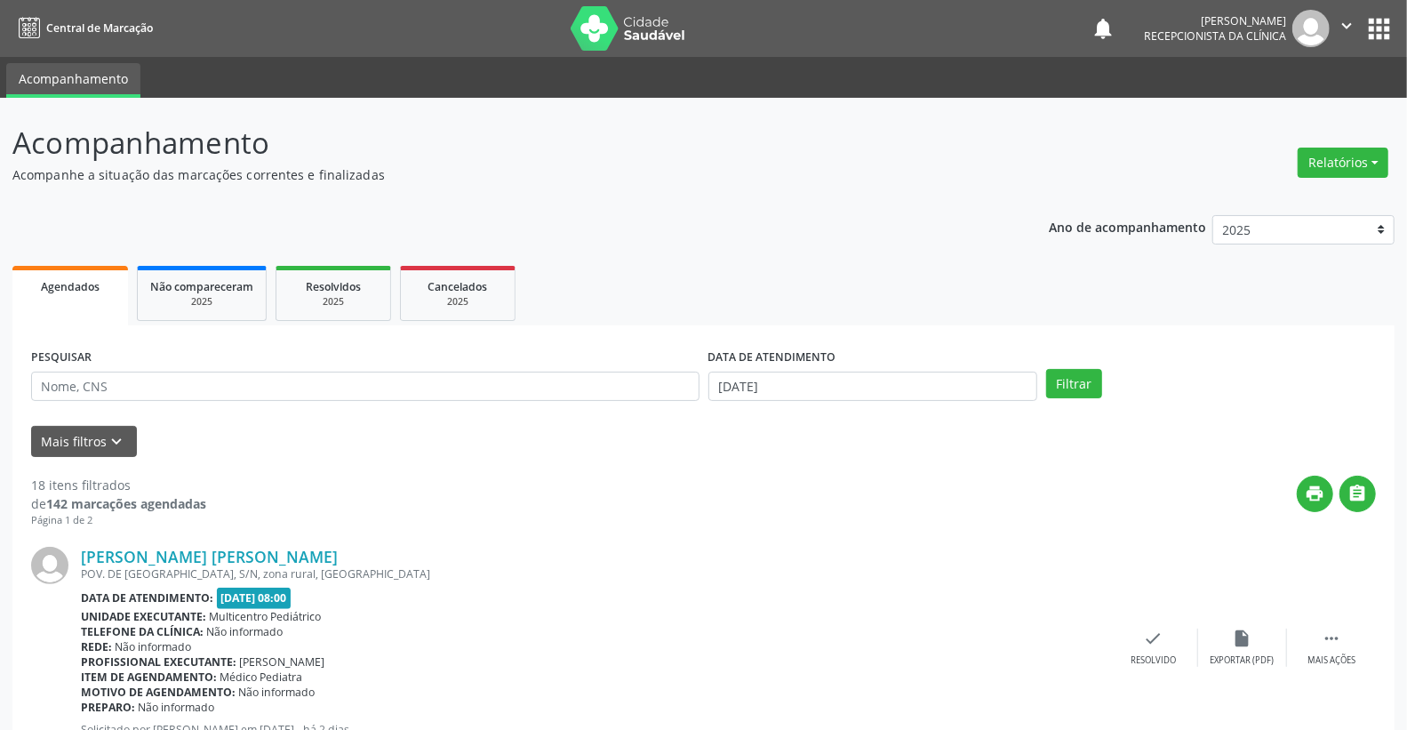
drag, startPoint x: 1336, startPoint y: 632, endPoint x: 1283, endPoint y: 624, distance: 53.0
click at [1336, 633] on icon "" at bounding box center [1332, 638] width 20 height 20
click at [1249, 635] on icon "alarm_off" at bounding box center [1243, 638] width 20 height 20
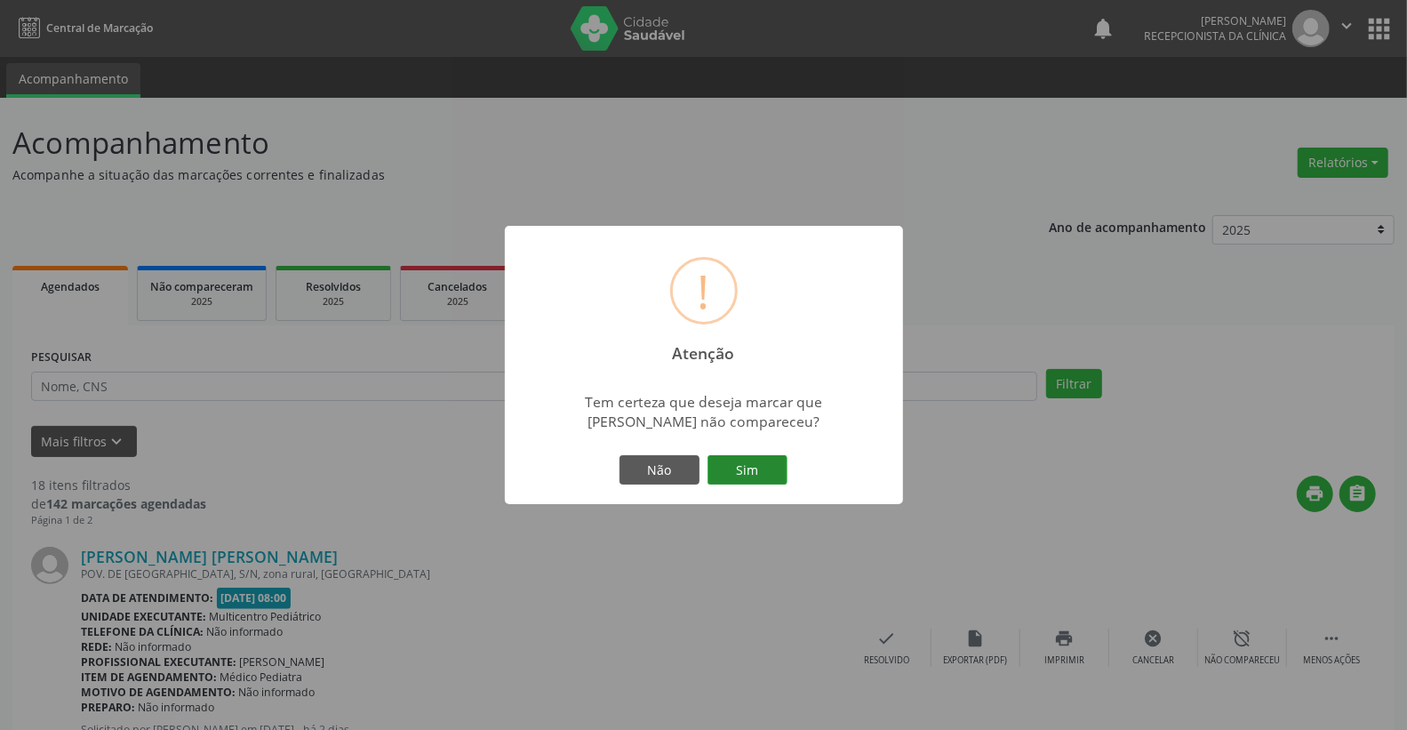
click at [758, 464] on button "Sim" at bounding box center [747, 470] width 80 height 30
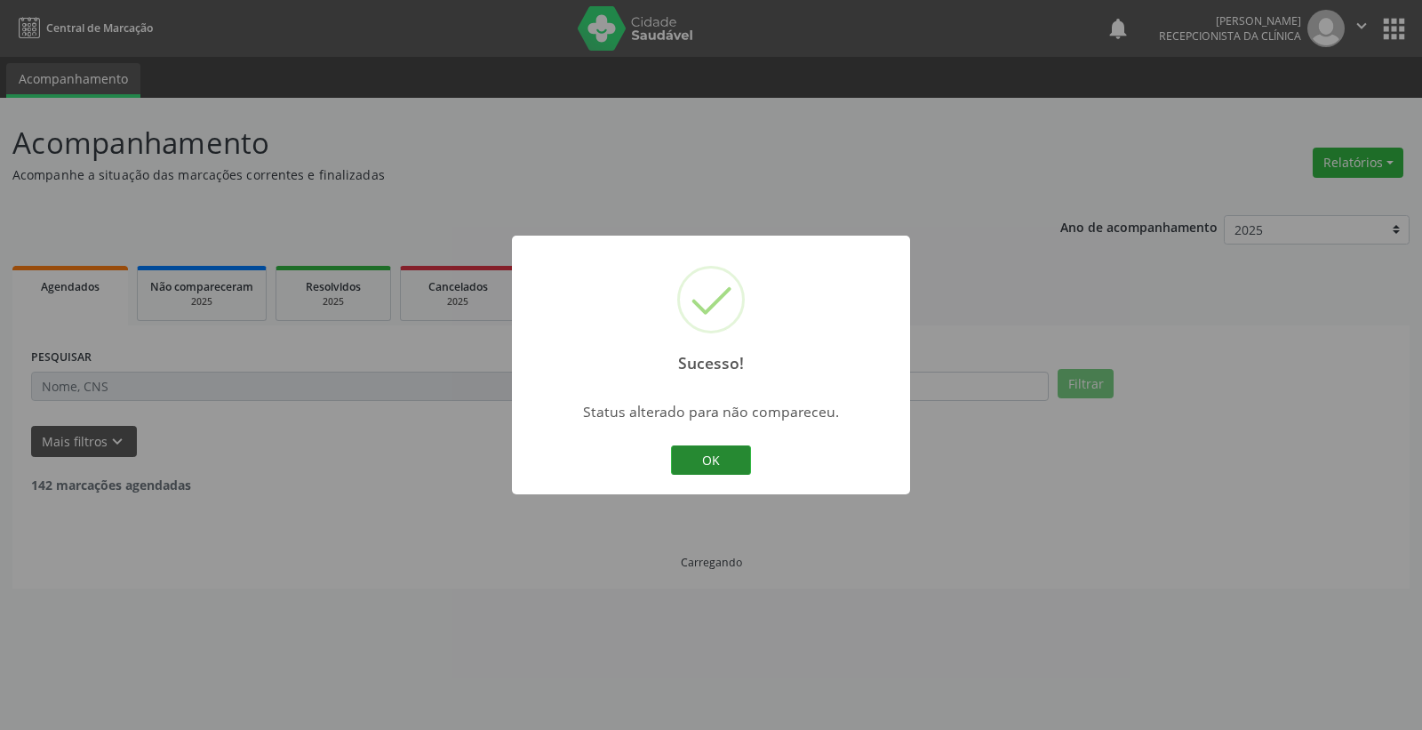
click at [711, 457] on button "OK" at bounding box center [711, 460] width 80 height 30
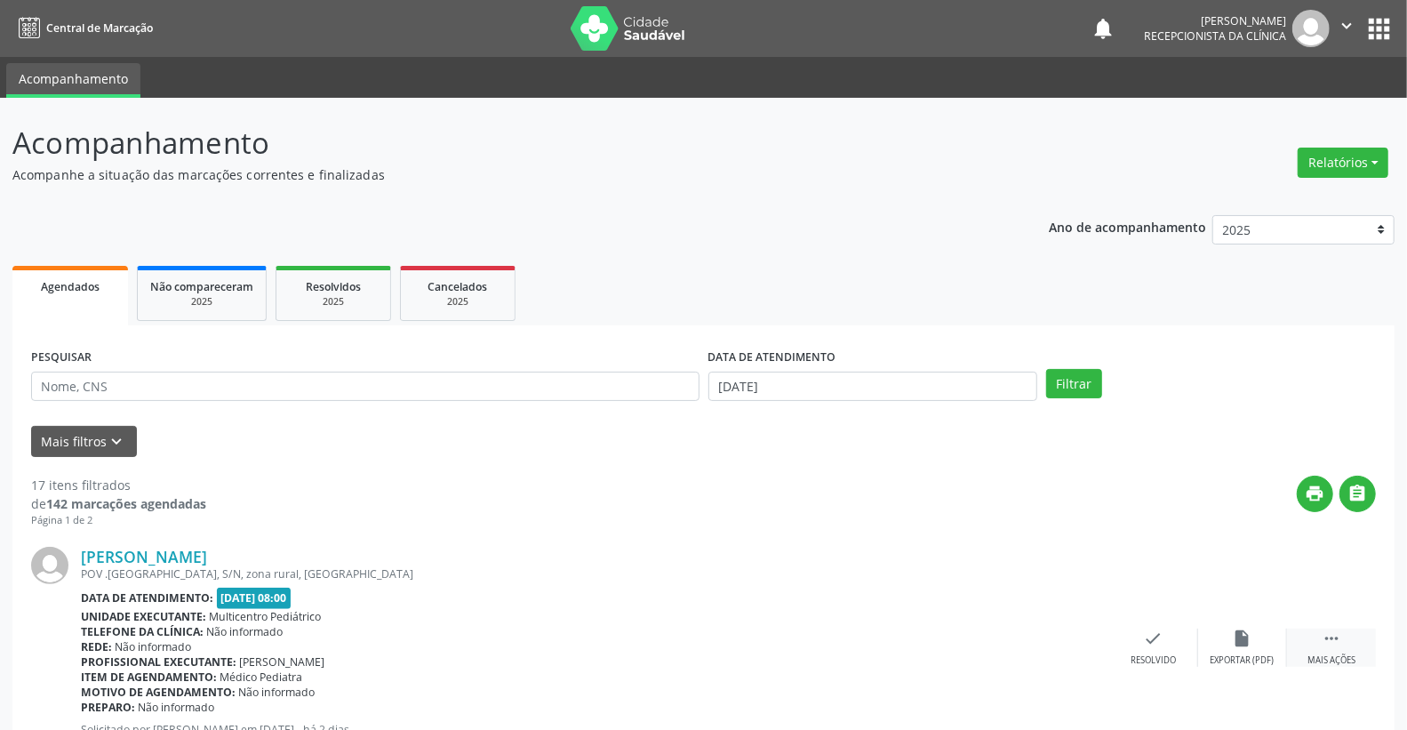
click at [1352, 643] on div " Mais ações" at bounding box center [1331, 647] width 89 height 38
click at [1237, 643] on icon "alarm_off" at bounding box center [1243, 638] width 20 height 20
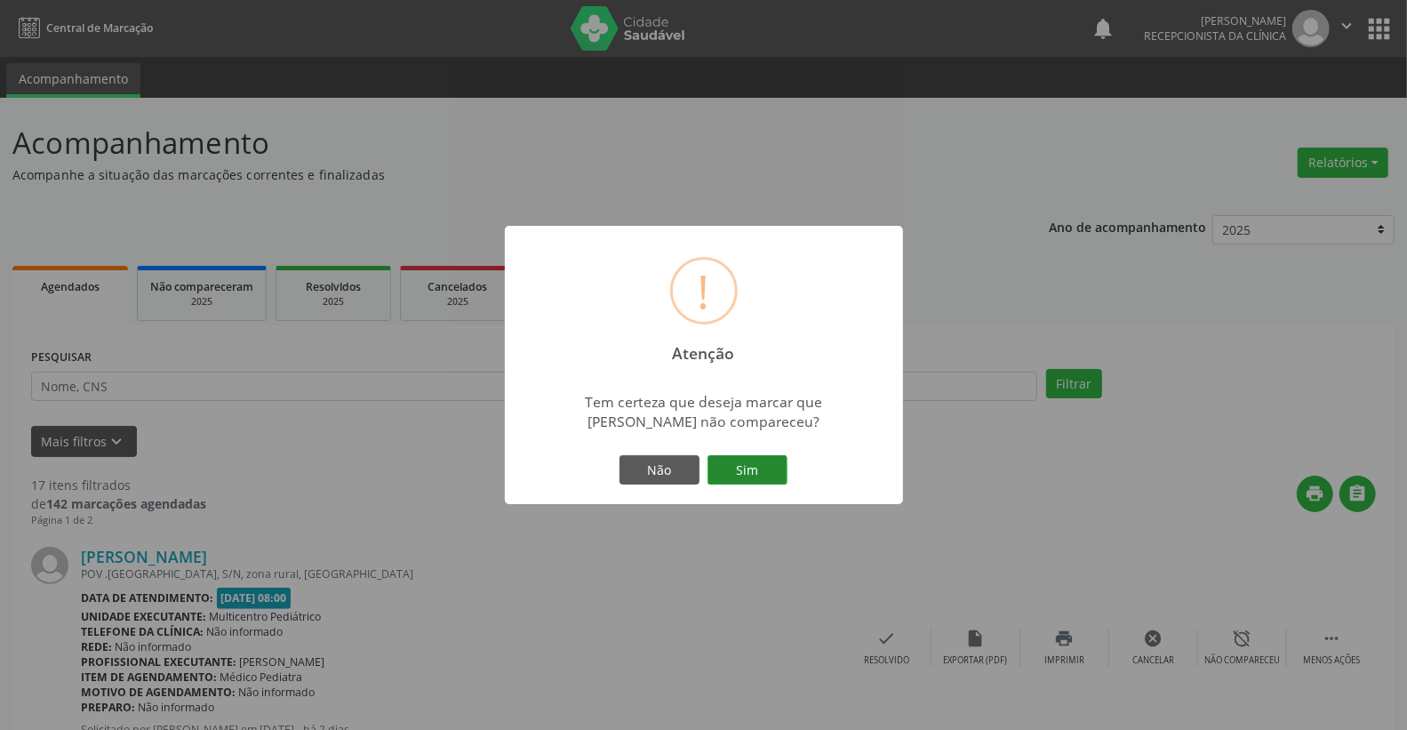
click at [740, 455] on button "Sim" at bounding box center [747, 470] width 80 height 30
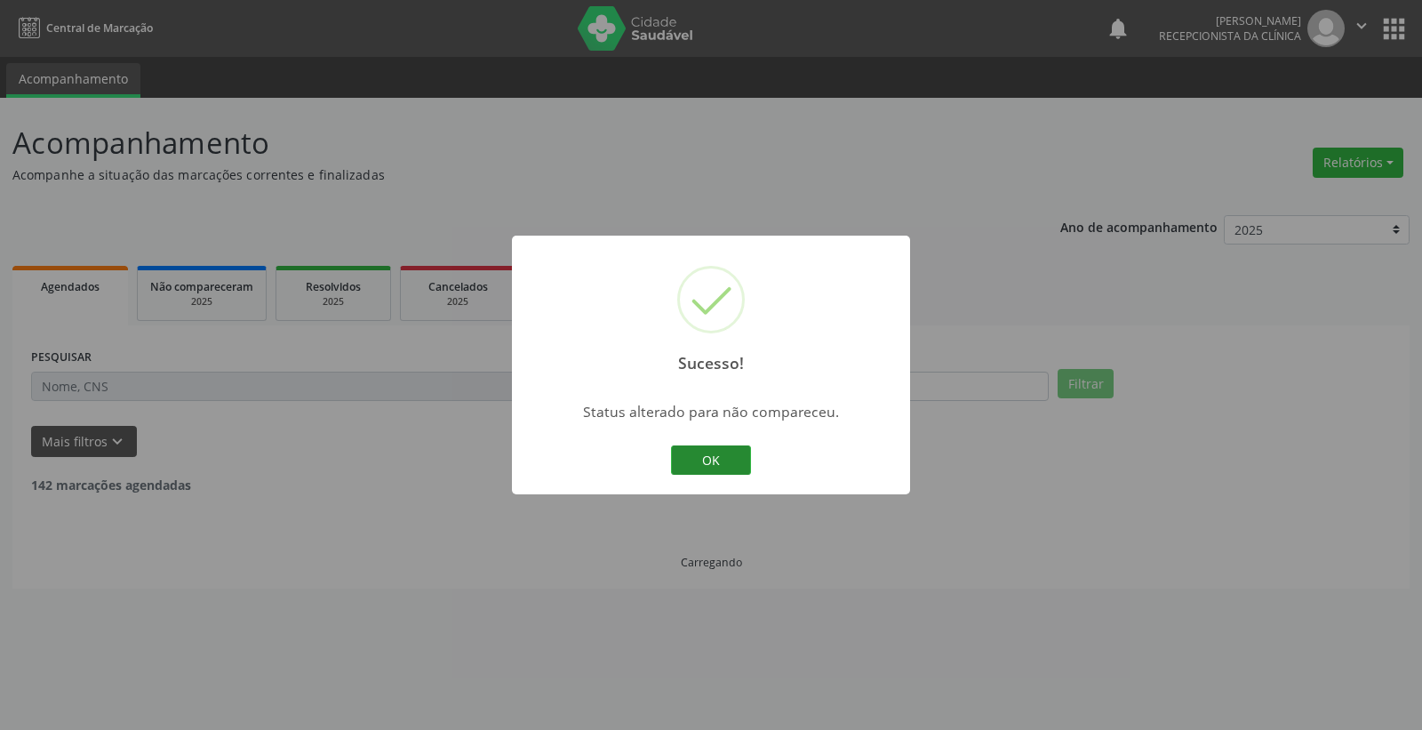
click at [740, 454] on button "OK" at bounding box center [711, 460] width 80 height 30
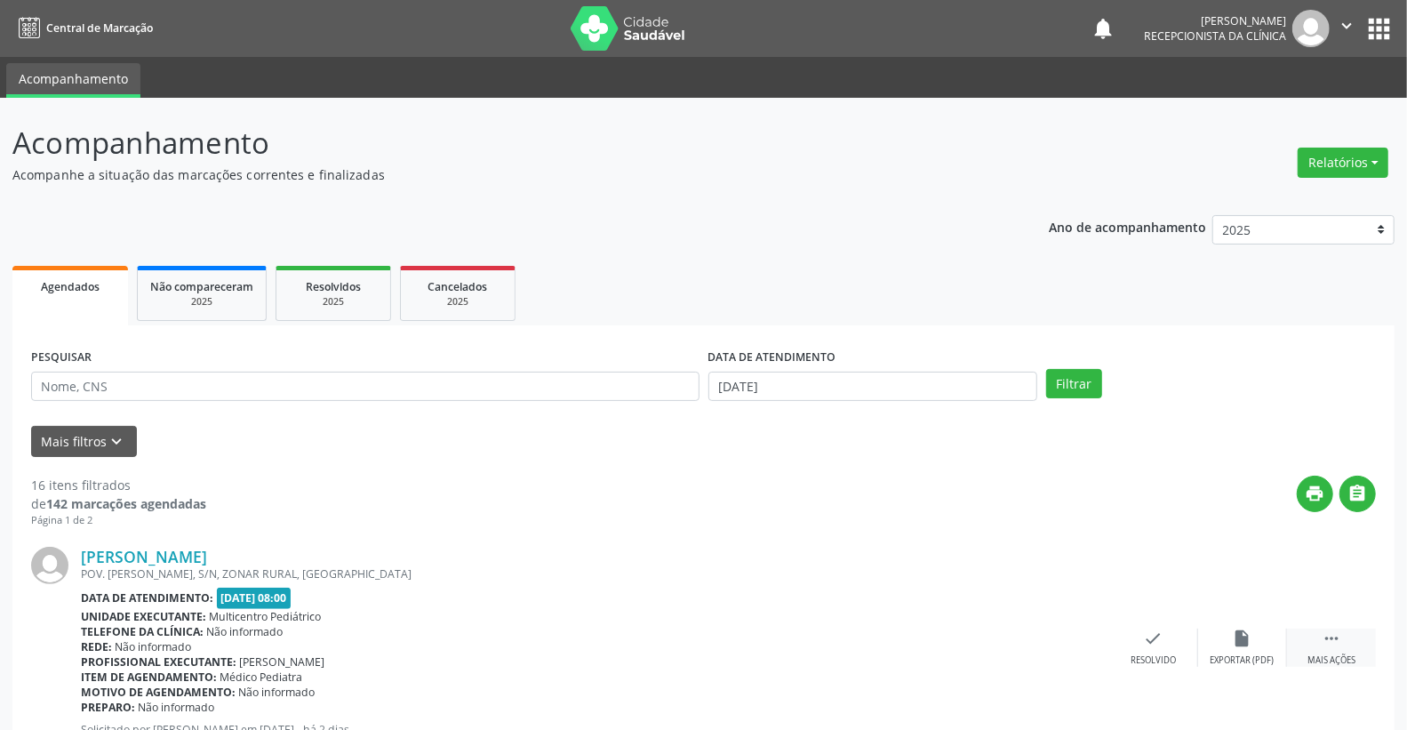
click at [1327, 635] on icon "" at bounding box center [1332, 638] width 20 height 20
click at [1215, 624] on div "[PERSON_NAME] POV. [PERSON_NAME], S/N, ZONAR RURAL, [GEOGRAPHIC_DATA] Data de a…" at bounding box center [703, 648] width 1345 height 241
click at [1262, 631] on div "alarm_off Não compareceu" at bounding box center [1242, 647] width 89 height 38
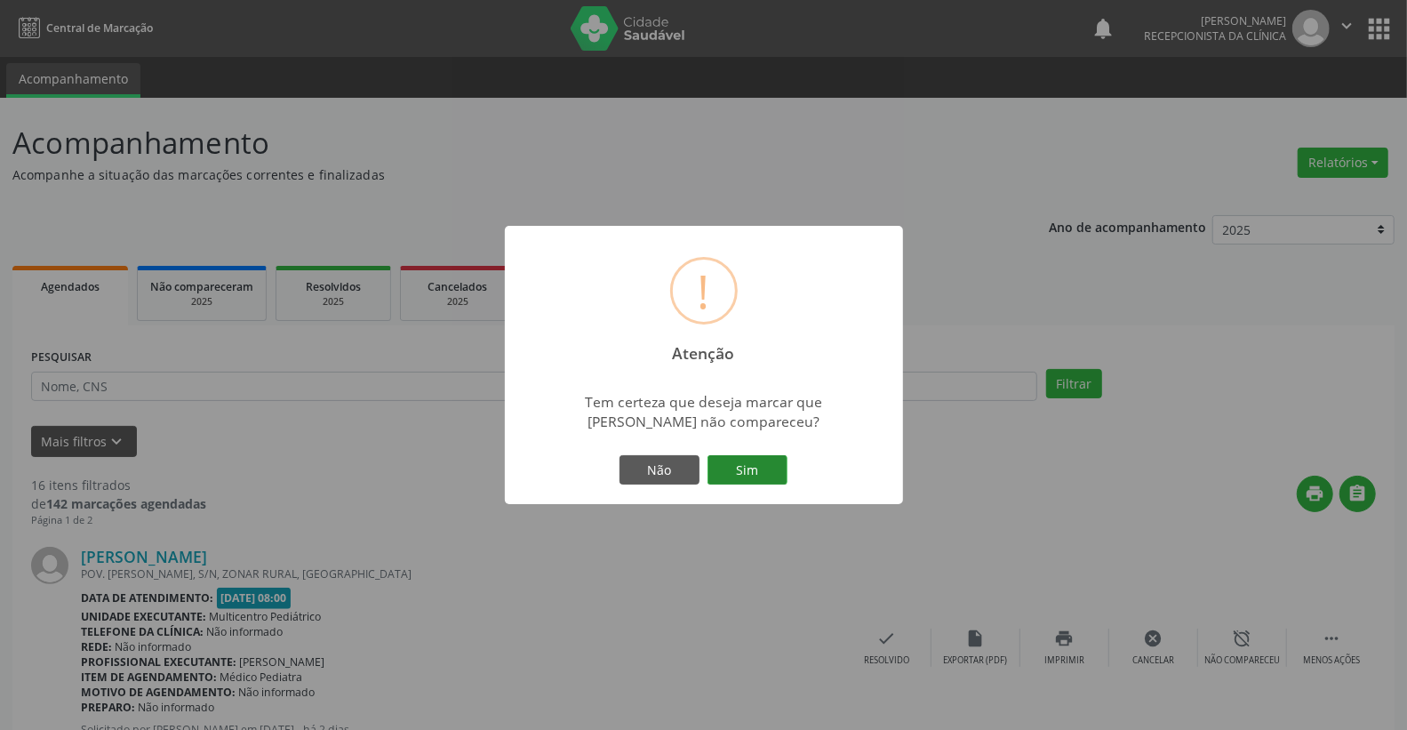
click at [780, 468] on button "Sim" at bounding box center [747, 470] width 80 height 30
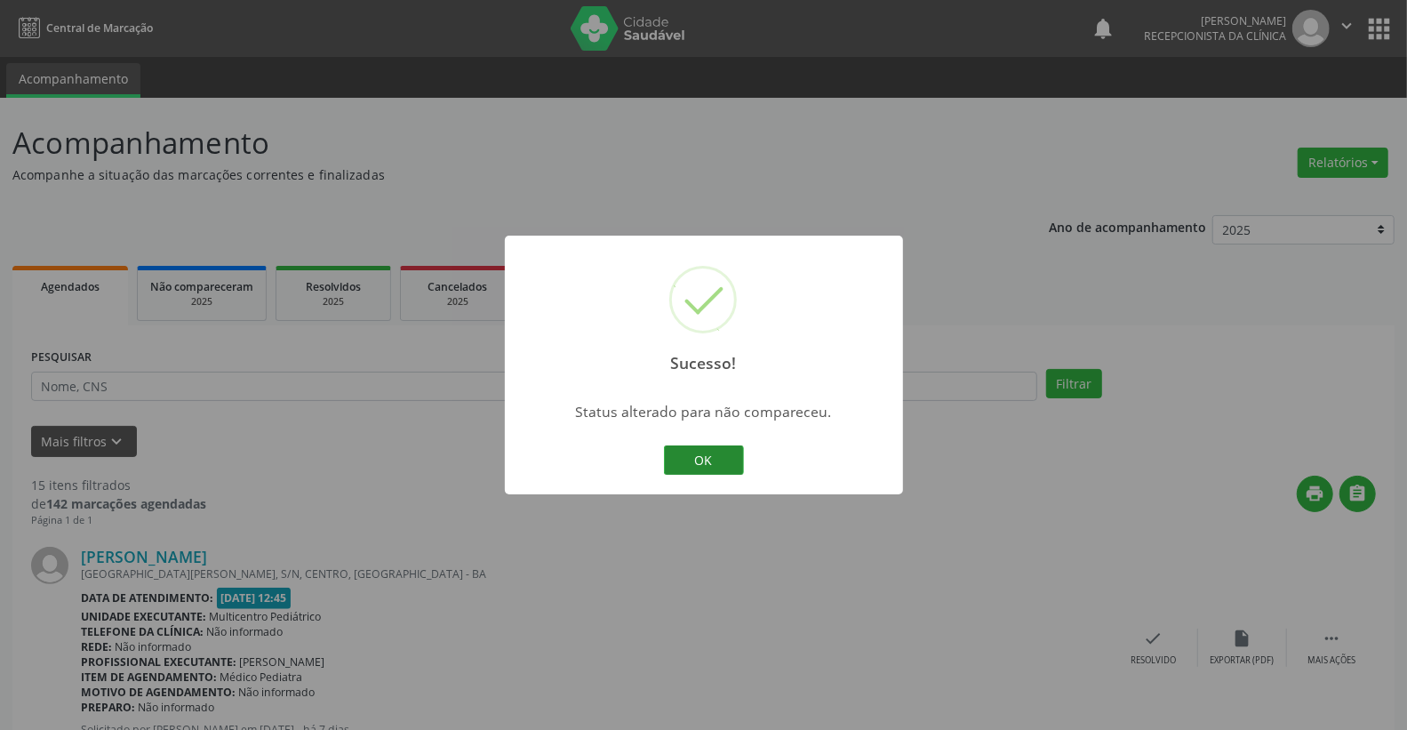
click at [734, 465] on button "OK" at bounding box center [704, 460] width 80 height 30
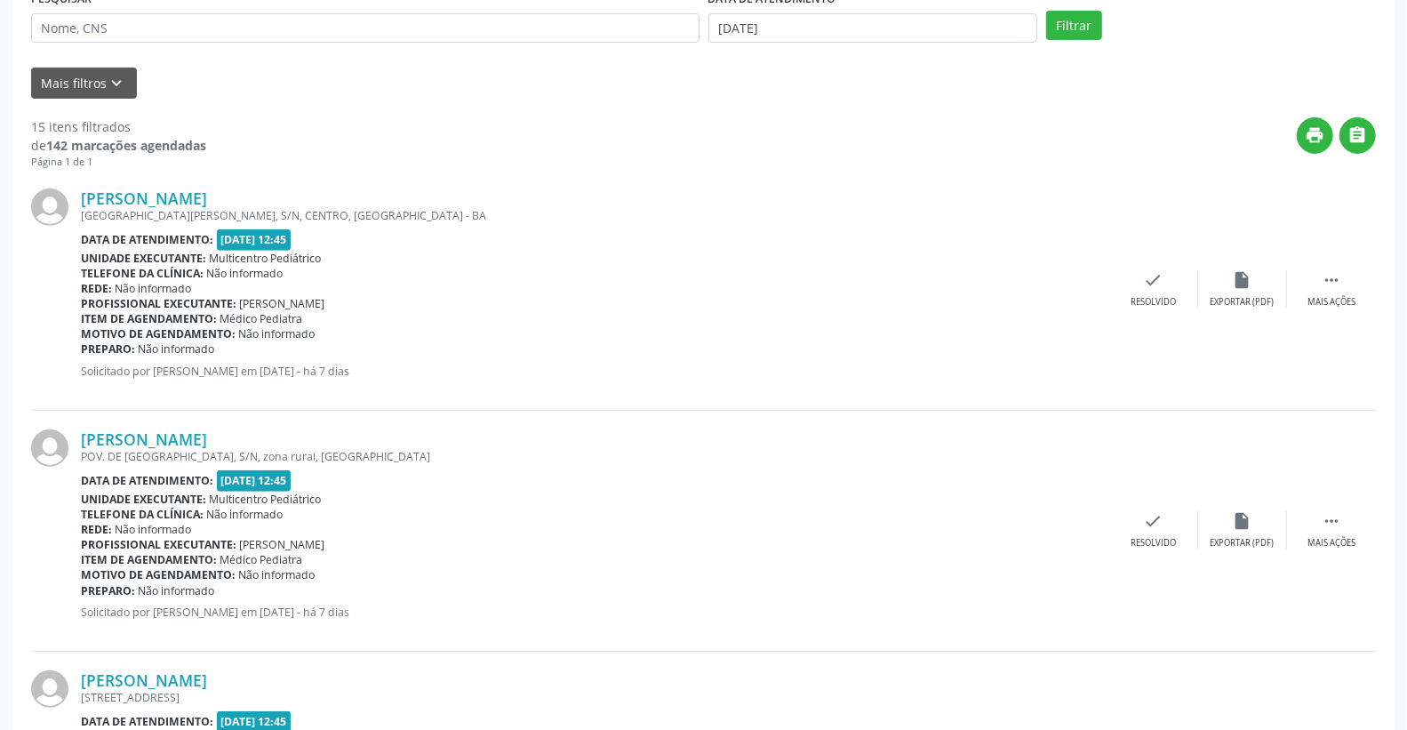
scroll to position [296, 0]
